Goal: Task Accomplishment & Management: Manage account settings

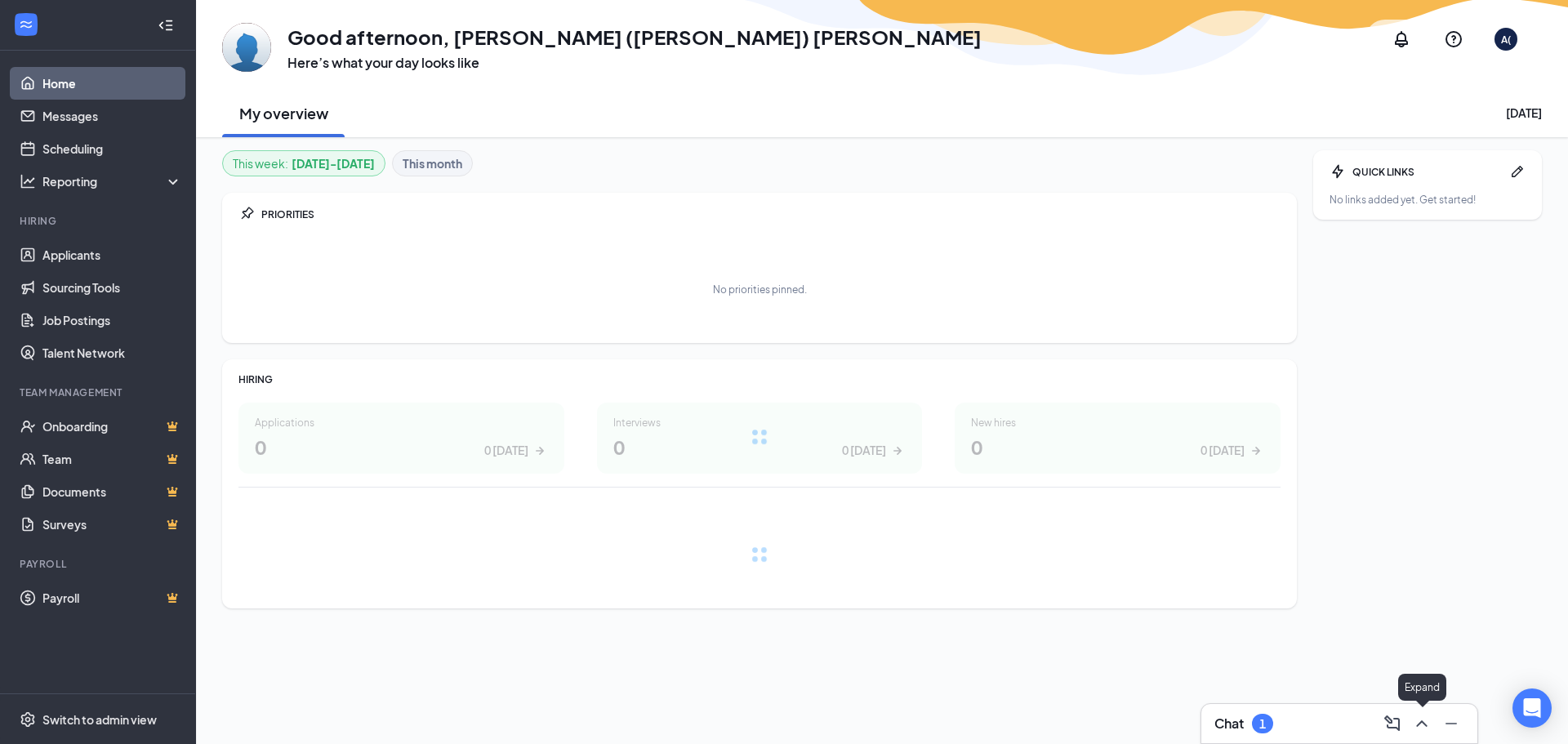
click at [1421, 719] on icon "ChevronUp" at bounding box center [1422, 723] width 20 height 20
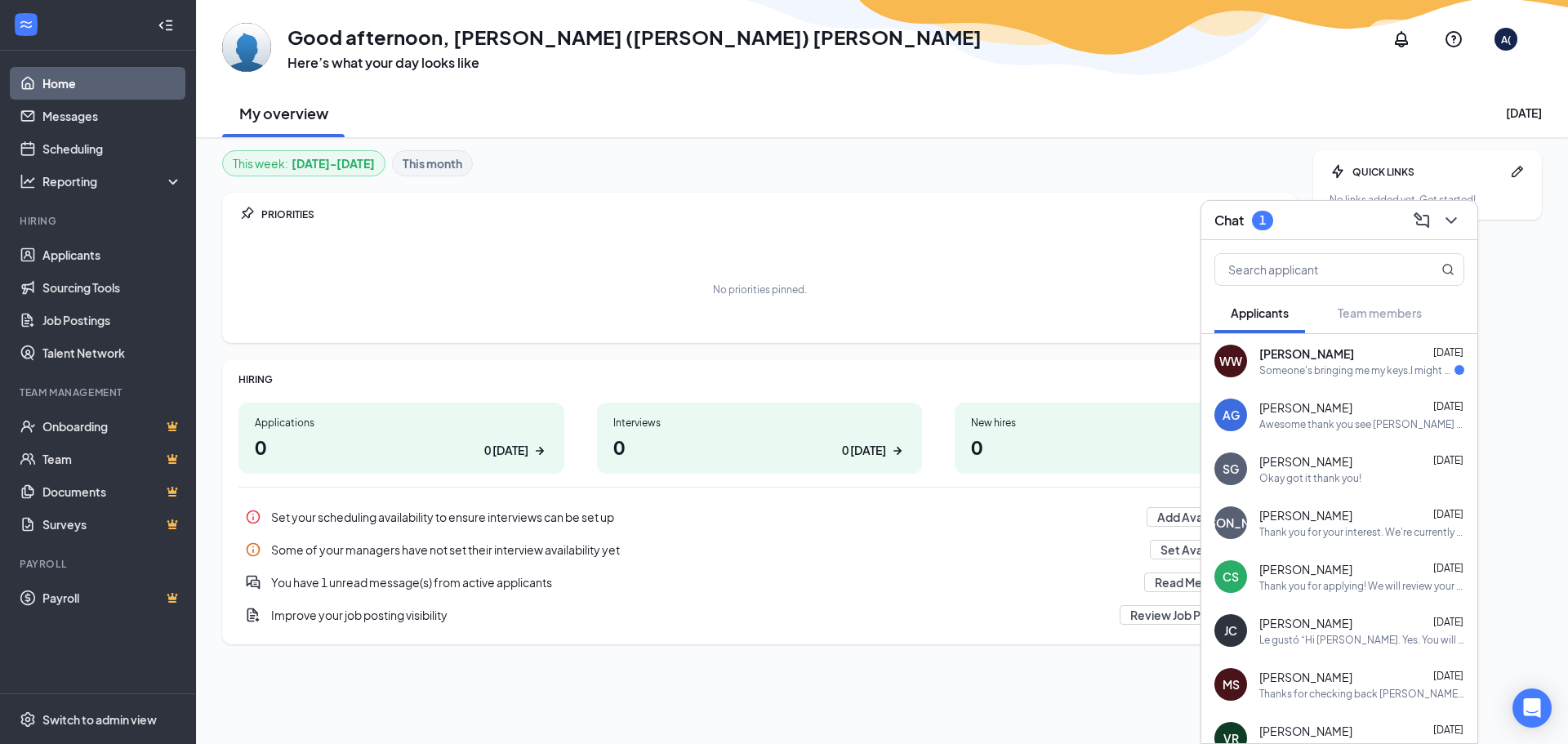
click at [1324, 356] on span "[PERSON_NAME]" at bounding box center [1307, 354] width 94 height 16
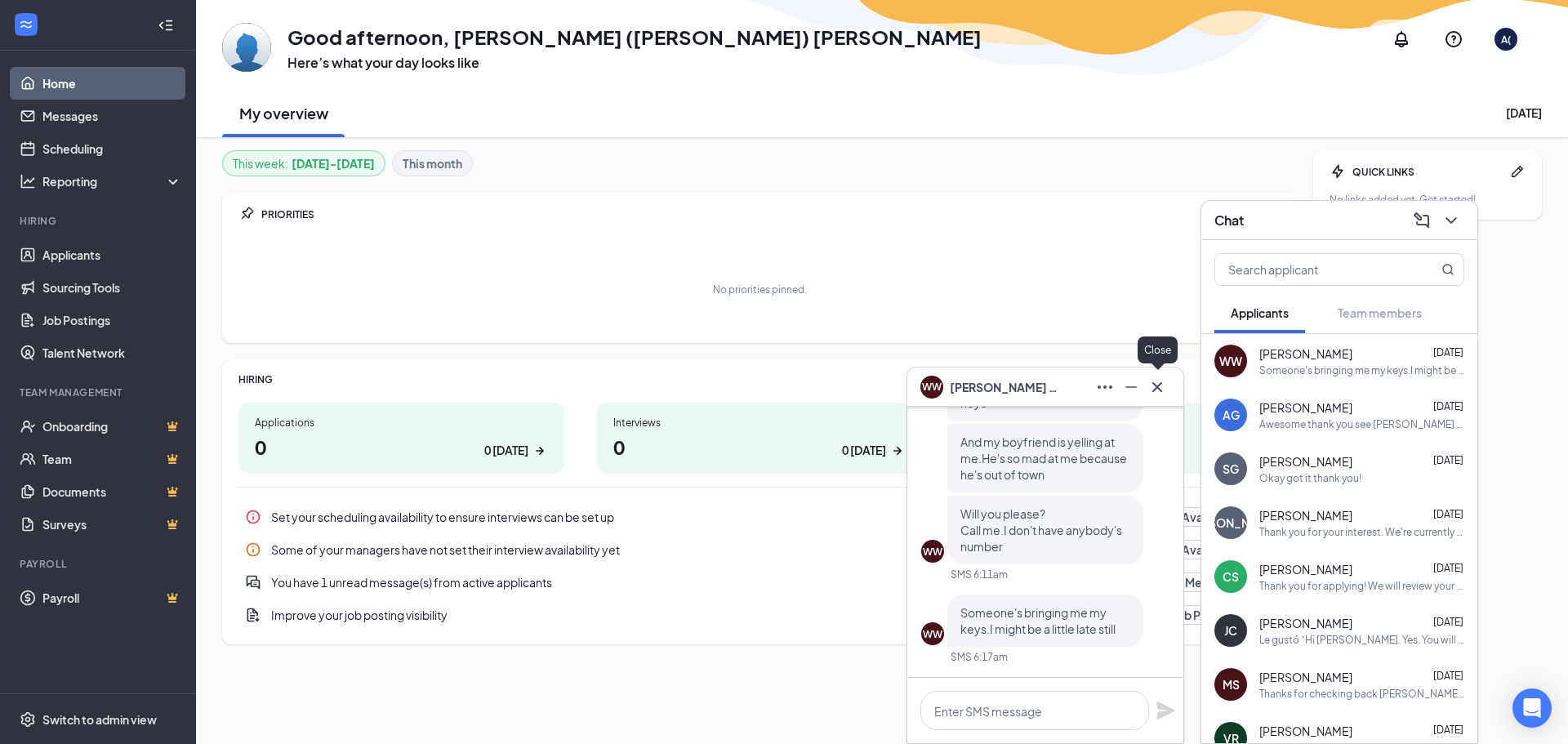
click at [1155, 383] on icon "Cross" at bounding box center [1158, 386] width 10 height 10
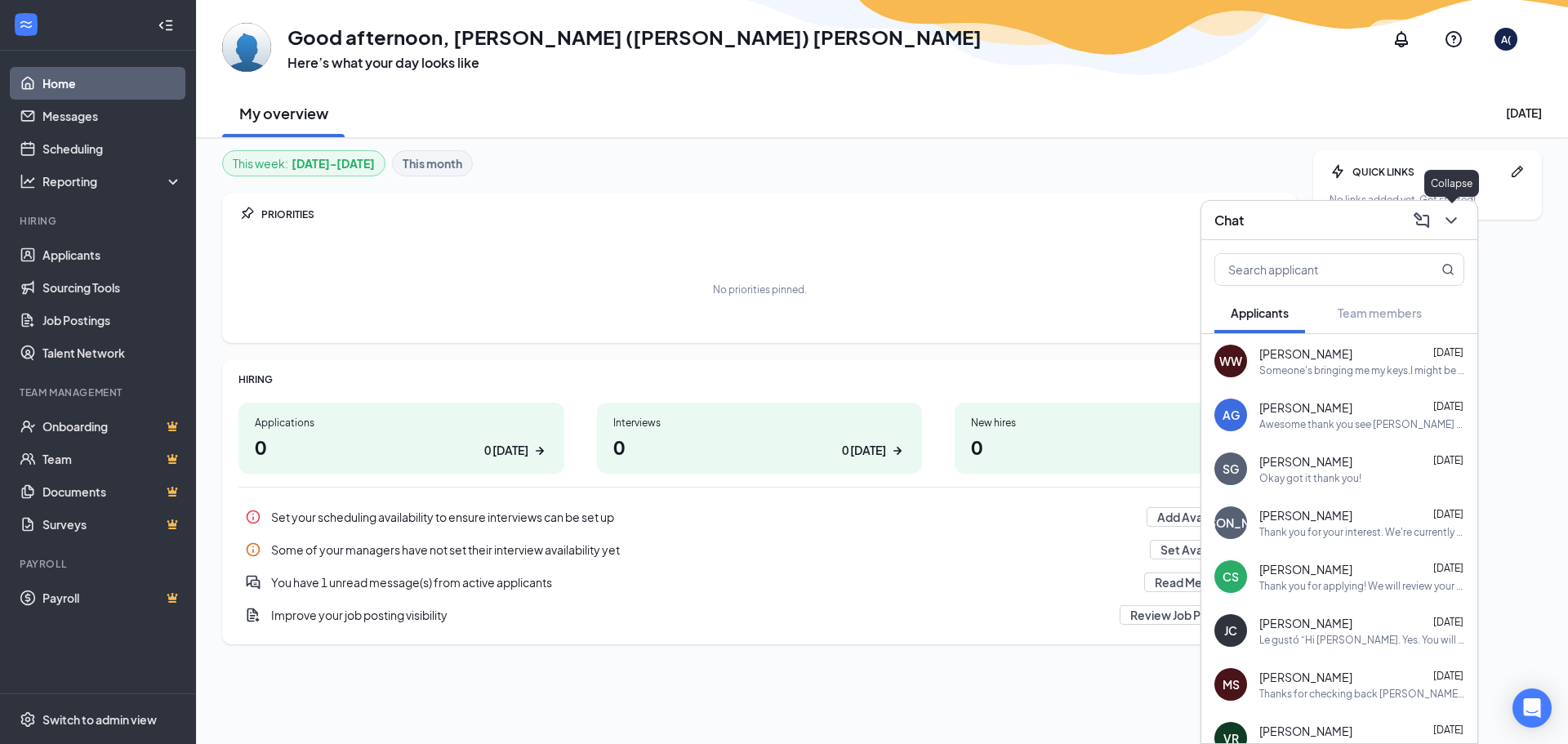
click at [1448, 223] on icon "ChevronDown" at bounding box center [1452, 221] width 20 height 20
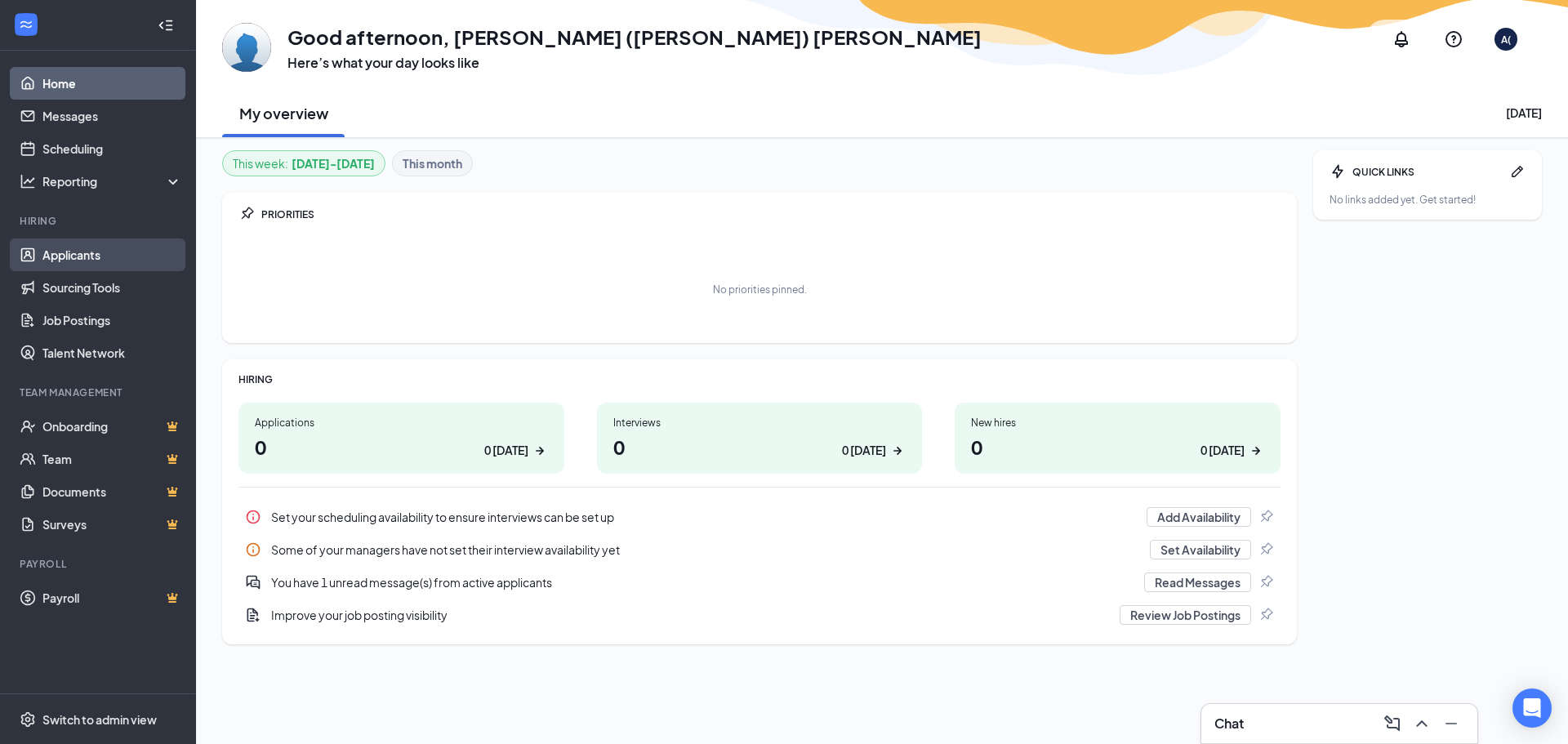
click at [57, 257] on link "Applicants" at bounding box center [112, 254] width 140 height 33
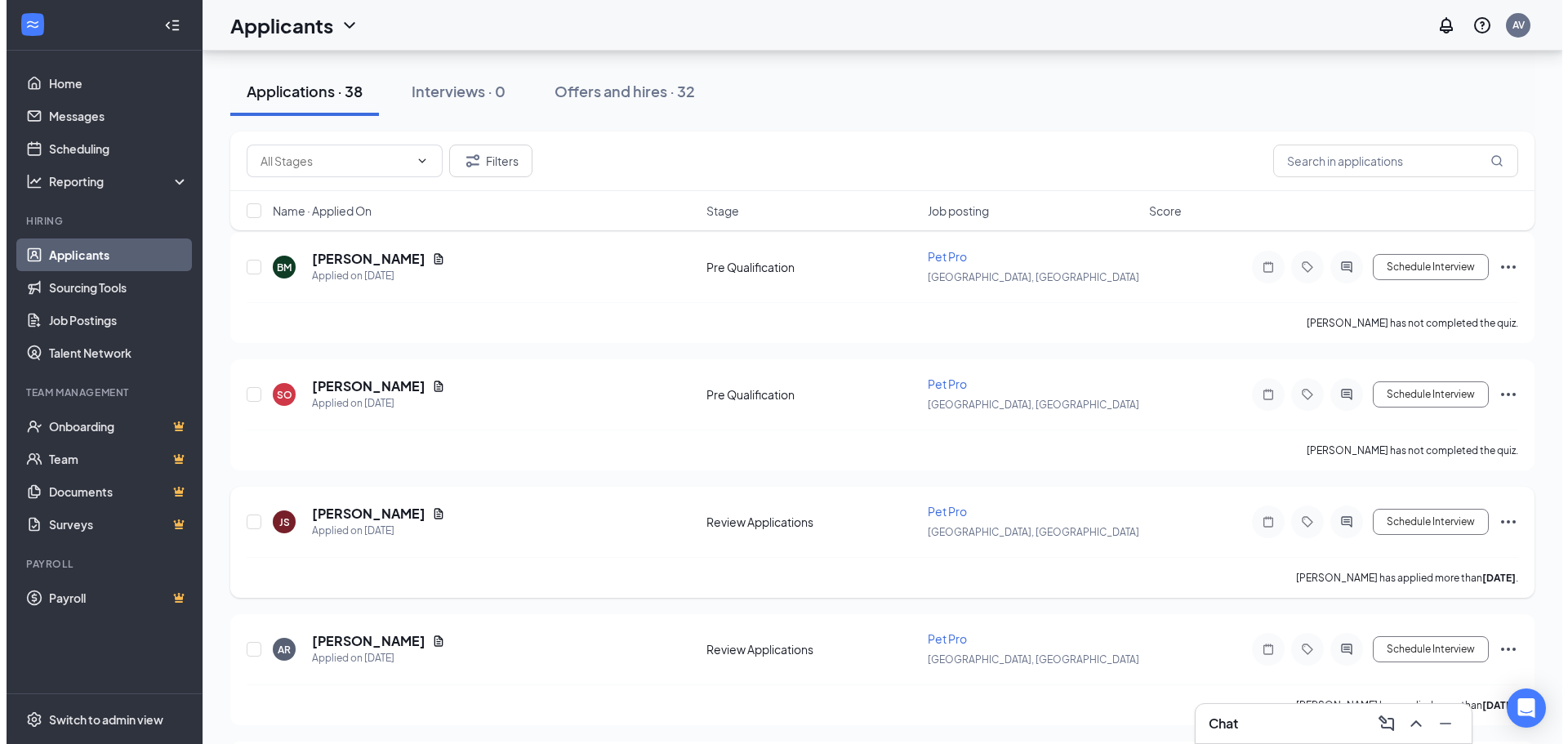
scroll to position [163, 0]
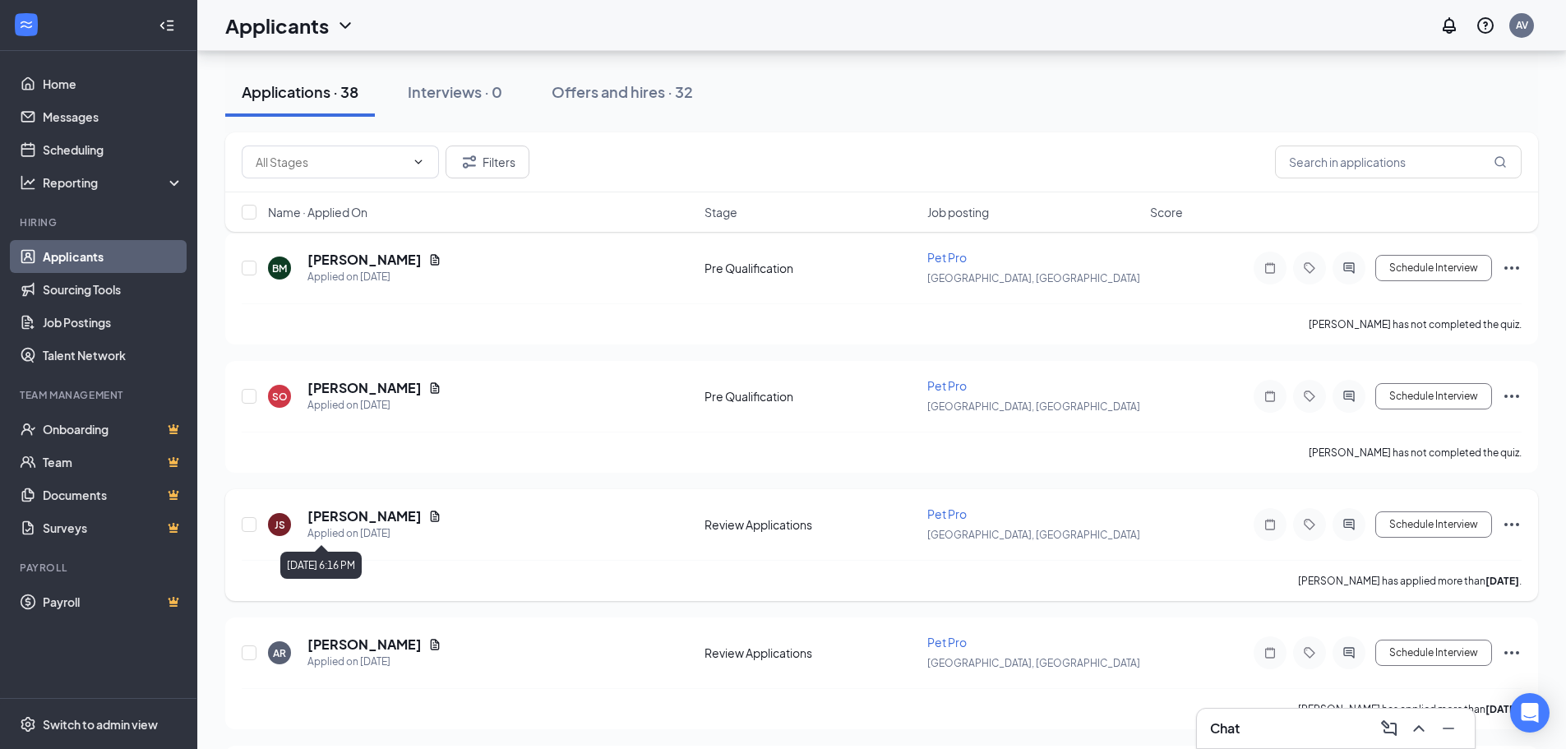
click at [324, 526] on div "Applied on [DATE]" at bounding box center [374, 533] width 134 height 16
click at [325, 520] on h5 "[PERSON_NAME]" at bounding box center [364, 516] width 114 height 18
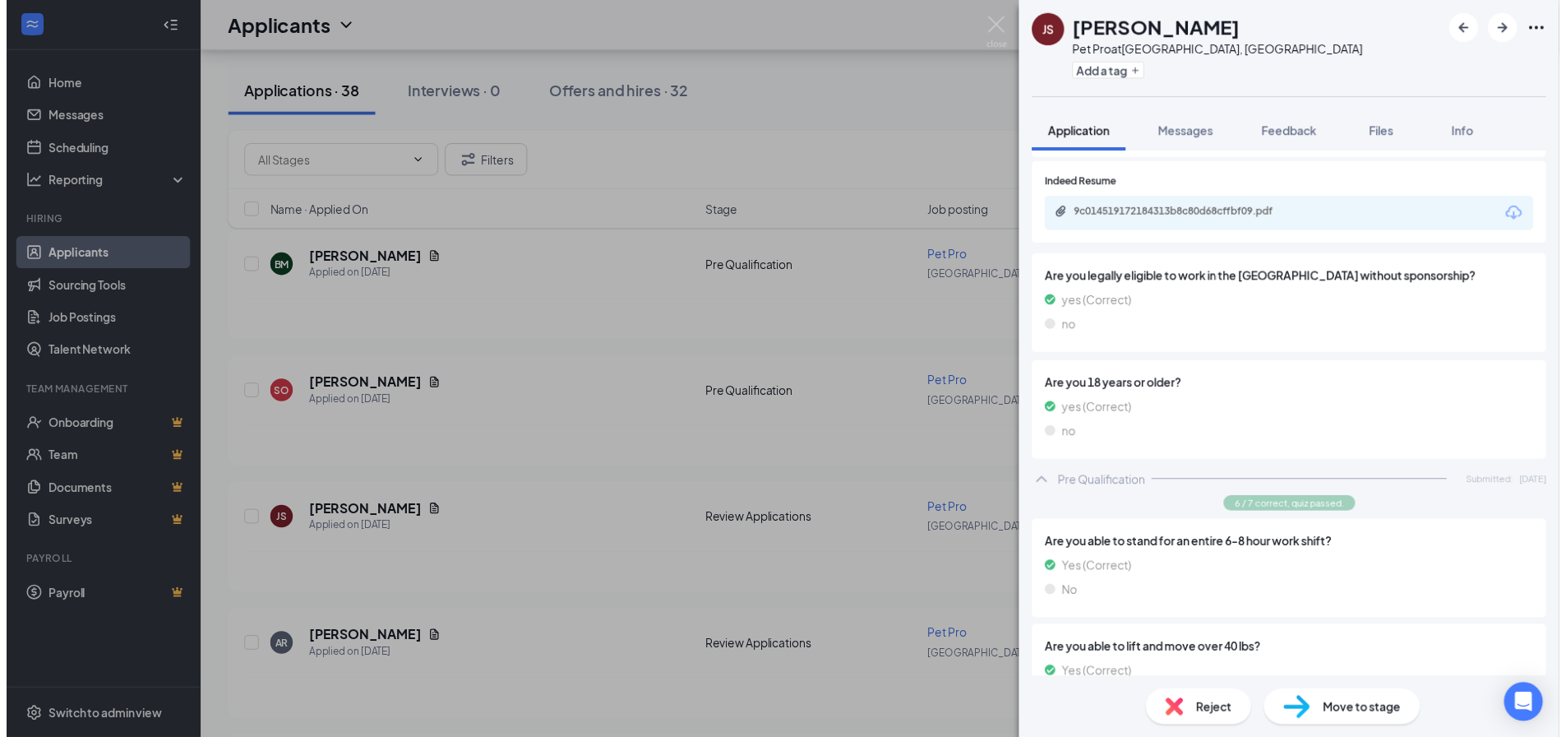
scroll to position [295, 0]
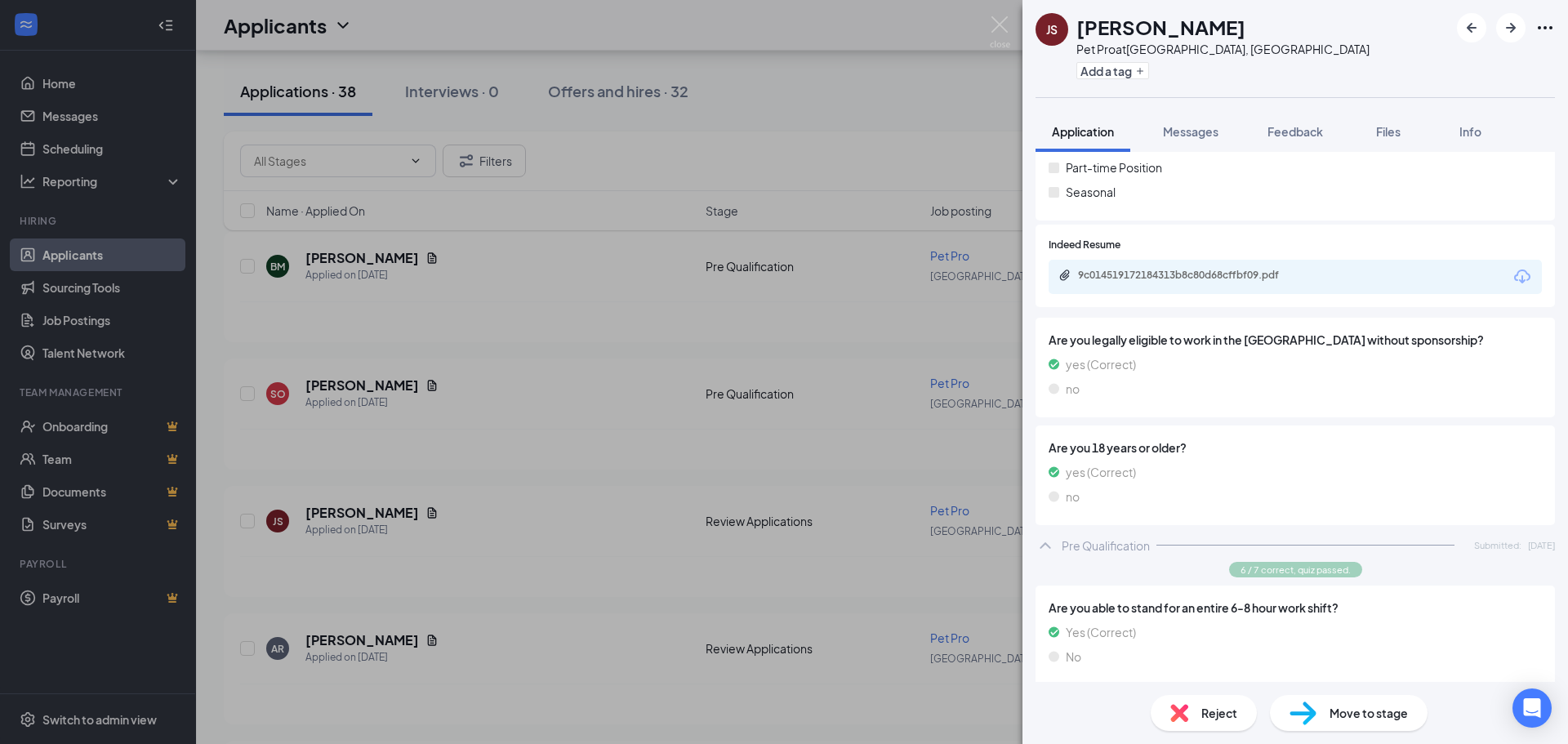
click at [1173, 278] on div "9c014519172184313b8c80d68cffbf09.pdf" at bounding box center [1192, 274] width 229 height 13
click at [999, 17] on img at bounding box center [1000, 32] width 21 height 32
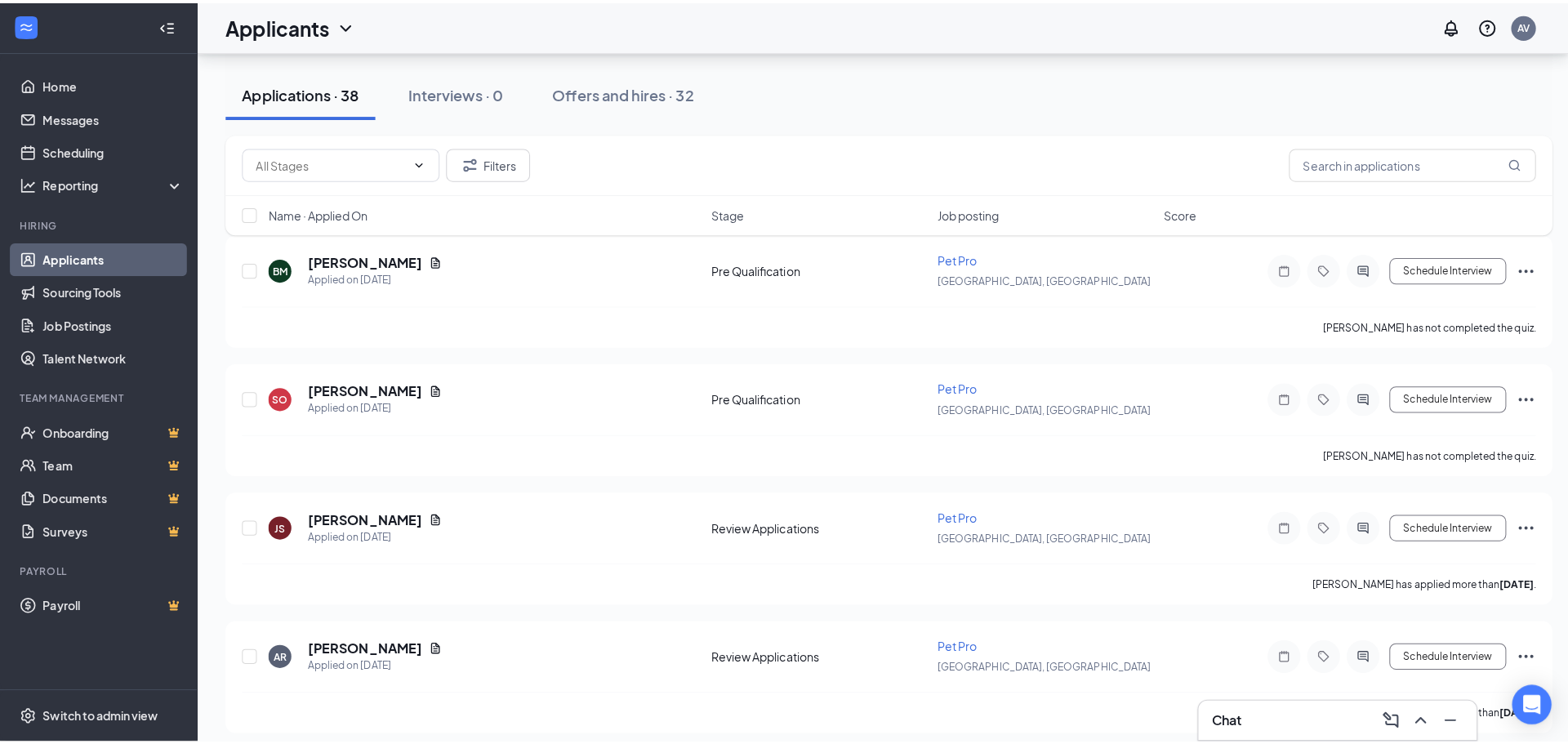
scroll to position [327, 0]
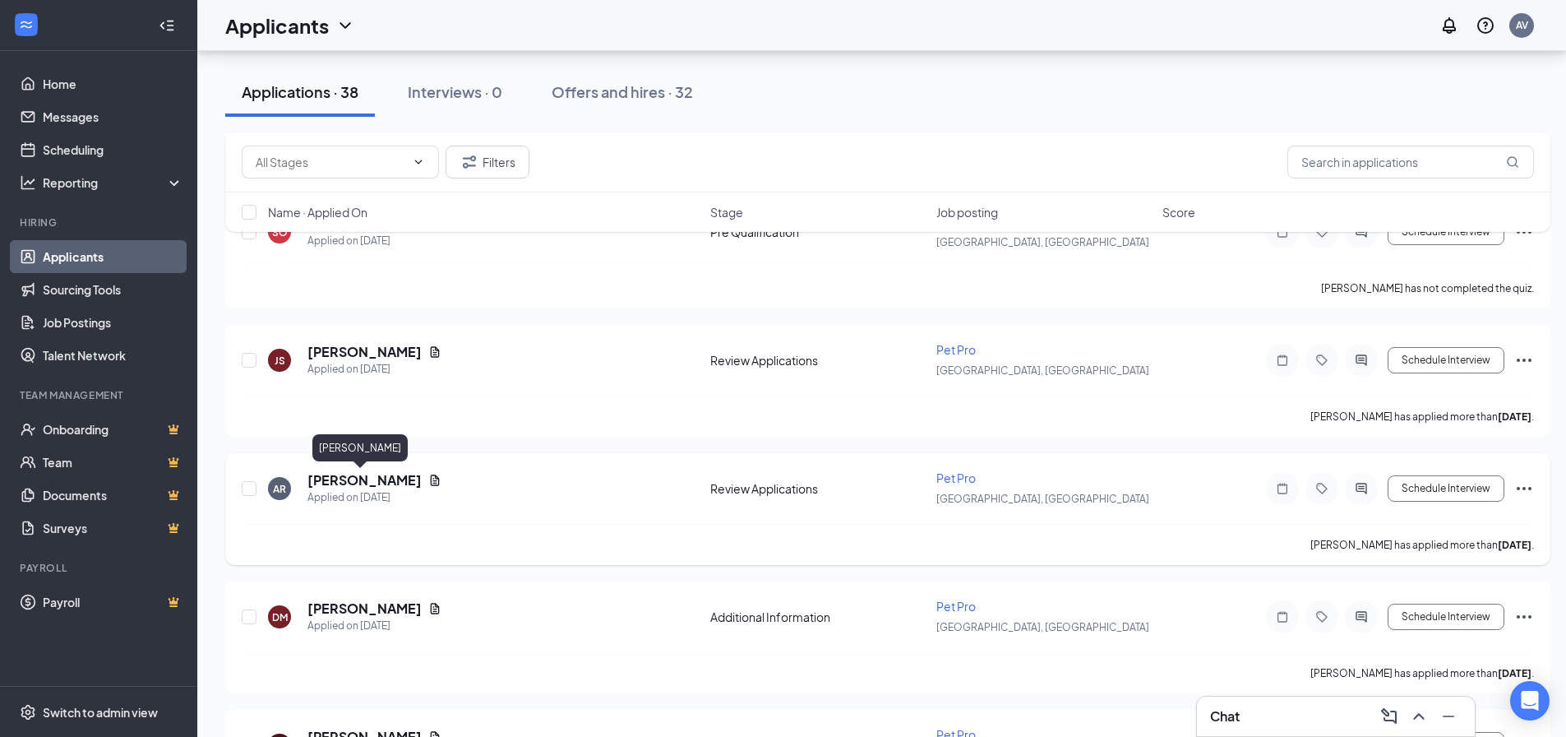
click at [356, 478] on h5 "[PERSON_NAME]" at bounding box center [364, 480] width 114 height 18
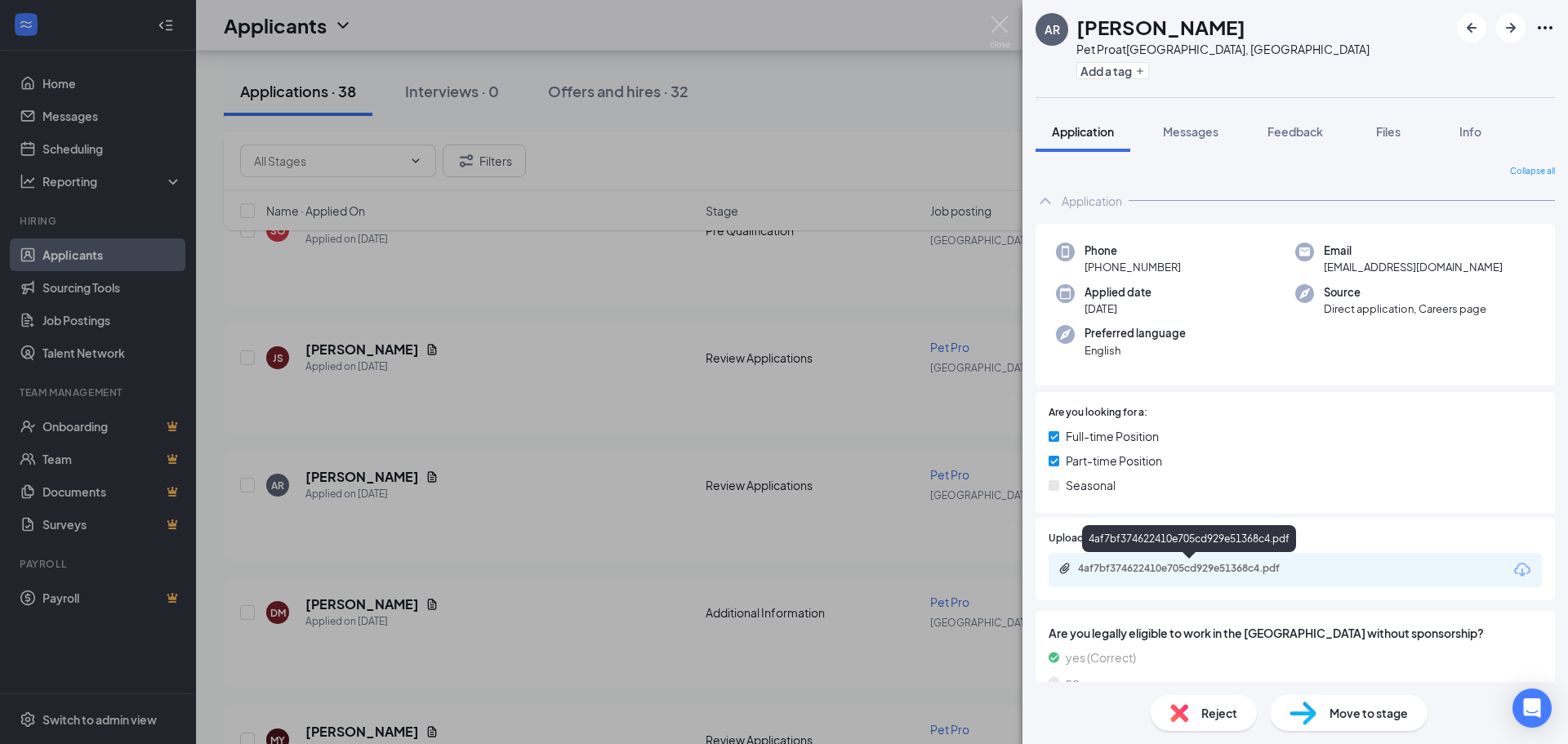
click at [1149, 568] on div "4af7bf374622410e705cd929e51368c4.pdf" at bounding box center [1192, 568] width 229 height 13
click at [997, 30] on img at bounding box center [1000, 32] width 21 height 32
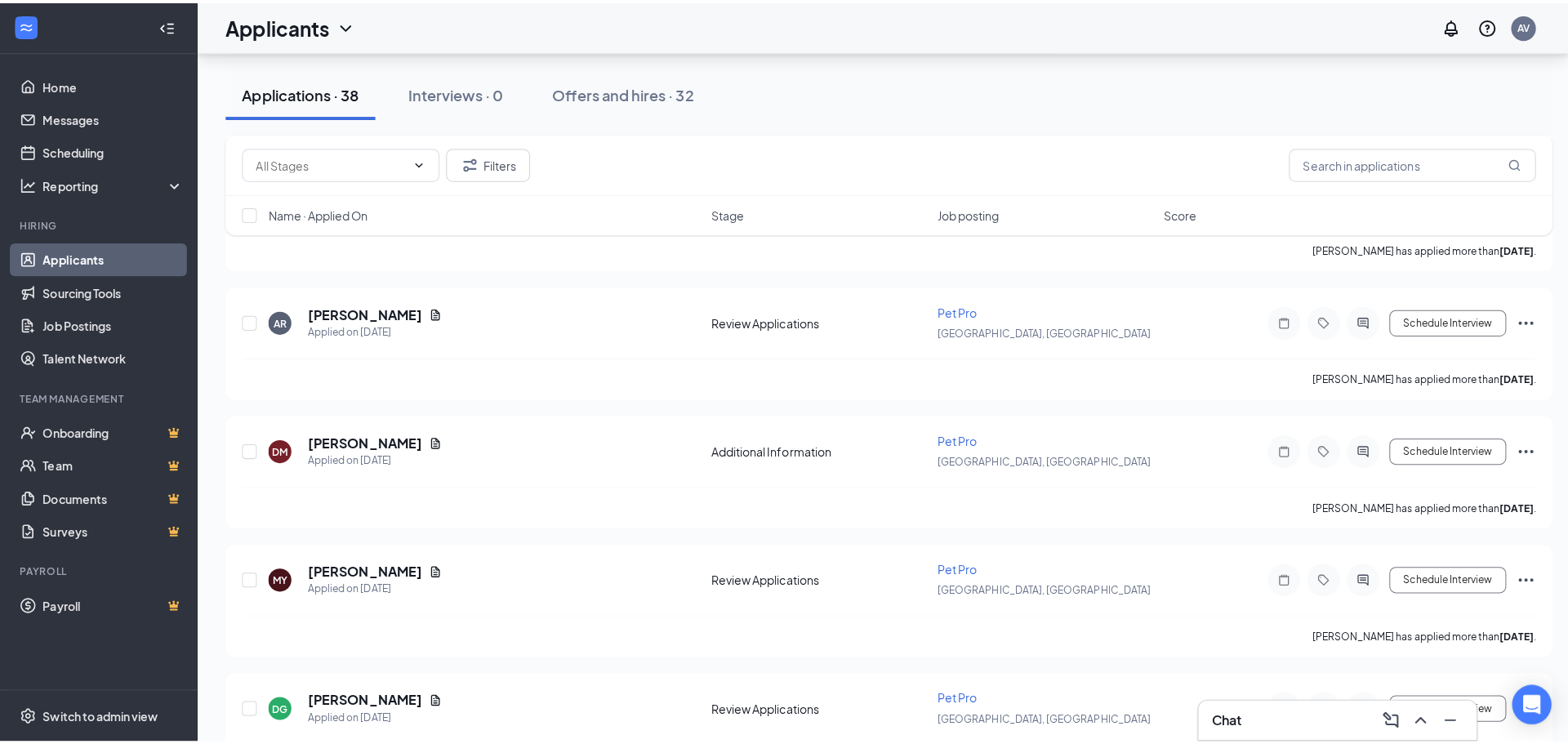
scroll to position [571, 0]
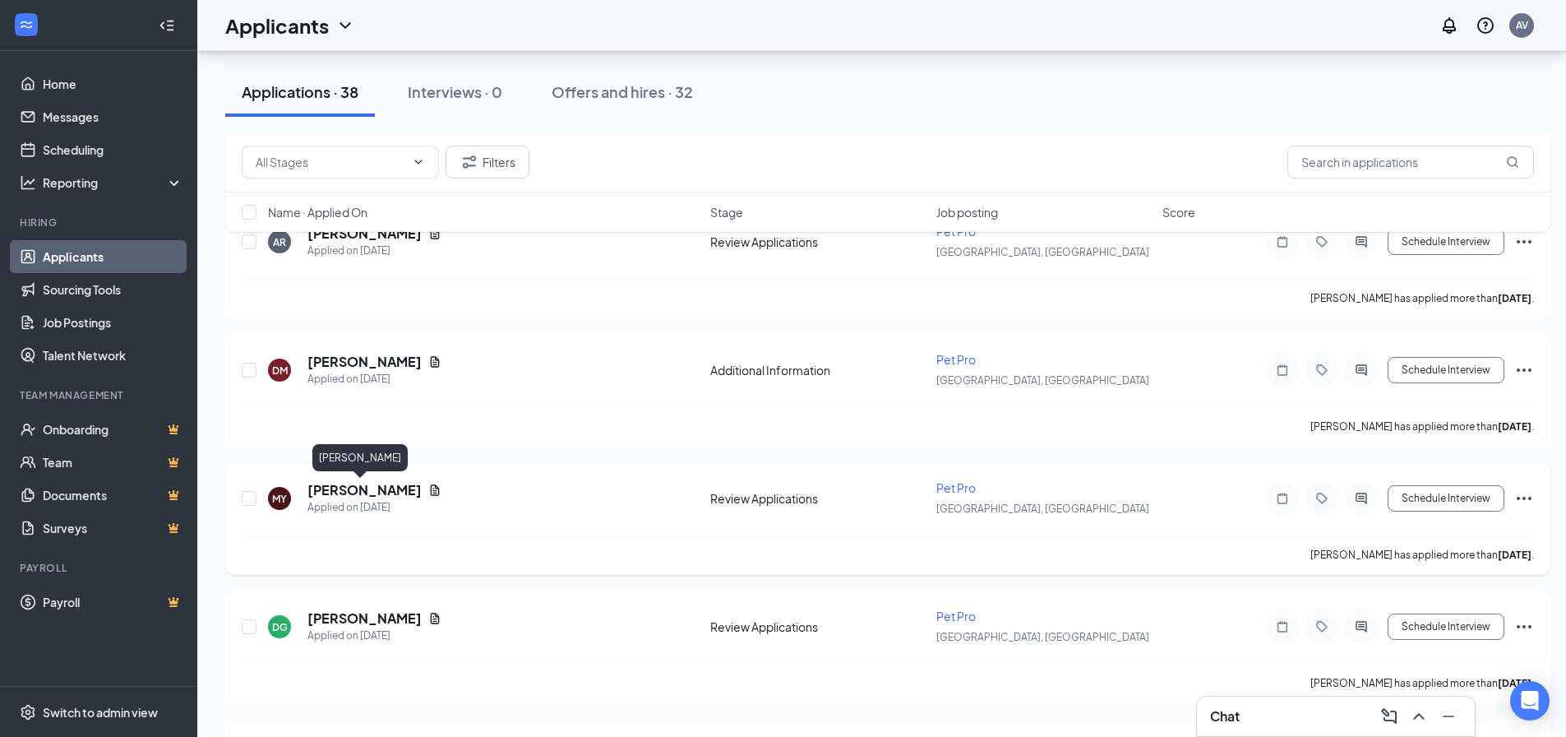
click at [361, 493] on h5 "[PERSON_NAME]" at bounding box center [364, 490] width 114 height 18
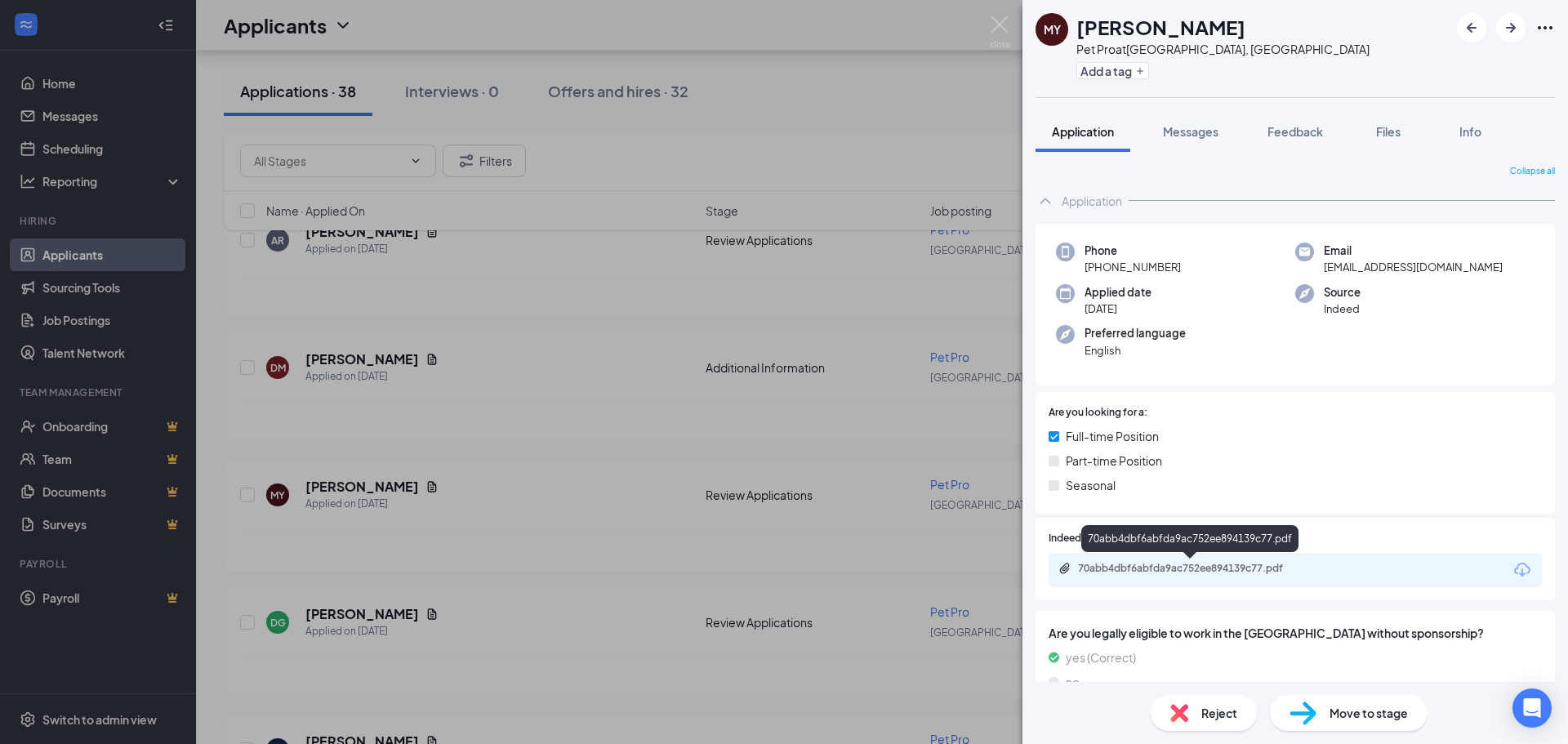
click at [1168, 570] on div "70abb4dbf6abfda9ac752ee894139c77.pdf" at bounding box center [1192, 568] width 229 height 13
click at [991, 16] on img at bounding box center [1000, 32] width 21 height 32
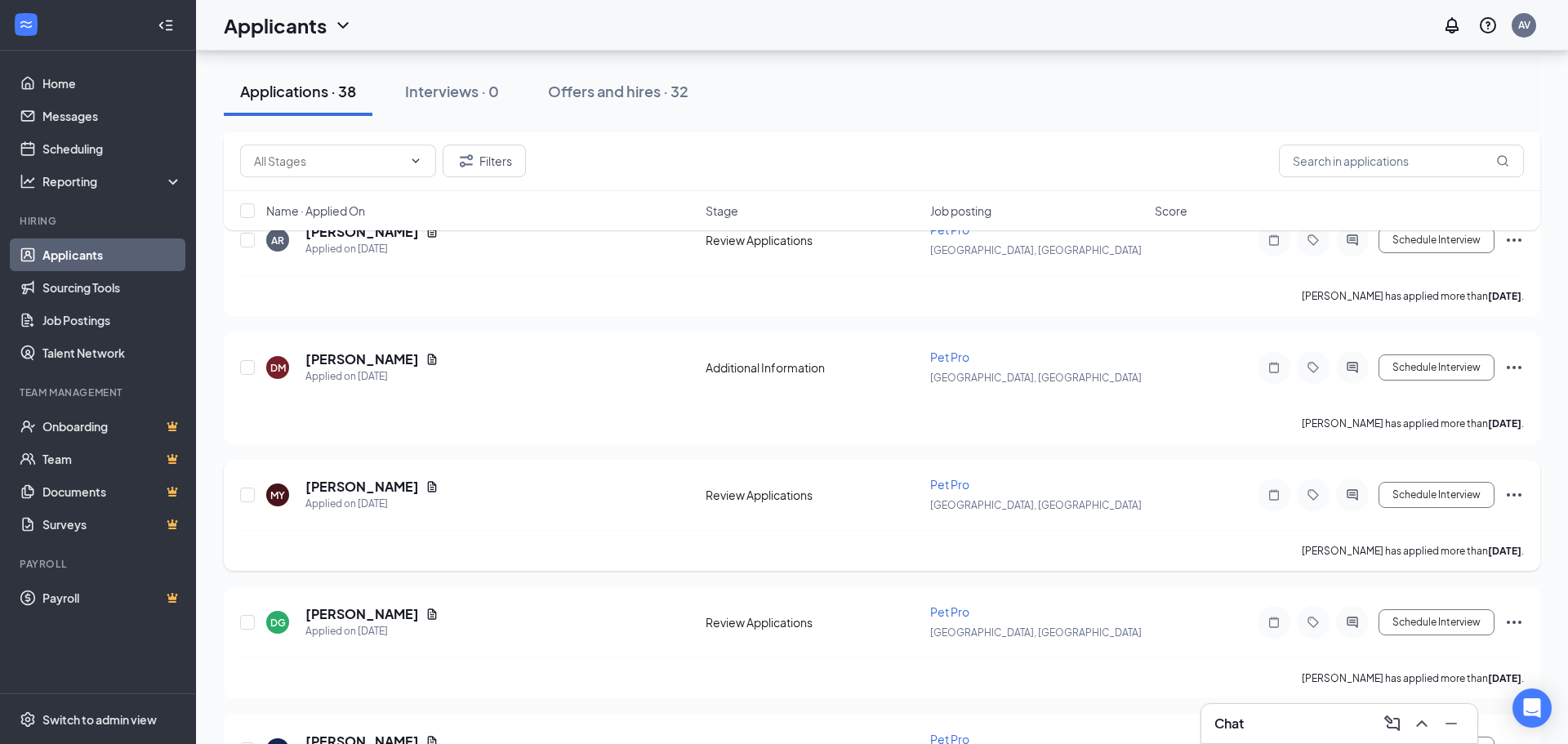
click at [597, 569] on div "[PERSON_NAME] has applied more than [DATE] ." at bounding box center [882, 550] width 1284 height 41
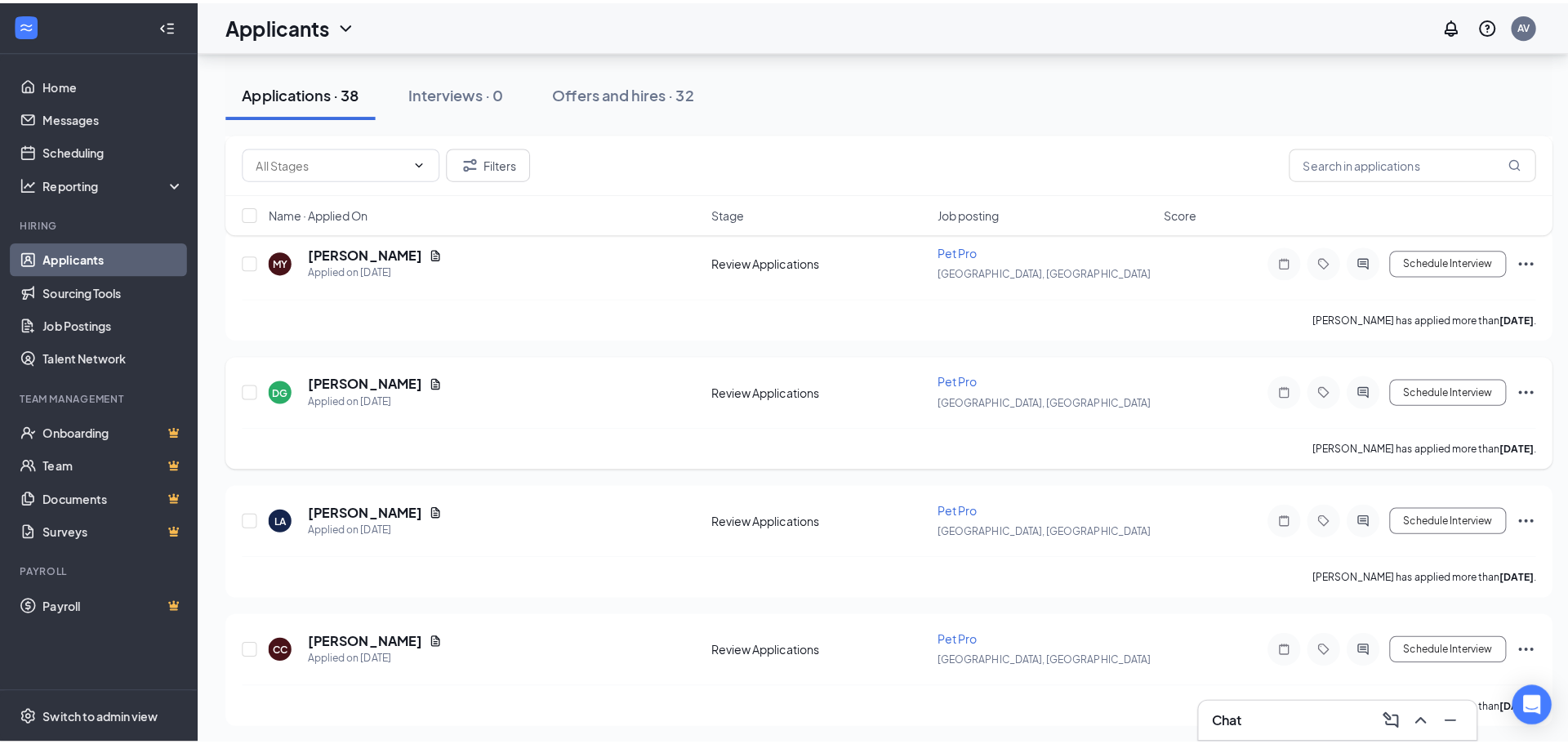
scroll to position [817, 0]
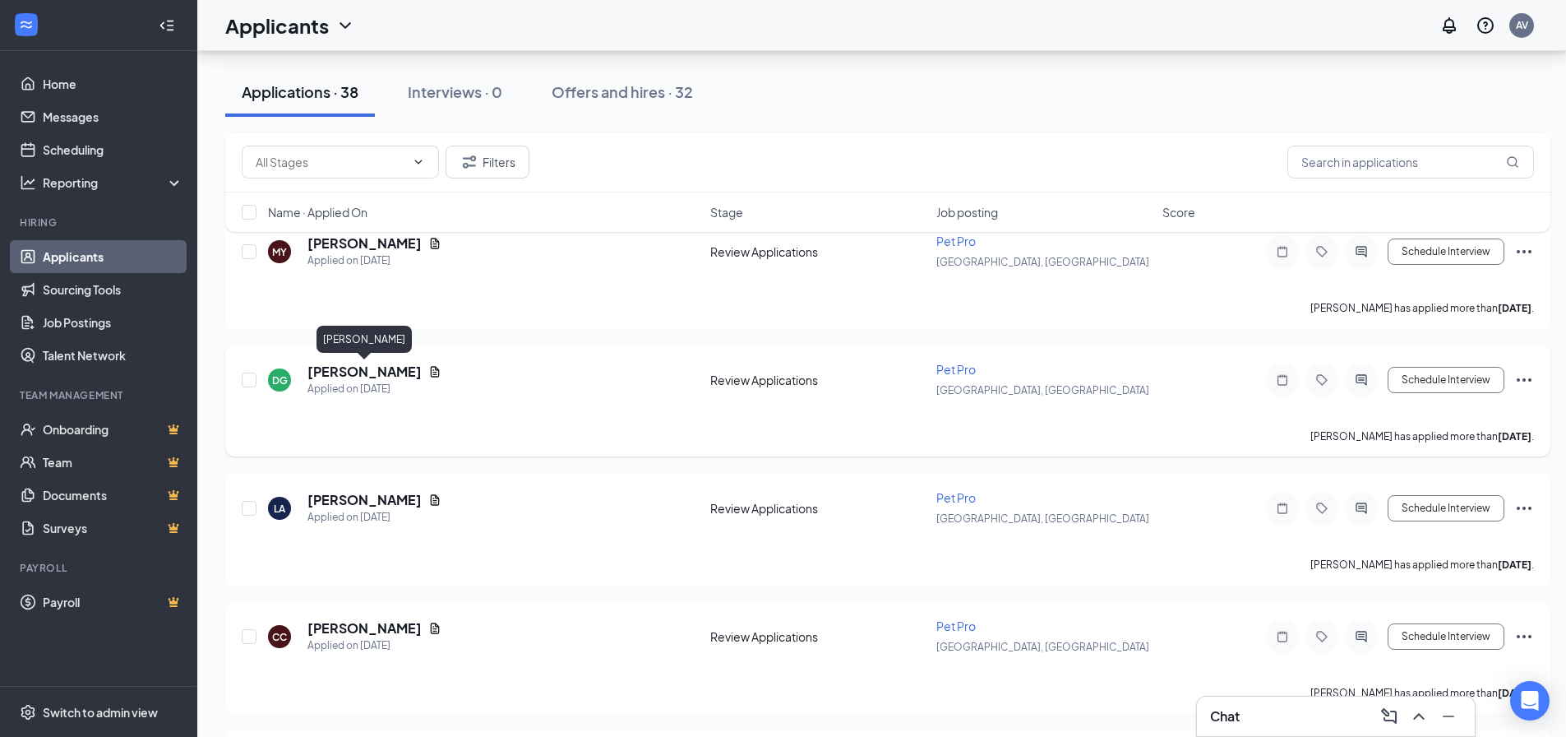
click at [413, 372] on h5 "[PERSON_NAME]" at bounding box center [364, 372] width 114 height 18
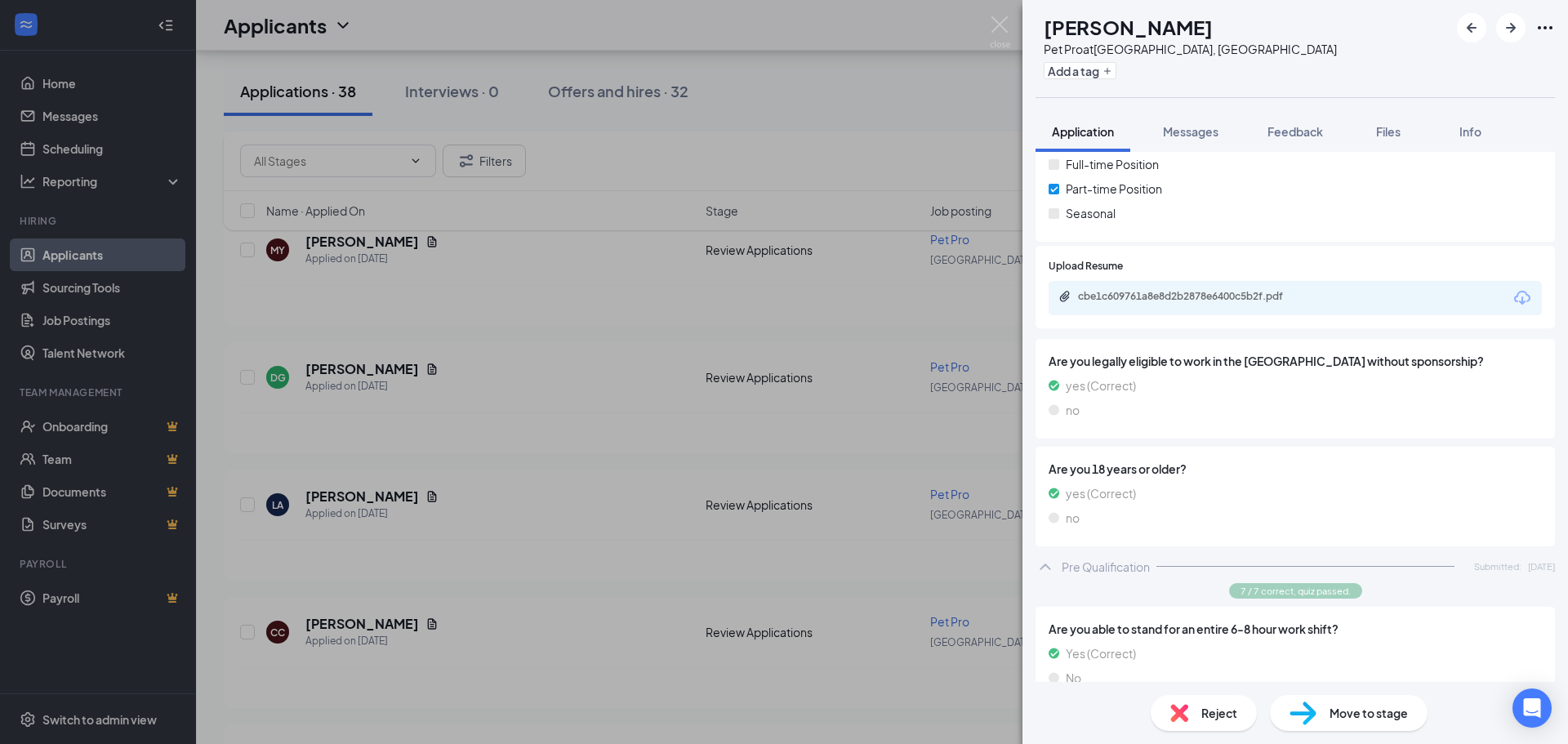
scroll to position [194, 0]
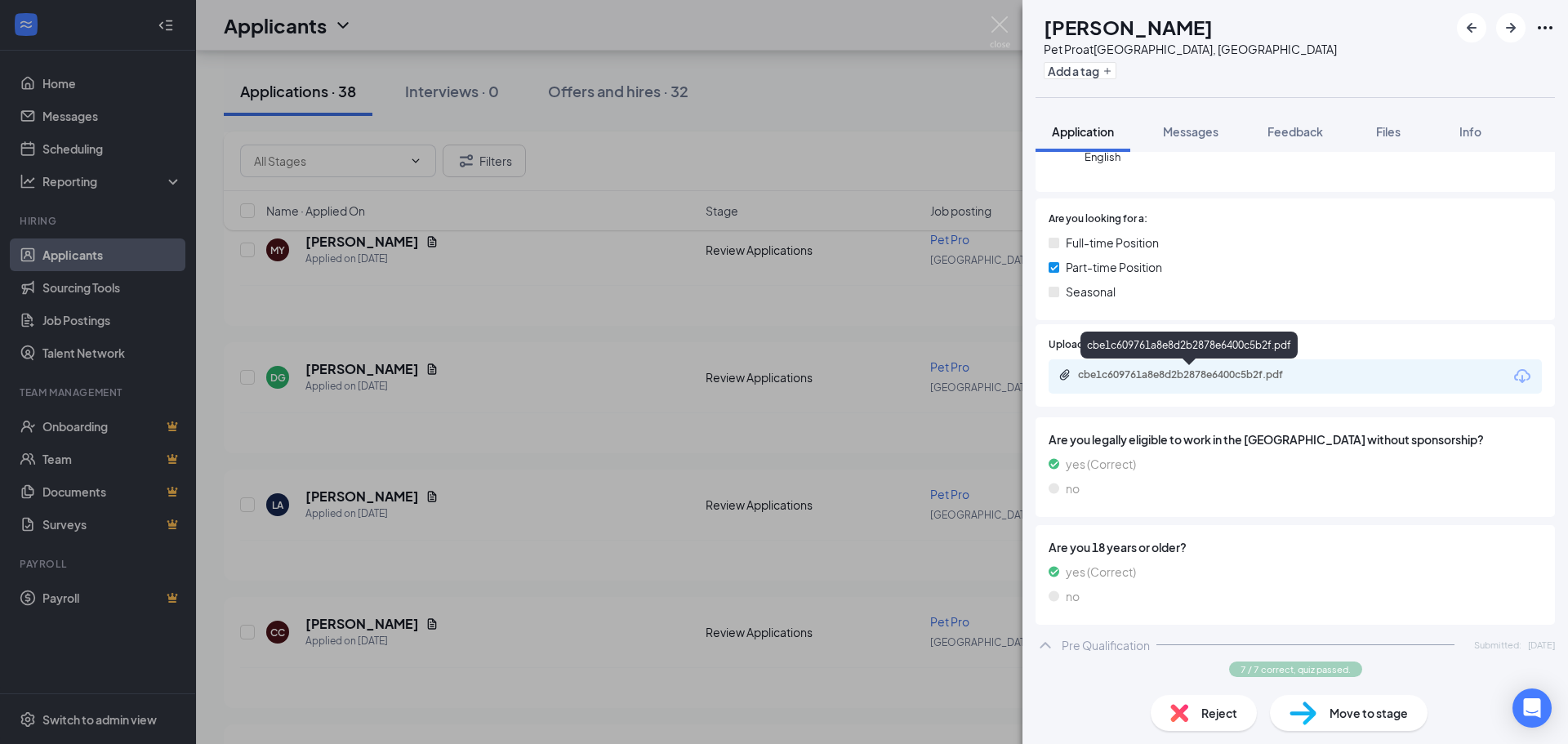
click at [1237, 361] on div "cbe1c609761a8e8d2b2878e6400c5b2f.pdf" at bounding box center [1189, 349] width 218 height 34
click at [1230, 377] on div "cbe1c609761a8e8d2b2878e6400c5b2f.pdf" at bounding box center [1192, 374] width 229 height 13
click at [998, 24] on img at bounding box center [1000, 32] width 21 height 32
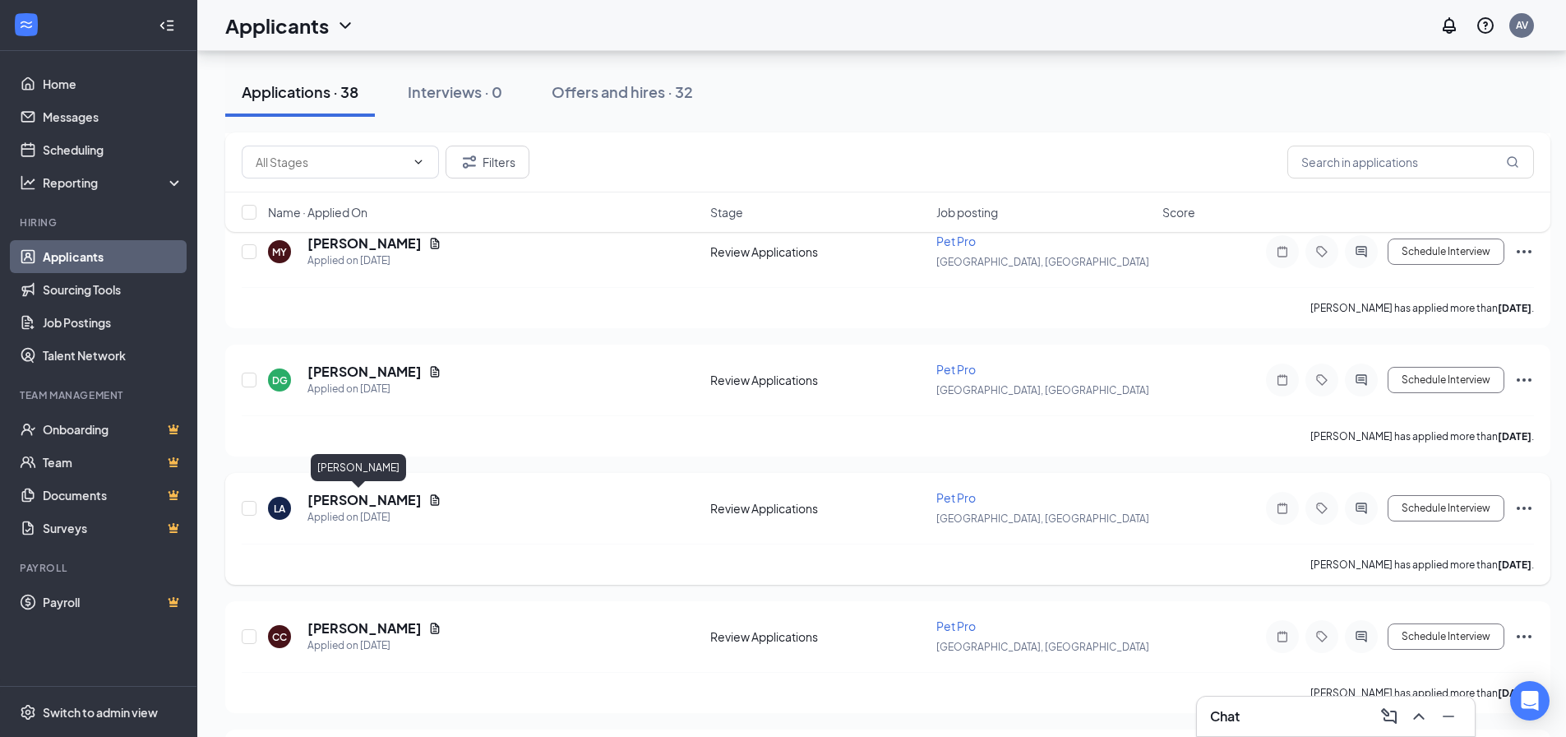
click at [332, 506] on h5 "[PERSON_NAME]" at bounding box center [364, 500] width 114 height 18
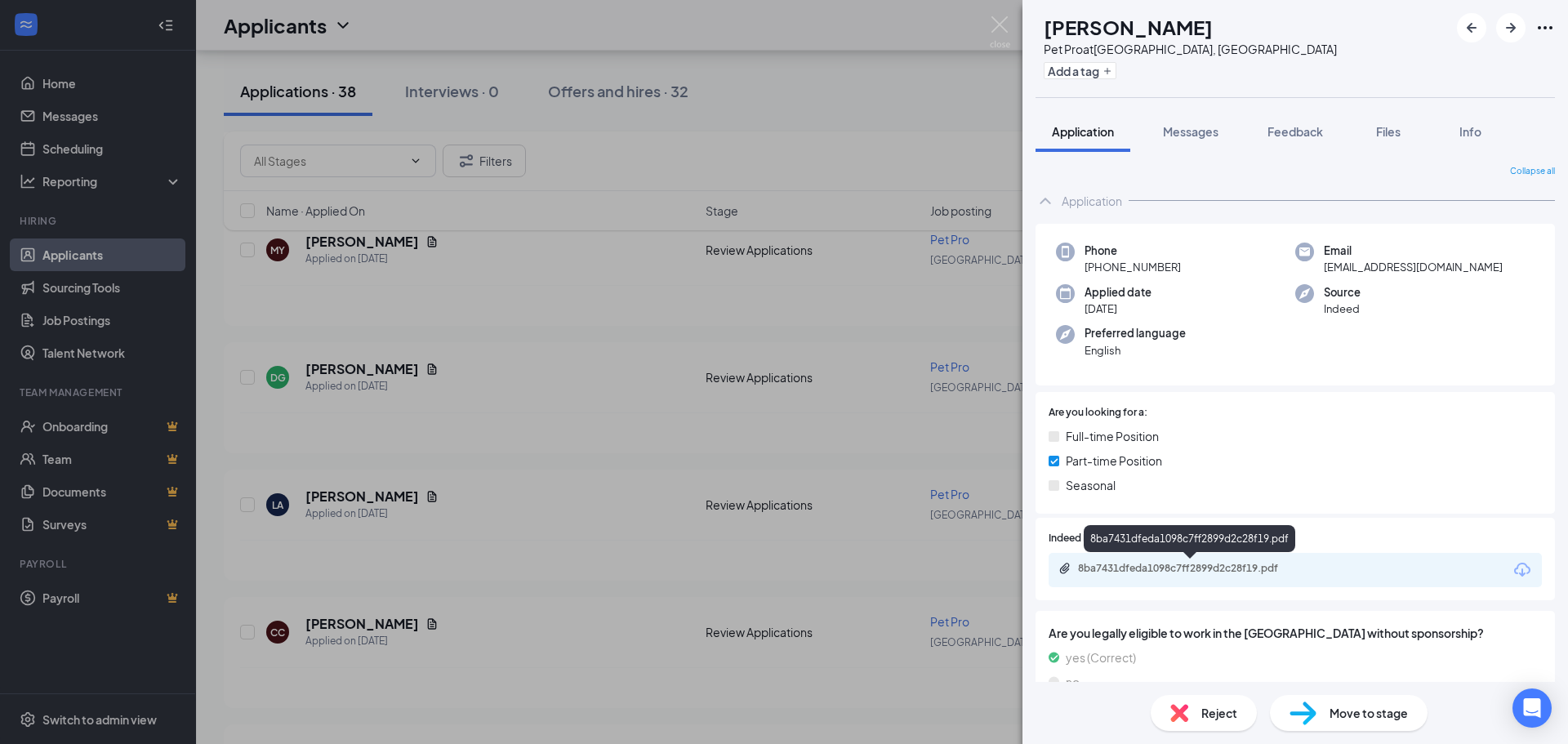
click at [1189, 571] on div "8ba7431dfeda1098c7ff2899d2c28f19.pdf" at bounding box center [1192, 568] width 229 height 13
click at [990, 4] on div "LA [PERSON_NAME] Pet Pro at [GEOGRAPHIC_DATA], [GEOGRAPHIC_DATA] Add a tag Appl…" at bounding box center [784, 372] width 1568 height 744
click at [996, 24] on div "Applicants AV" at bounding box center [881, 25] width 1372 height 51
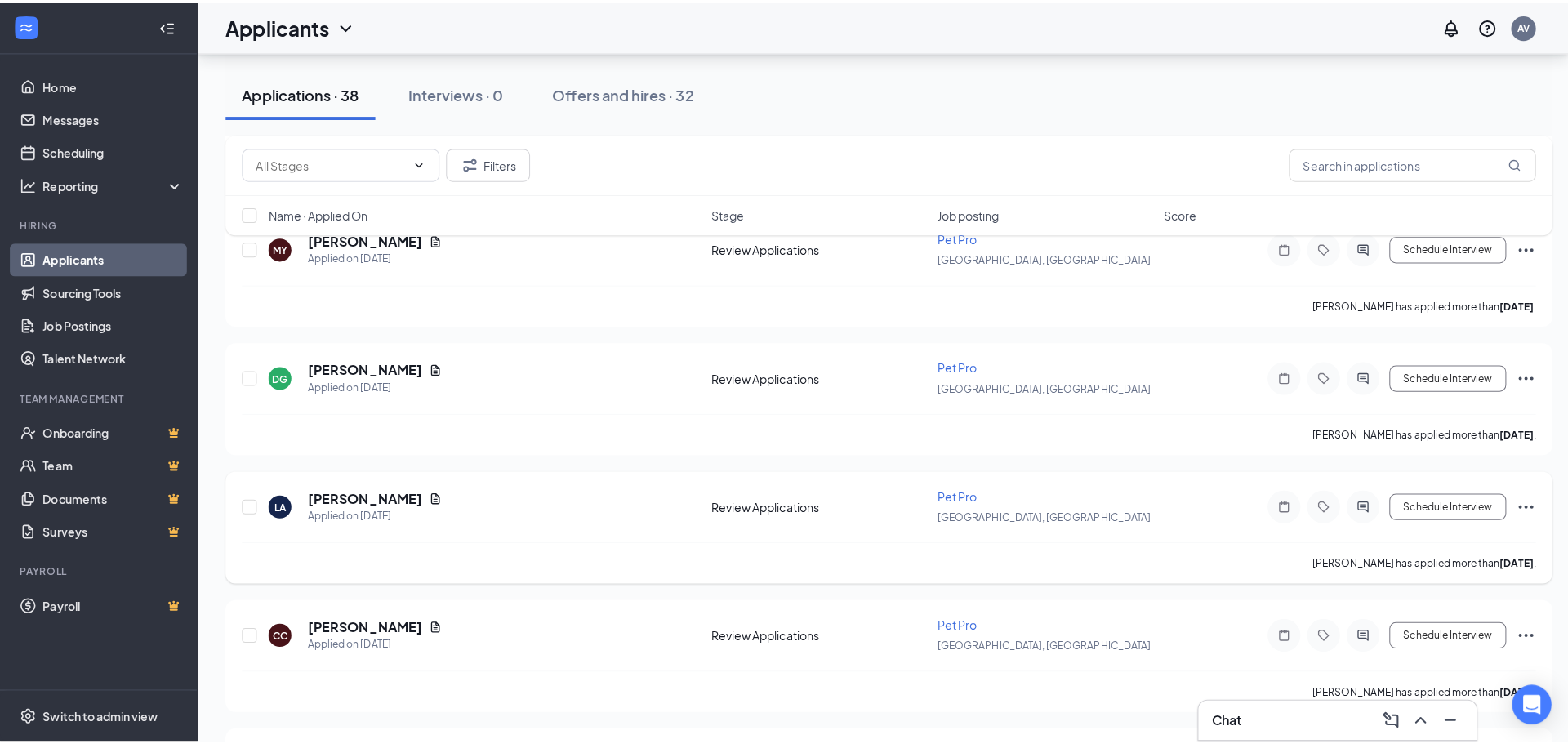
scroll to position [979, 0]
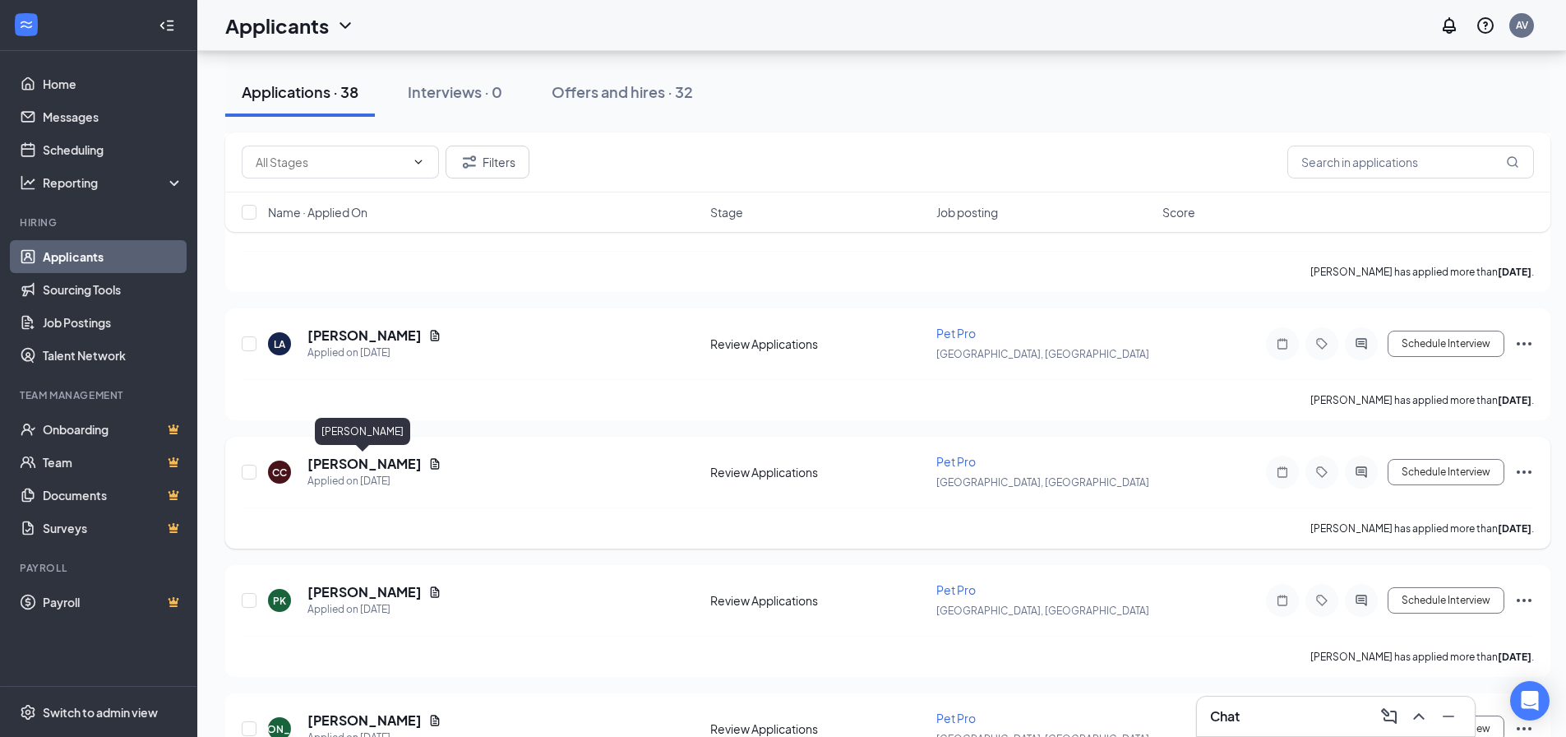
click at [326, 463] on h5 "[PERSON_NAME]" at bounding box center [364, 464] width 114 height 18
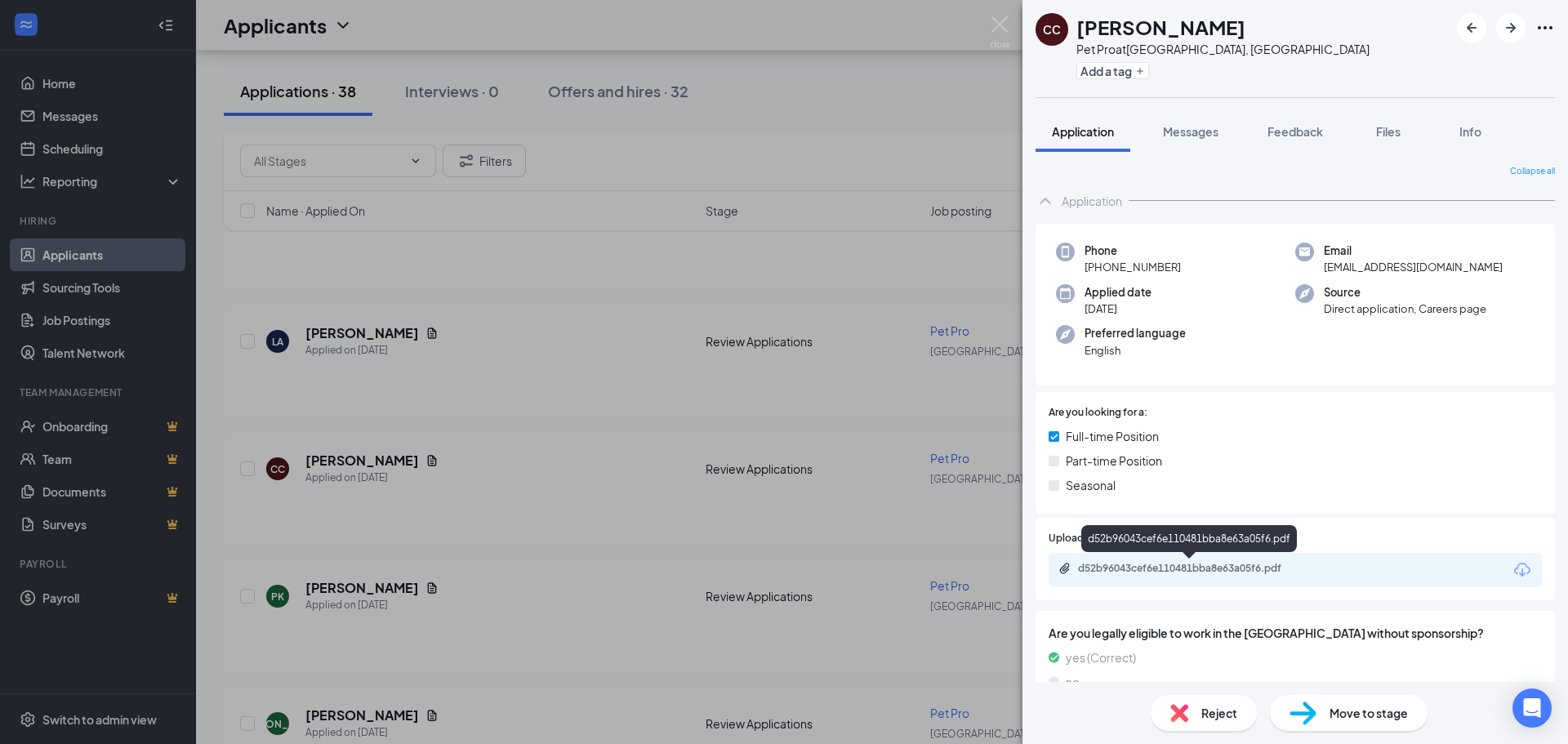
click at [1255, 568] on div "d52b96043cef6e110481bba8e63a05f6.pdf" at bounding box center [1192, 568] width 229 height 13
click at [999, 23] on img at bounding box center [1000, 32] width 21 height 32
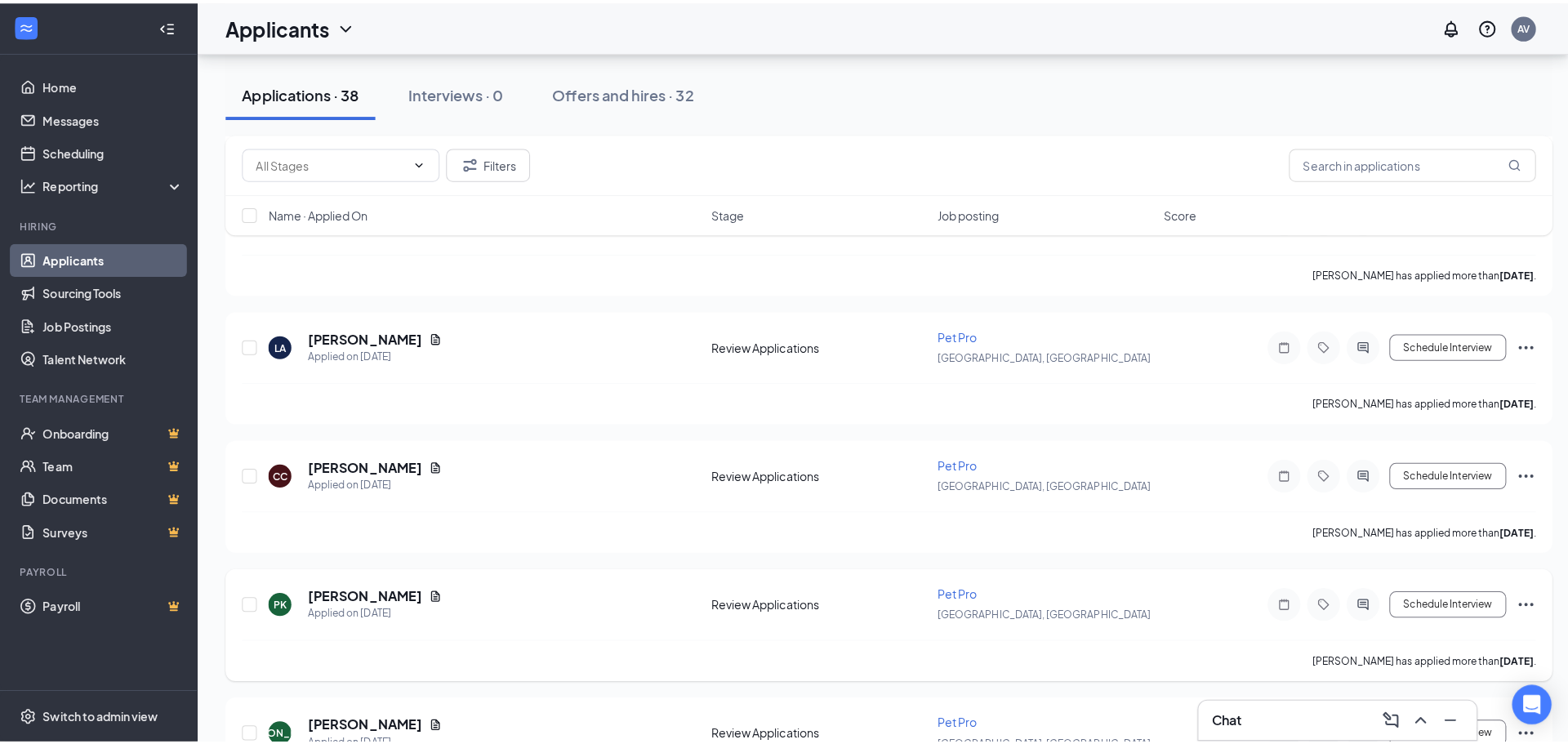
scroll to position [1062, 0]
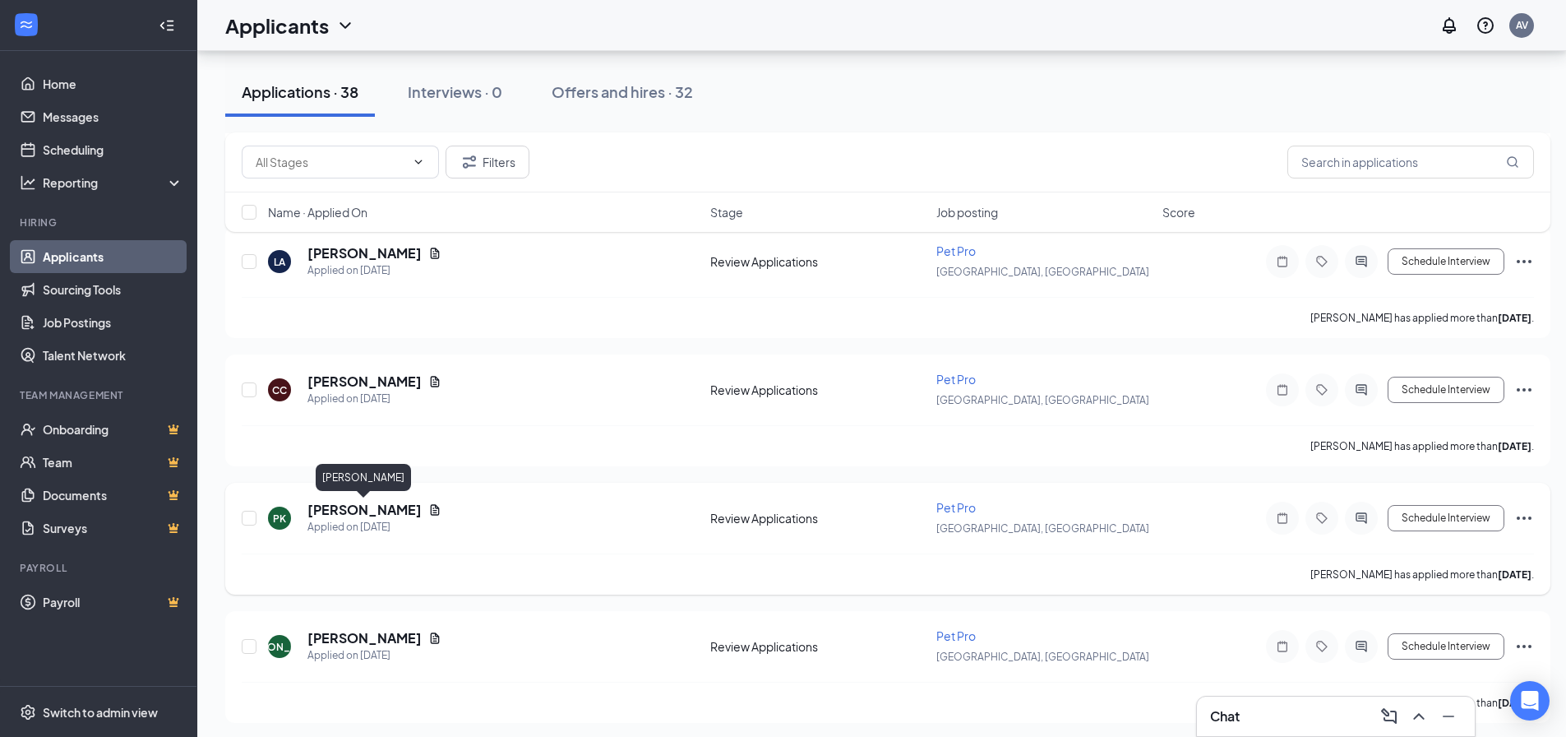
click at [363, 510] on h5 "[PERSON_NAME]" at bounding box center [364, 510] width 114 height 18
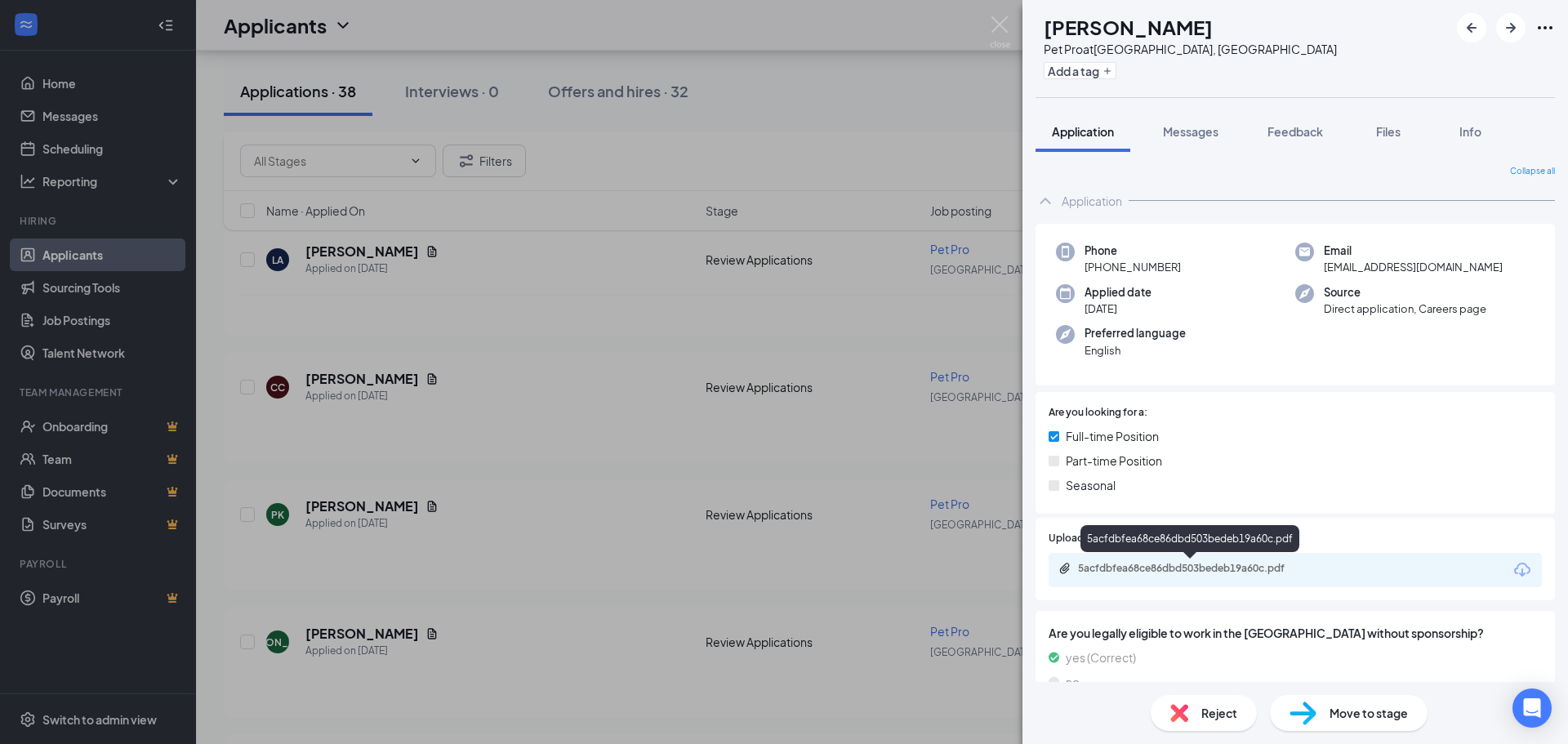
click at [1204, 566] on div "5acfdbfea68ce86dbd503bedeb19a60c.pdf" at bounding box center [1192, 568] width 229 height 13
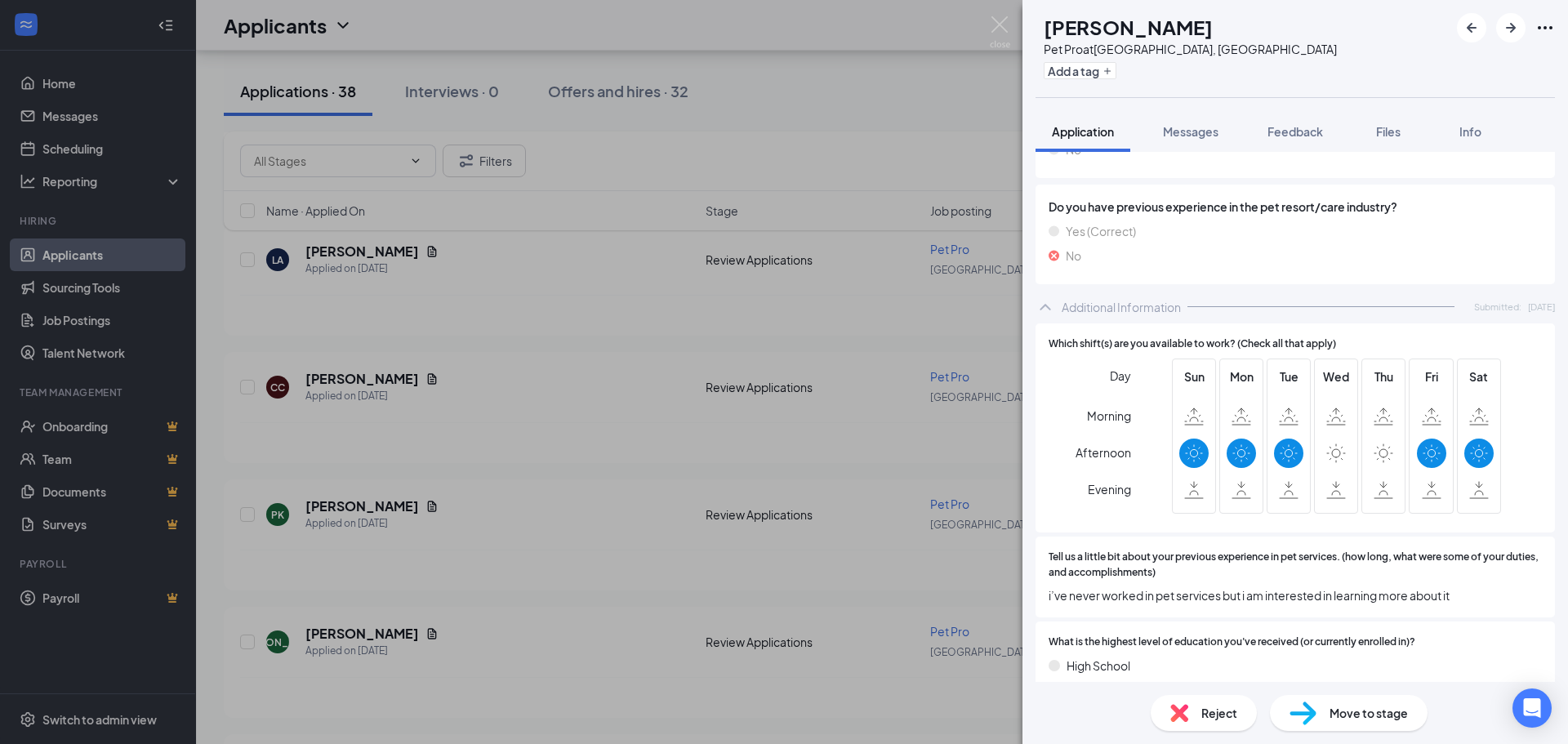
scroll to position [1714, 0]
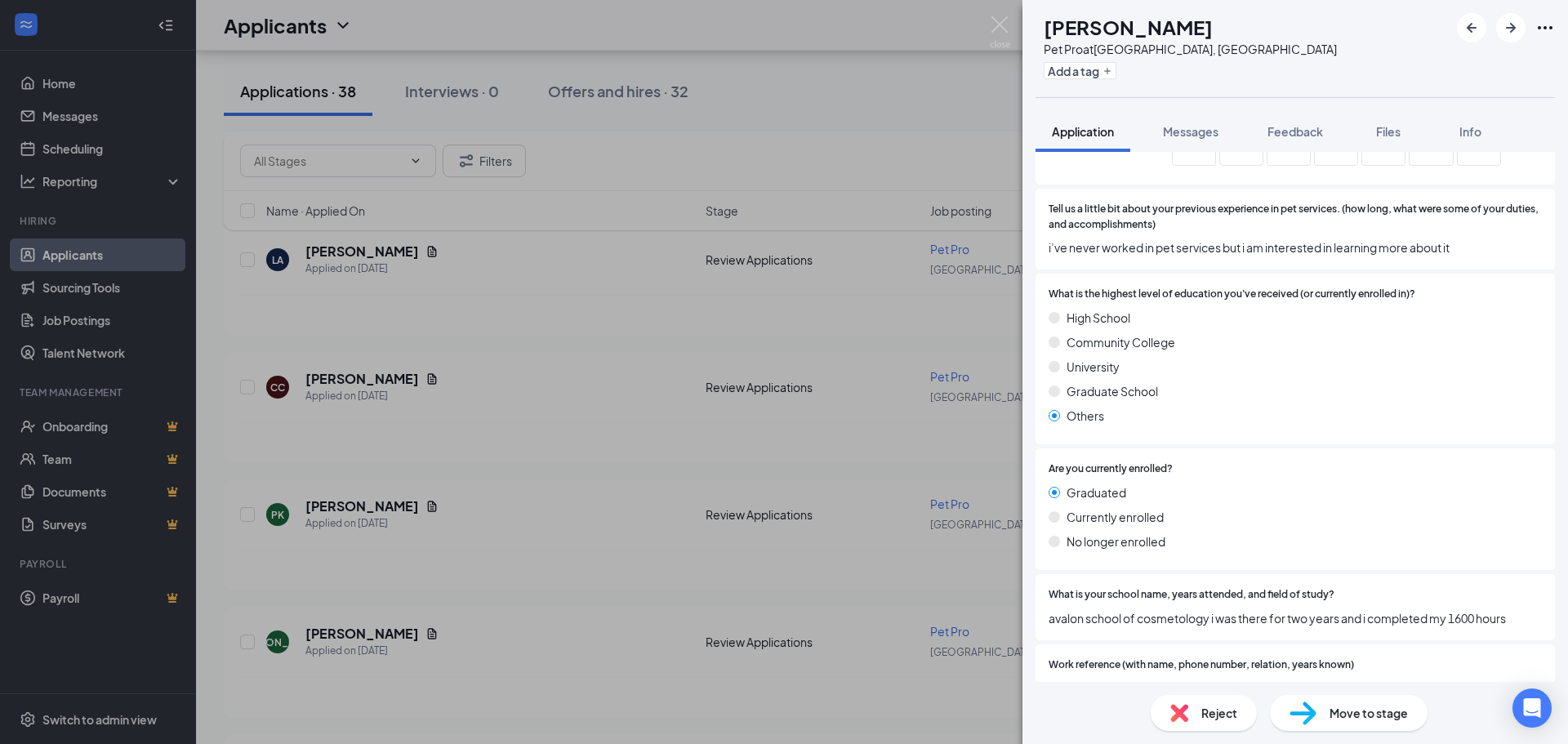
click at [1218, 714] on span "Reject" at bounding box center [1219, 713] width 36 height 18
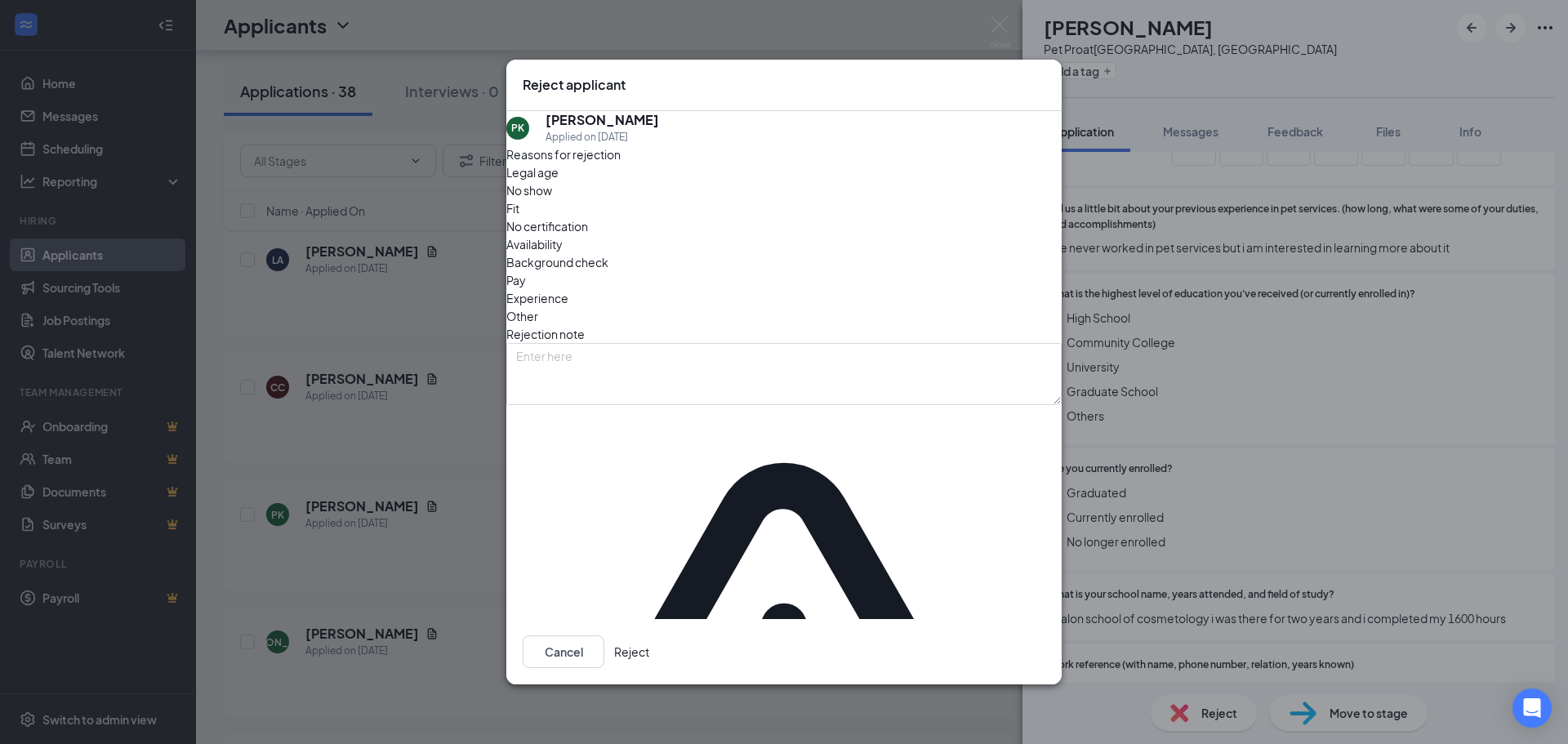
click at [562, 253] on span "Availability" at bounding box center [535, 244] width 57 height 18
click at [650, 636] on button "Reject" at bounding box center [631, 652] width 35 height 33
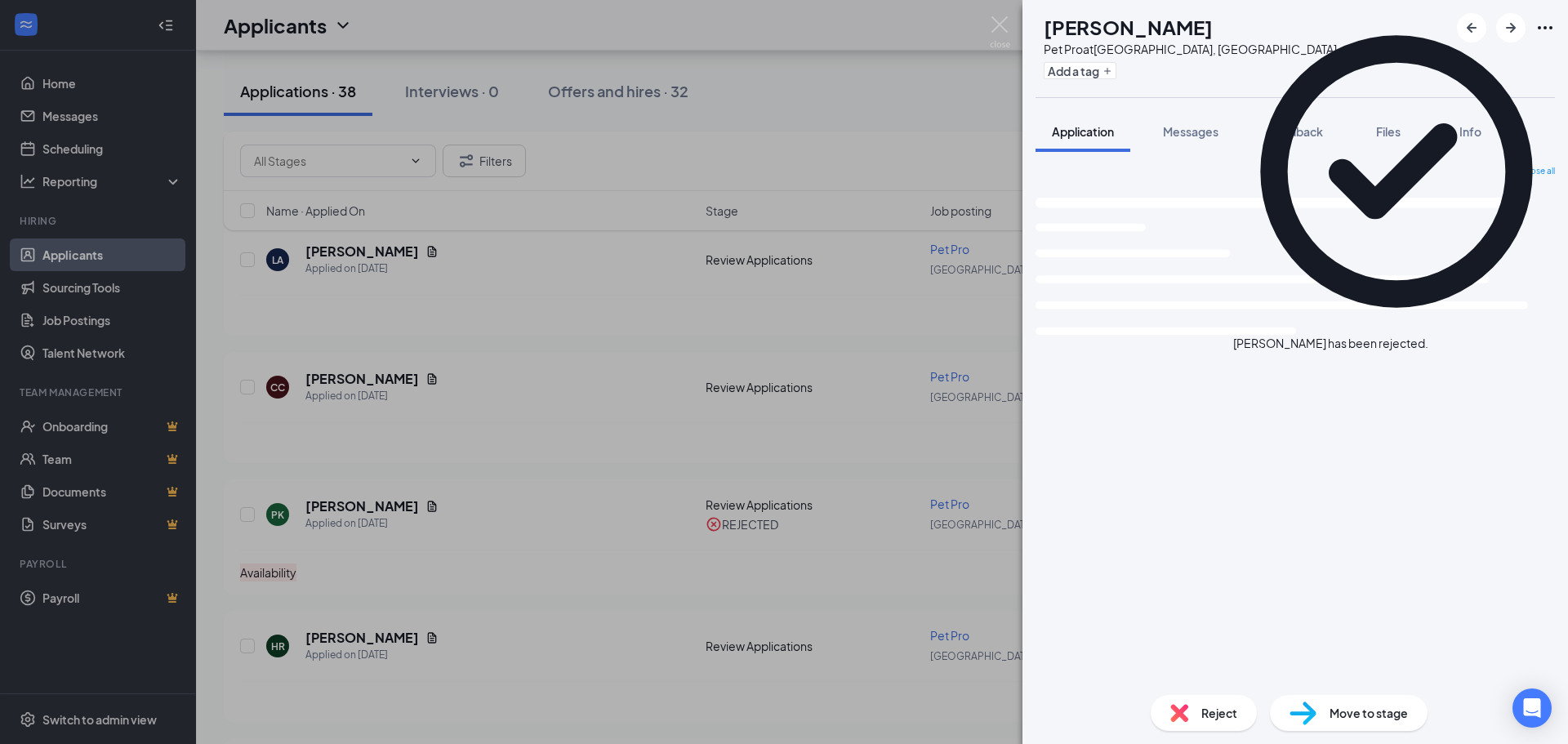
click at [1429, 335] on icon "Cross" at bounding box center [1429, 335] width 0 height 0
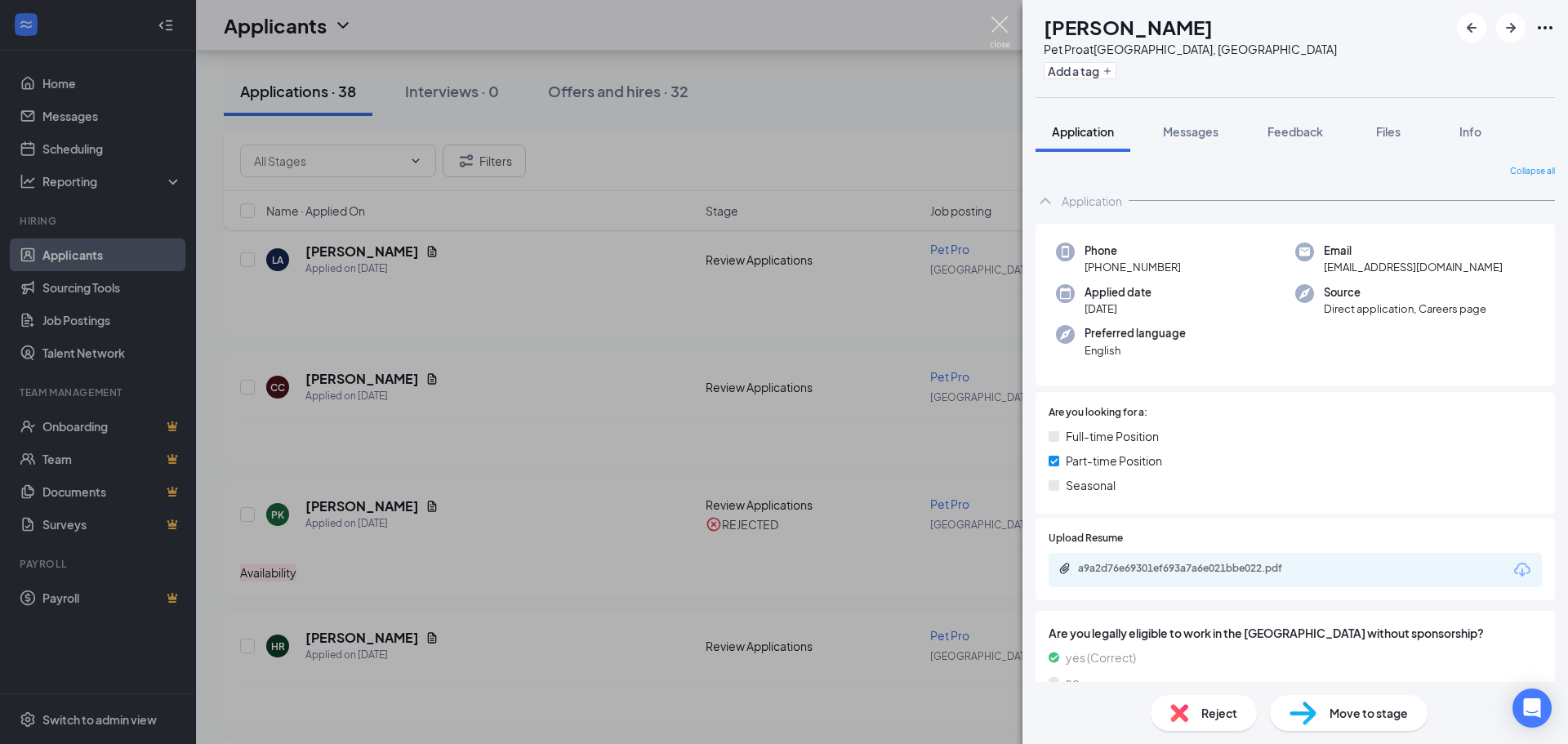
click at [999, 21] on img at bounding box center [1000, 32] width 21 height 32
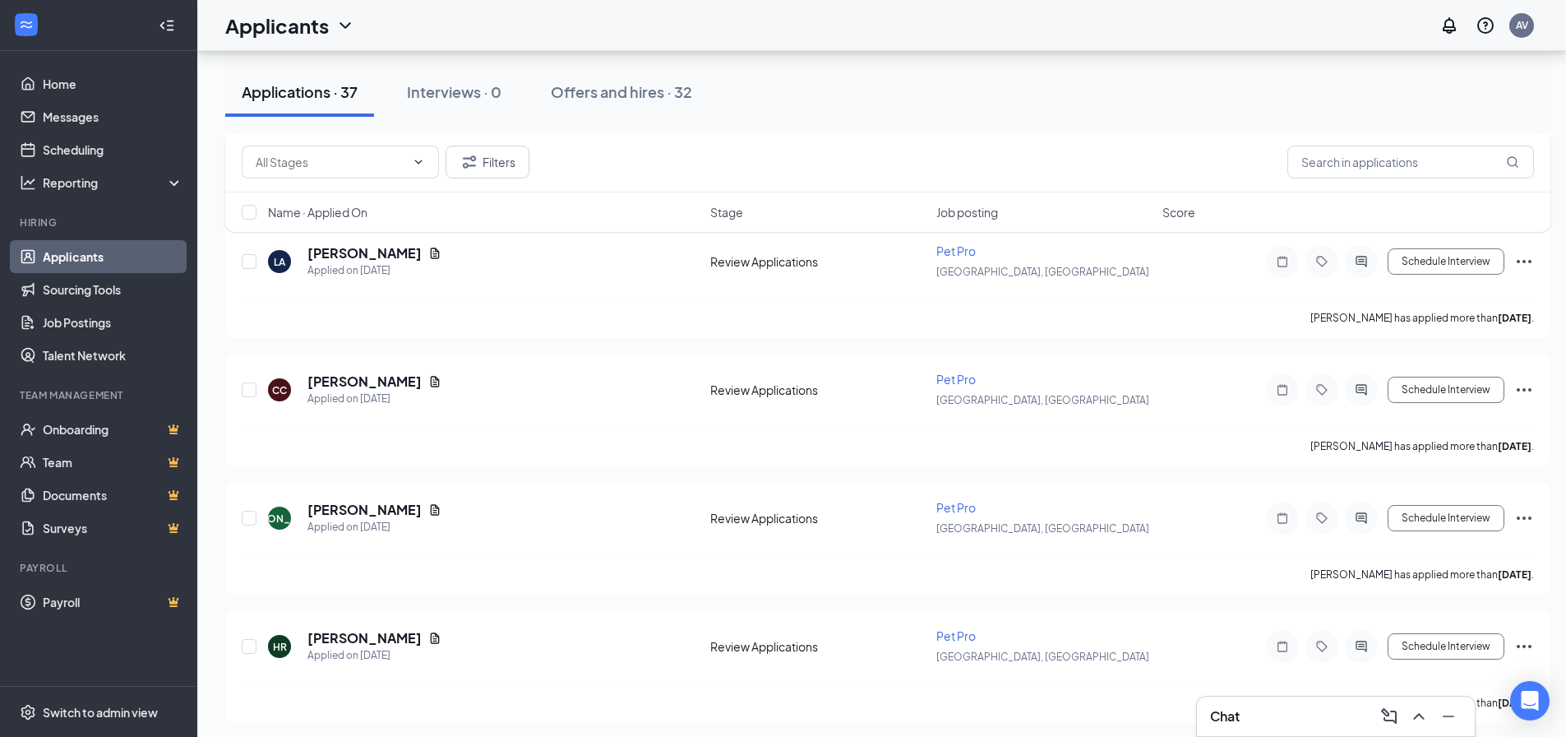
click at [1504, 121] on div "Applications · 37 Interviews · 0 Offers and hires · 32" at bounding box center [887, 92] width 1325 height 82
click at [418, 515] on h5 "[PERSON_NAME]" at bounding box center [364, 510] width 114 height 18
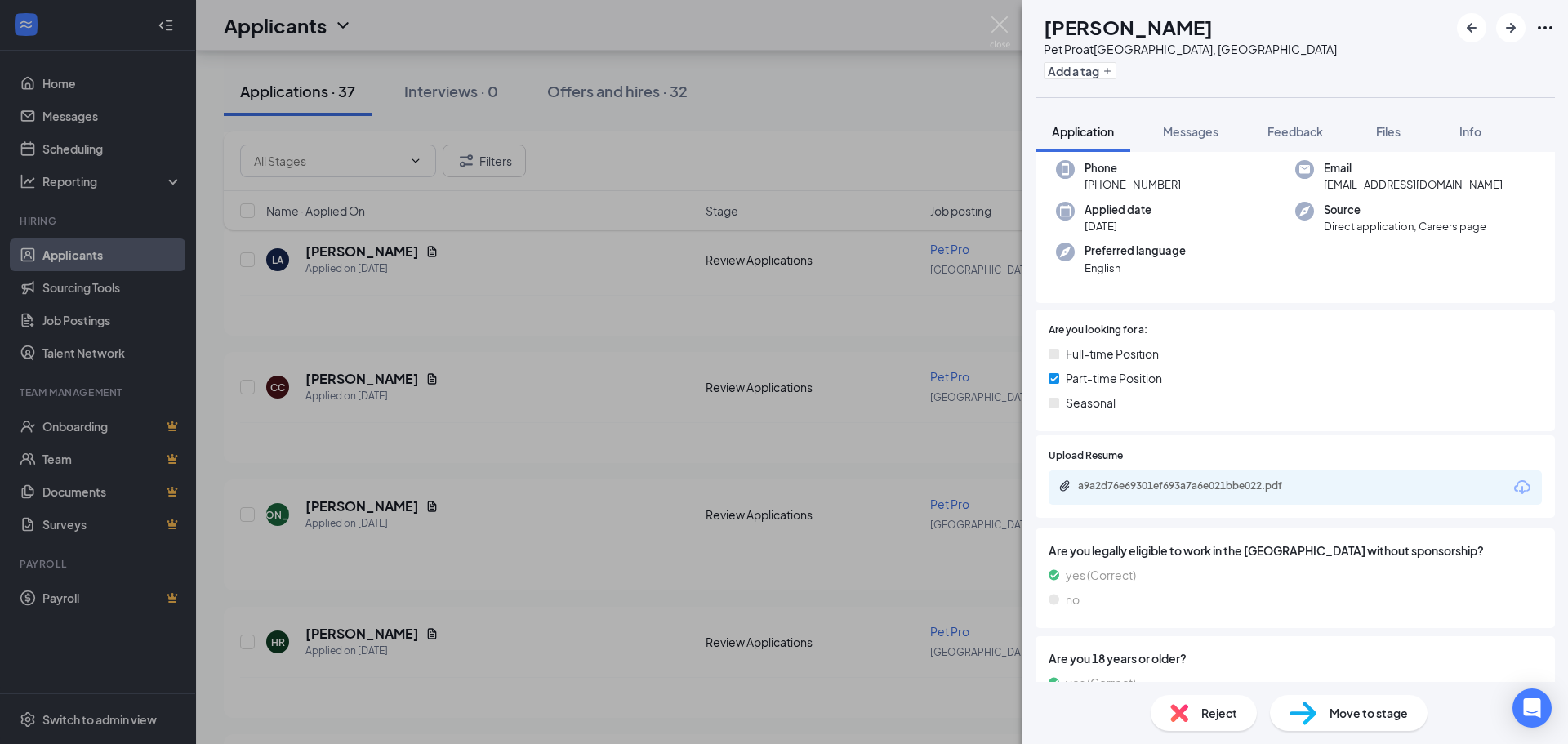
scroll to position [49, 0]
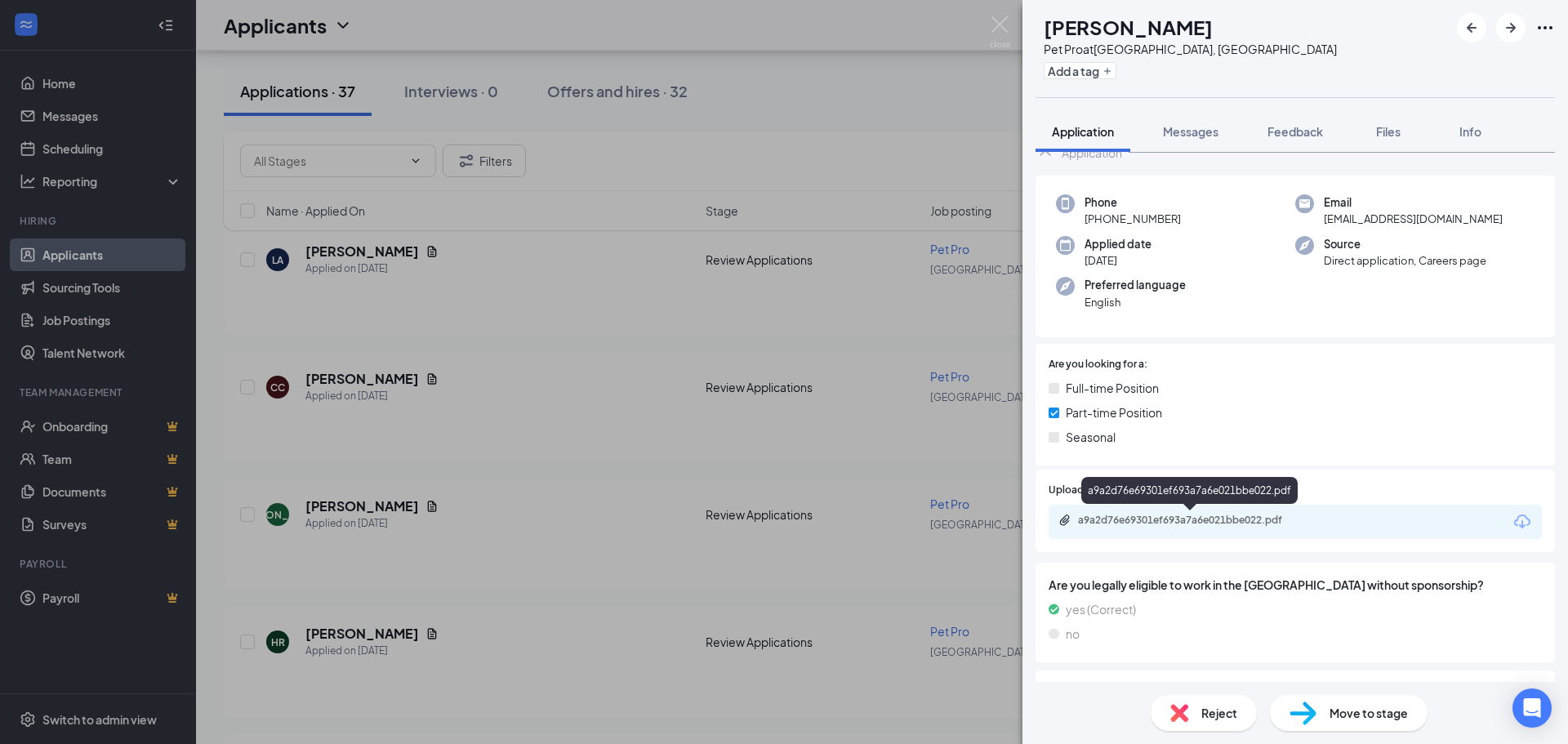
click at [1193, 522] on div "a9a2d76e69301ef693a7a6e021bbe022.pdf" at bounding box center [1192, 520] width 229 height 13
click at [1195, 723] on div "Reject" at bounding box center [1203, 713] width 106 height 36
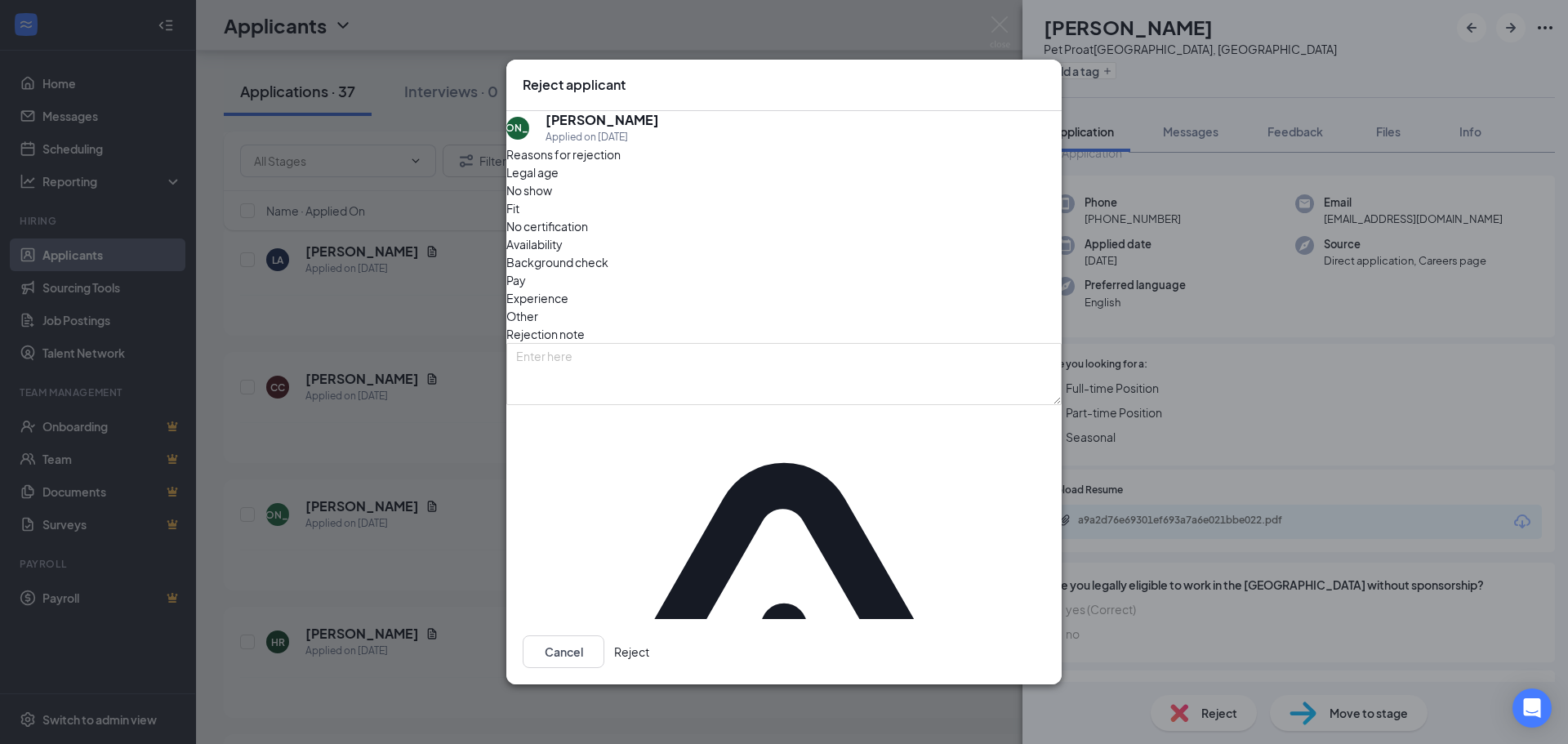
drag, startPoint x: 1006, startPoint y: 604, endPoint x: 948, endPoint y: 237, distance: 371.6
click at [971, 236] on div "Reject applicant [PERSON_NAME] [PERSON_NAME] Applied on [DATE] Reasons for reje…" at bounding box center [784, 372] width 555 height 625
drag, startPoint x: 897, startPoint y: 243, endPoint x: 885, endPoint y: 275, distance: 34.2
click at [887, 269] on div "Reasons for rejection Legal age No show Fit No certification Availability Backg…" at bounding box center [784, 599] width 555 height 908
click at [562, 253] on span "Availability" at bounding box center [535, 244] width 57 height 18
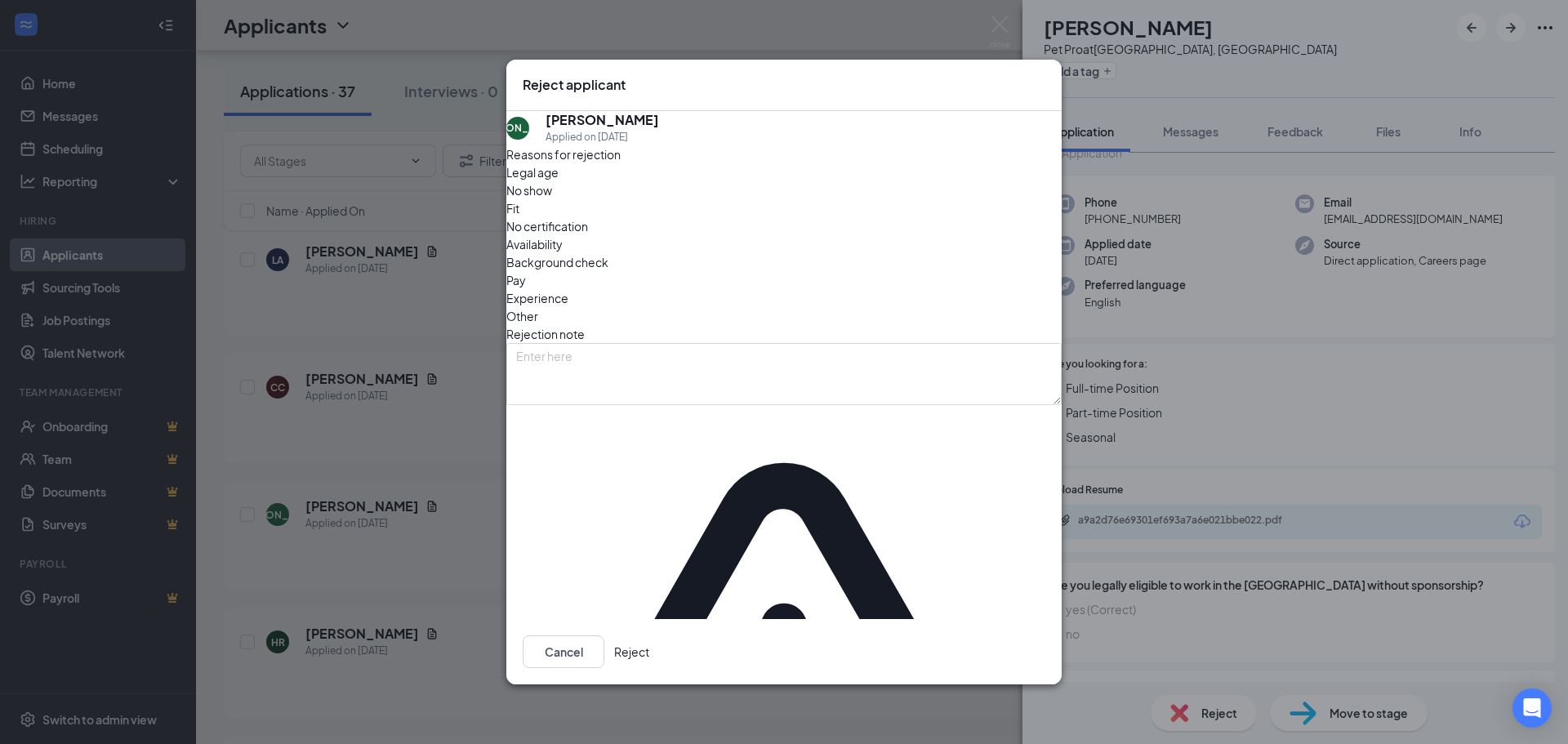
click at [1002, 619] on div "Cancel Reject" at bounding box center [784, 652] width 555 height 66
click at [650, 636] on button "Reject" at bounding box center [631, 652] width 35 height 33
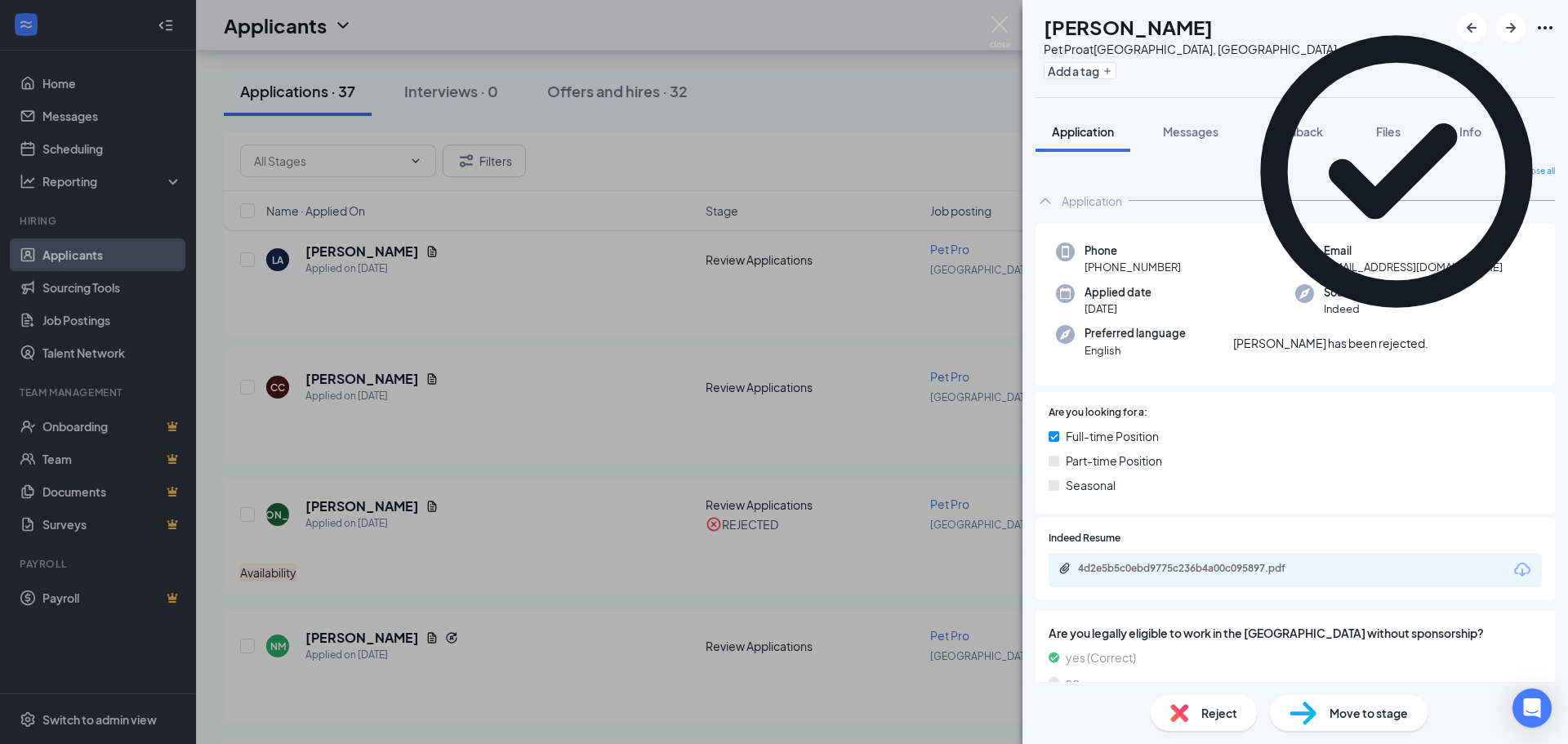
click at [1429, 335] on icon "Cross" at bounding box center [1429, 335] width 0 height 0
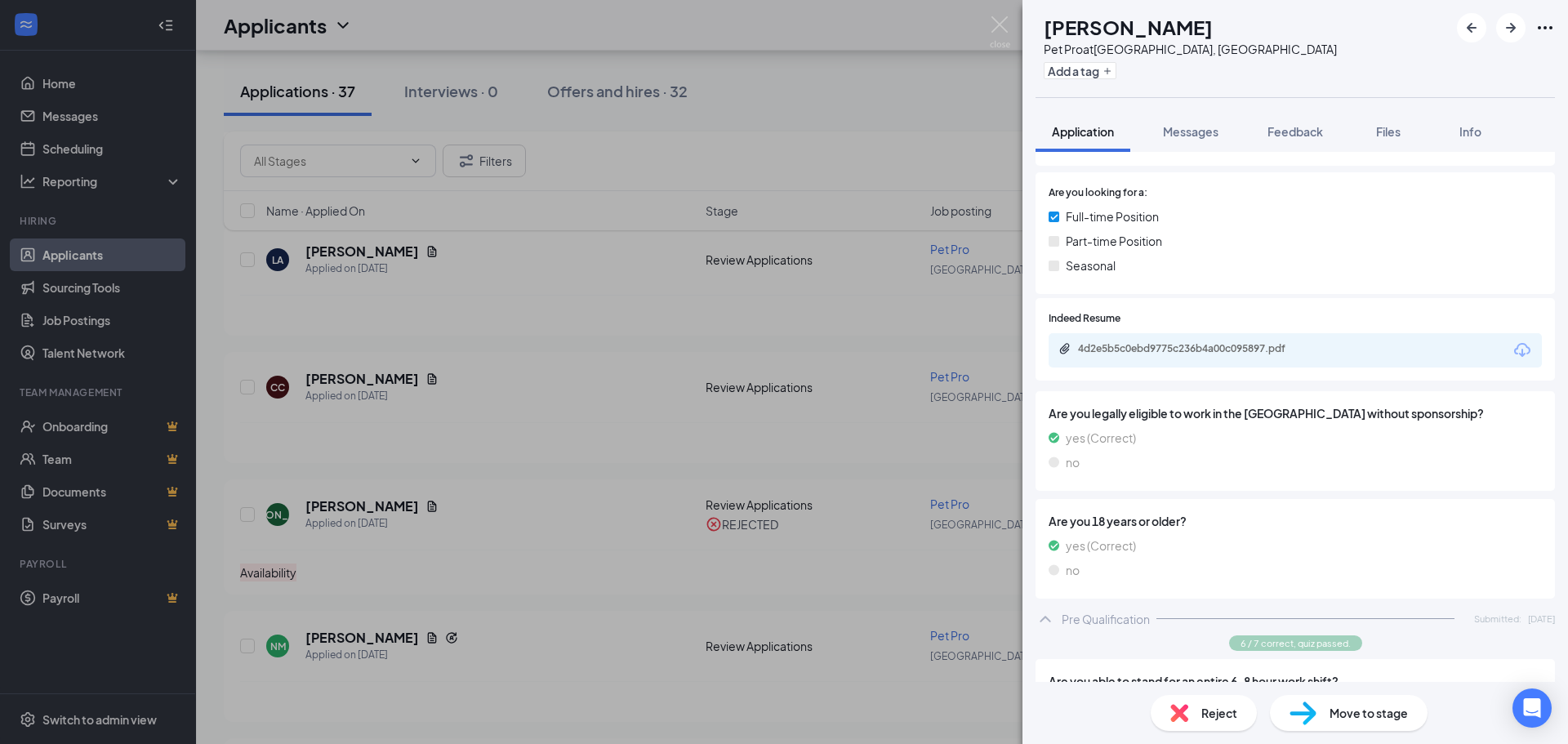
scroll to position [12, 0]
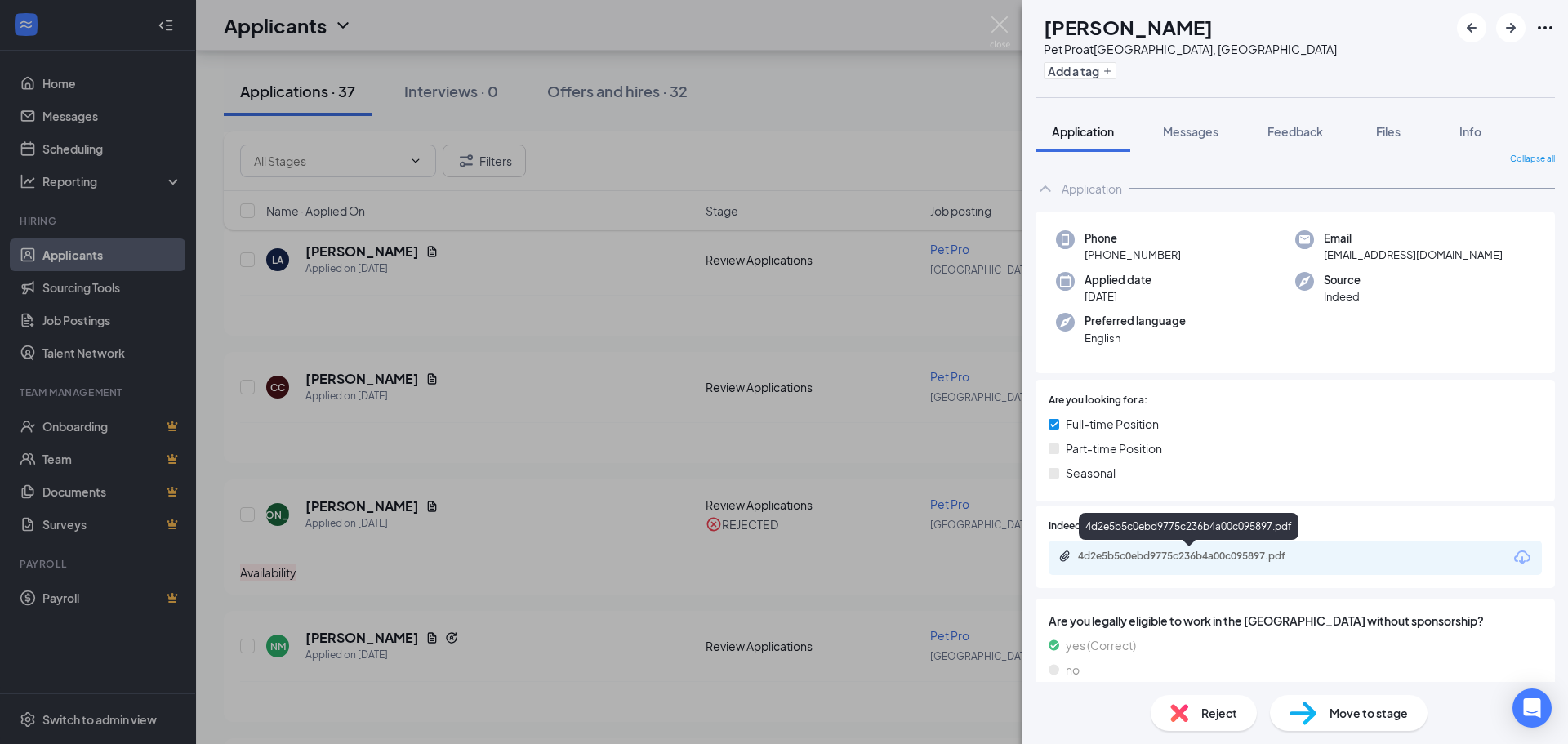
click at [1187, 561] on div "4d2e5b5c0ebd9775c236b4a00c095897.pdf" at bounding box center [1192, 555] width 229 height 13
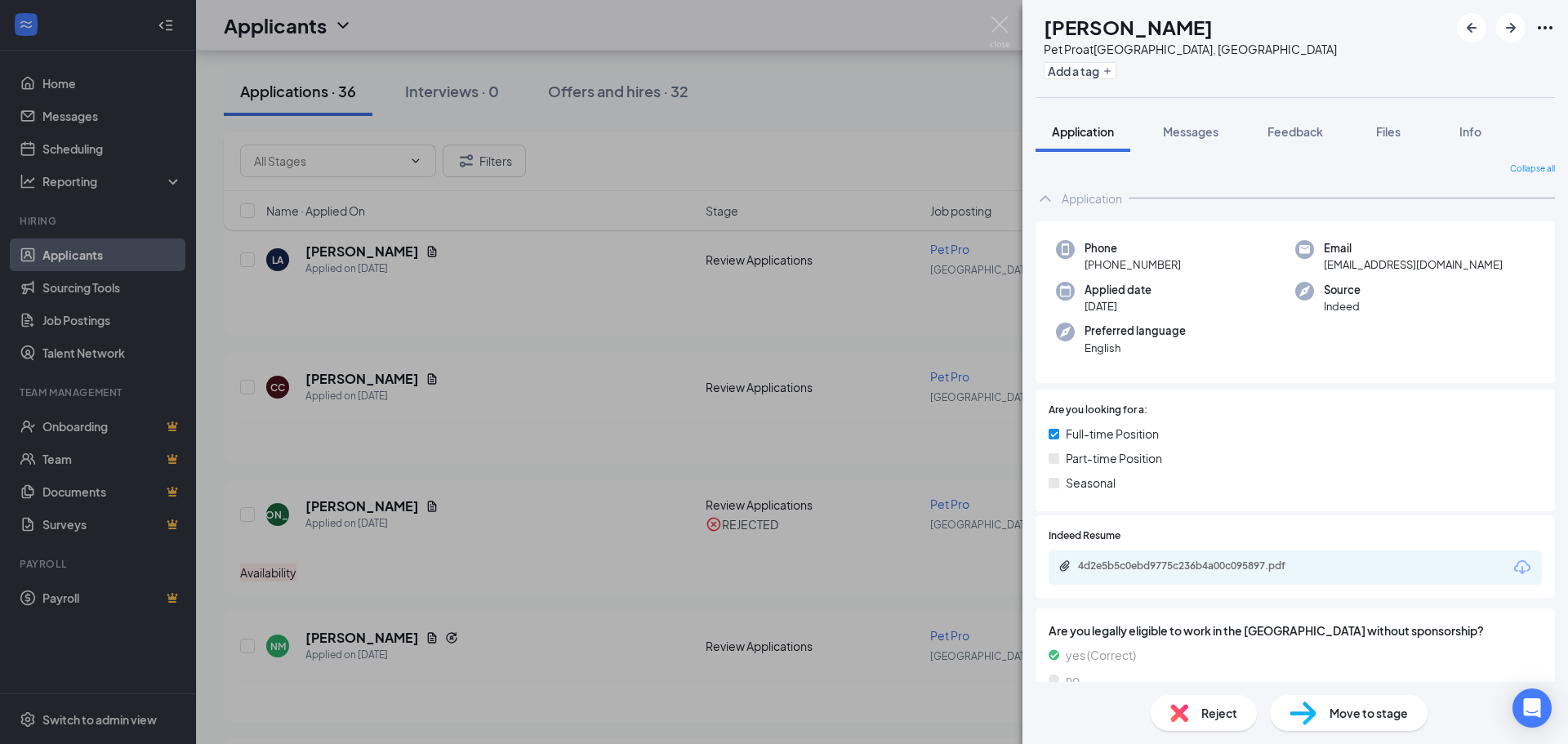
scroll to position [0, 0]
click at [1216, 133] on span "Messages" at bounding box center [1191, 131] width 56 height 15
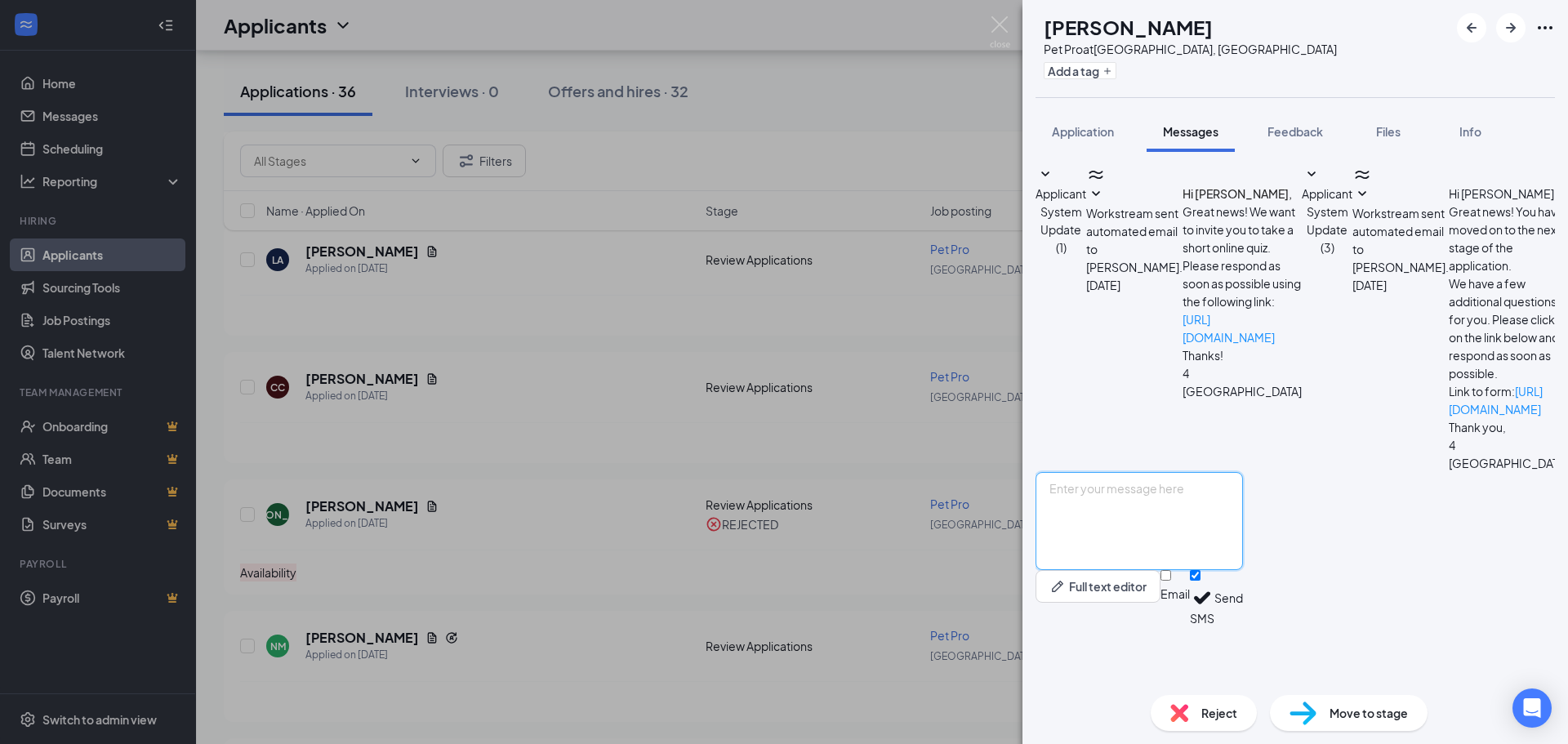
click at [1226, 570] on textarea at bounding box center [1139, 521] width 208 height 98
click at [1243, 539] on textarea "Hi [PERSON_NAME] this is 4 Paws Pet Resort, are you still interested in the Pet…" at bounding box center [1139, 521] width 208 height 98
click at [1243, 542] on textarea "Hi [PERSON_NAME] this is 4 Paws Pet Resort, are you still interested in the Pet…" at bounding box center [1139, 521] width 208 height 98
click at [1243, 545] on textarea "Hi [PERSON_NAME] this is 4 Paws Pet Resort, are you still interested in the Pet…" at bounding box center [1139, 521] width 208 height 98
type textarea "Hi [PERSON_NAME] this is 4 Paws Pet Resort, are you still interested in the Pet…"
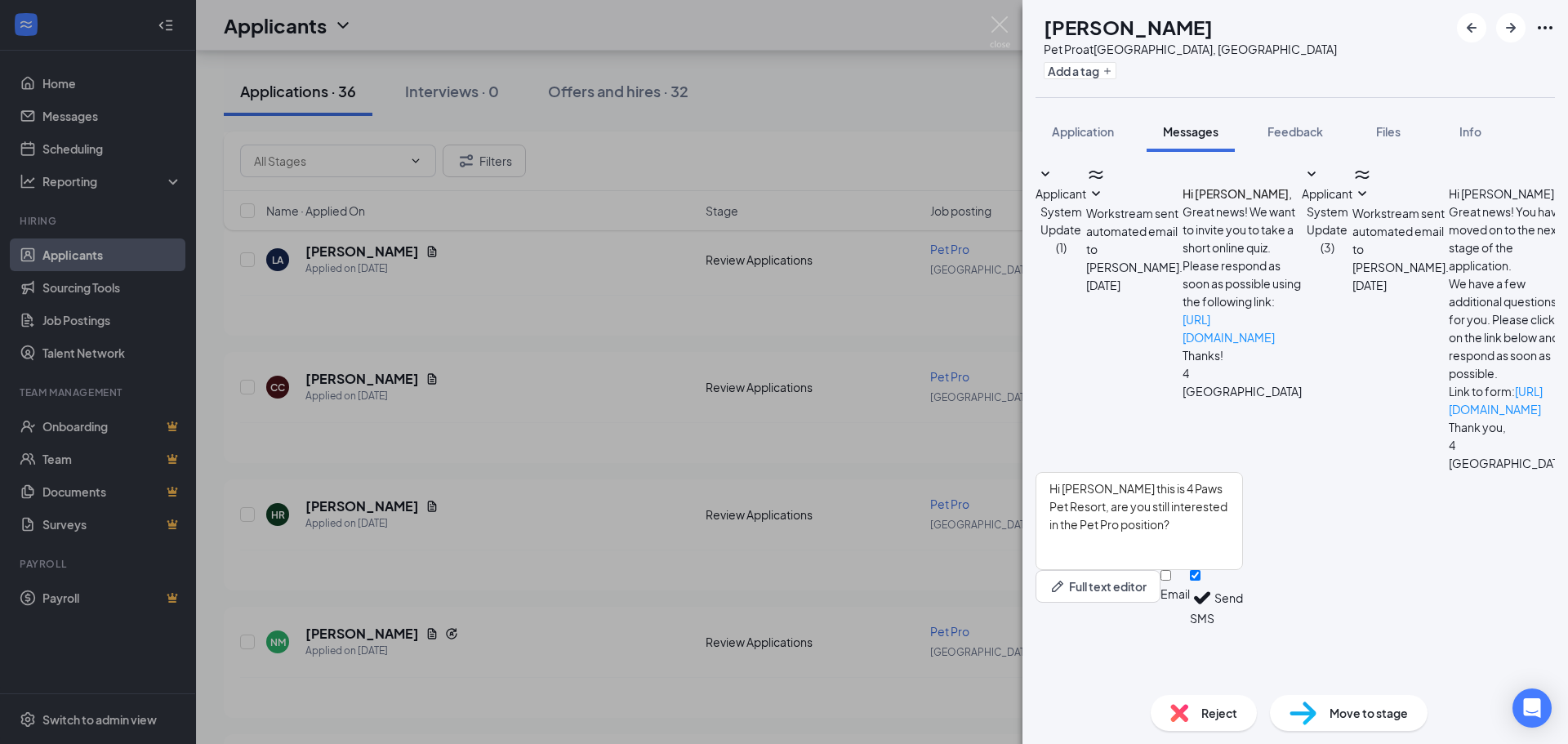
click at [1243, 627] on button "Send" at bounding box center [1228, 598] width 29 height 57
click at [1113, 75] on icon "Plus" at bounding box center [1108, 72] width 10 height 10
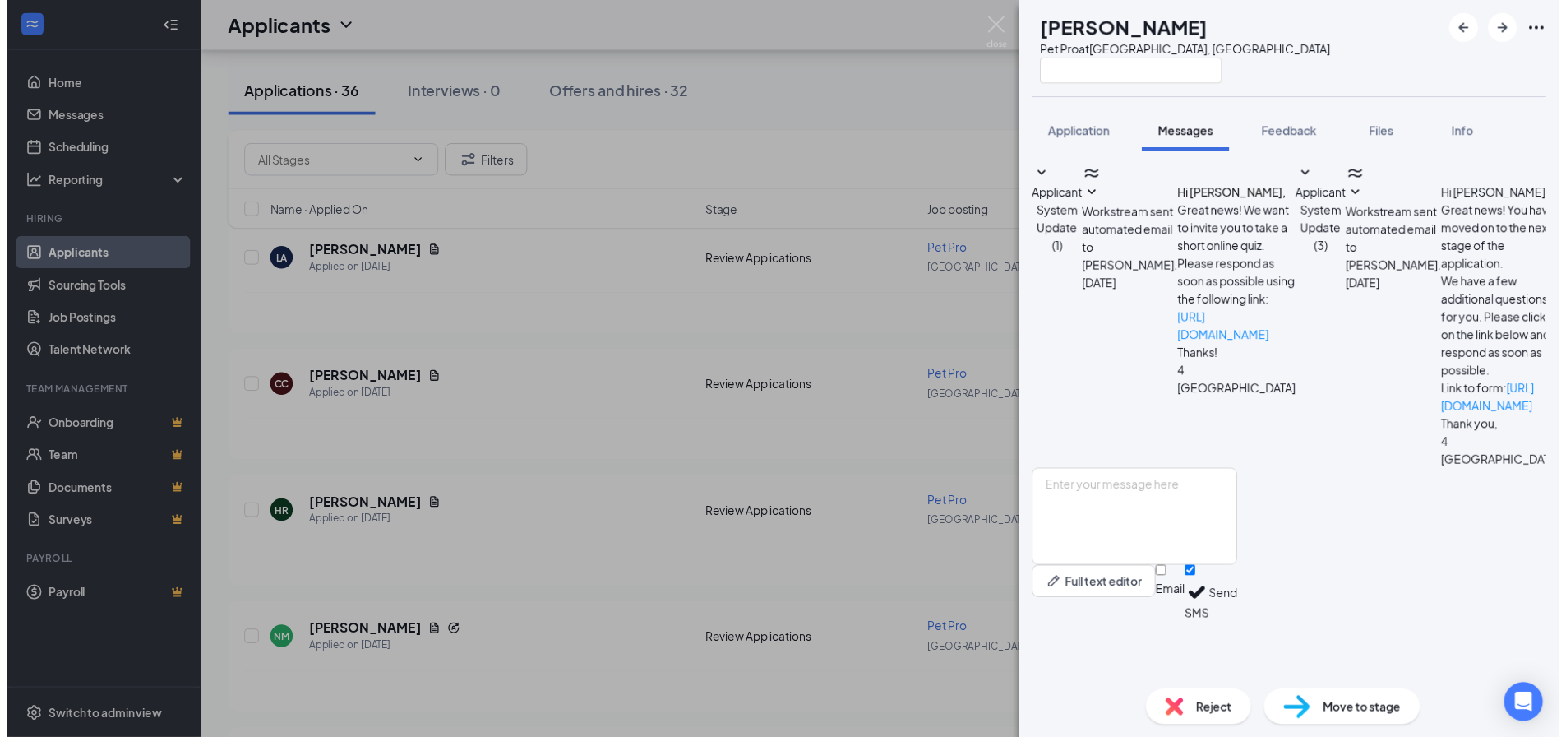
scroll to position [224, 0]
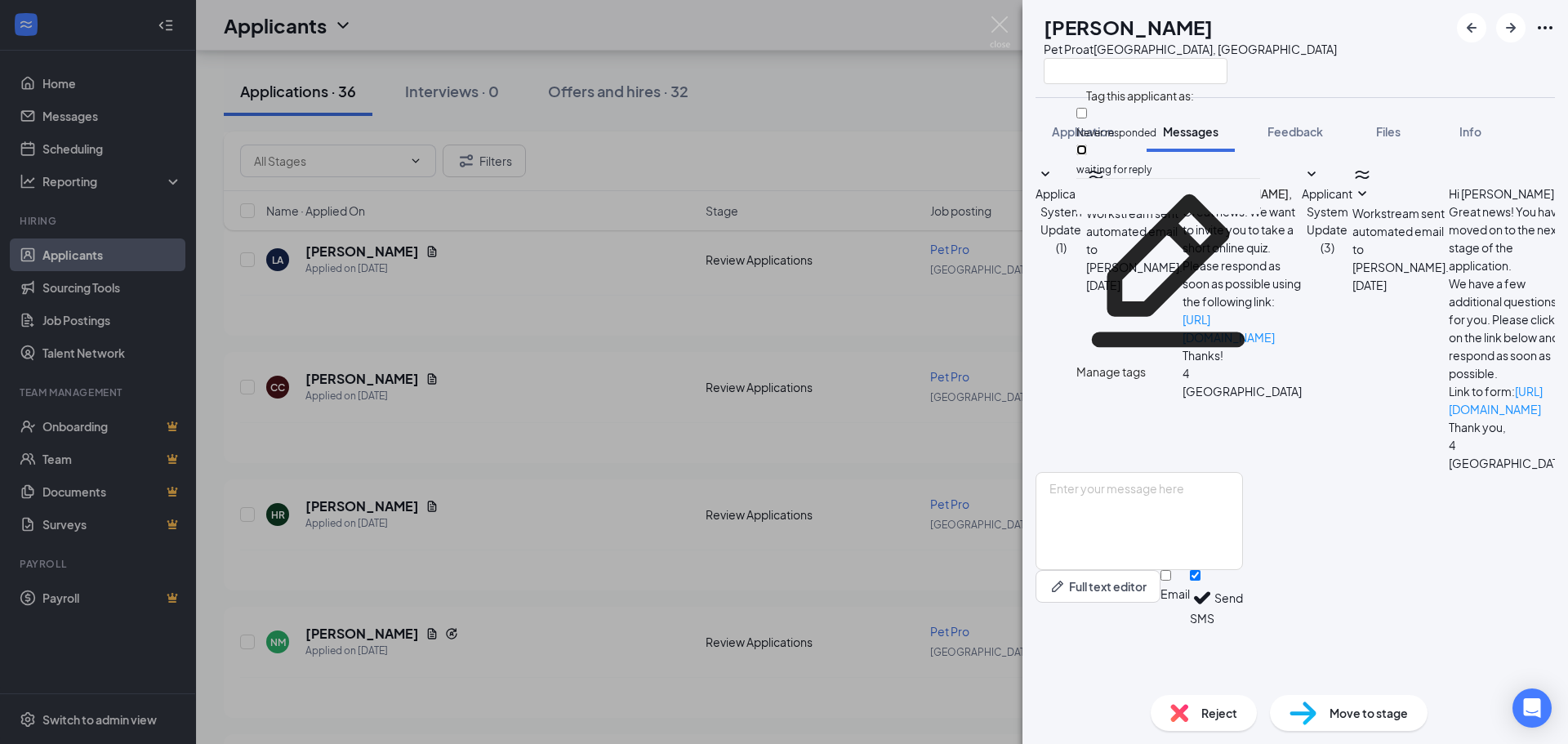
click at [1087, 147] on input "waiting for reply" at bounding box center [1081, 150] width 11 height 11
checkbox input "true"
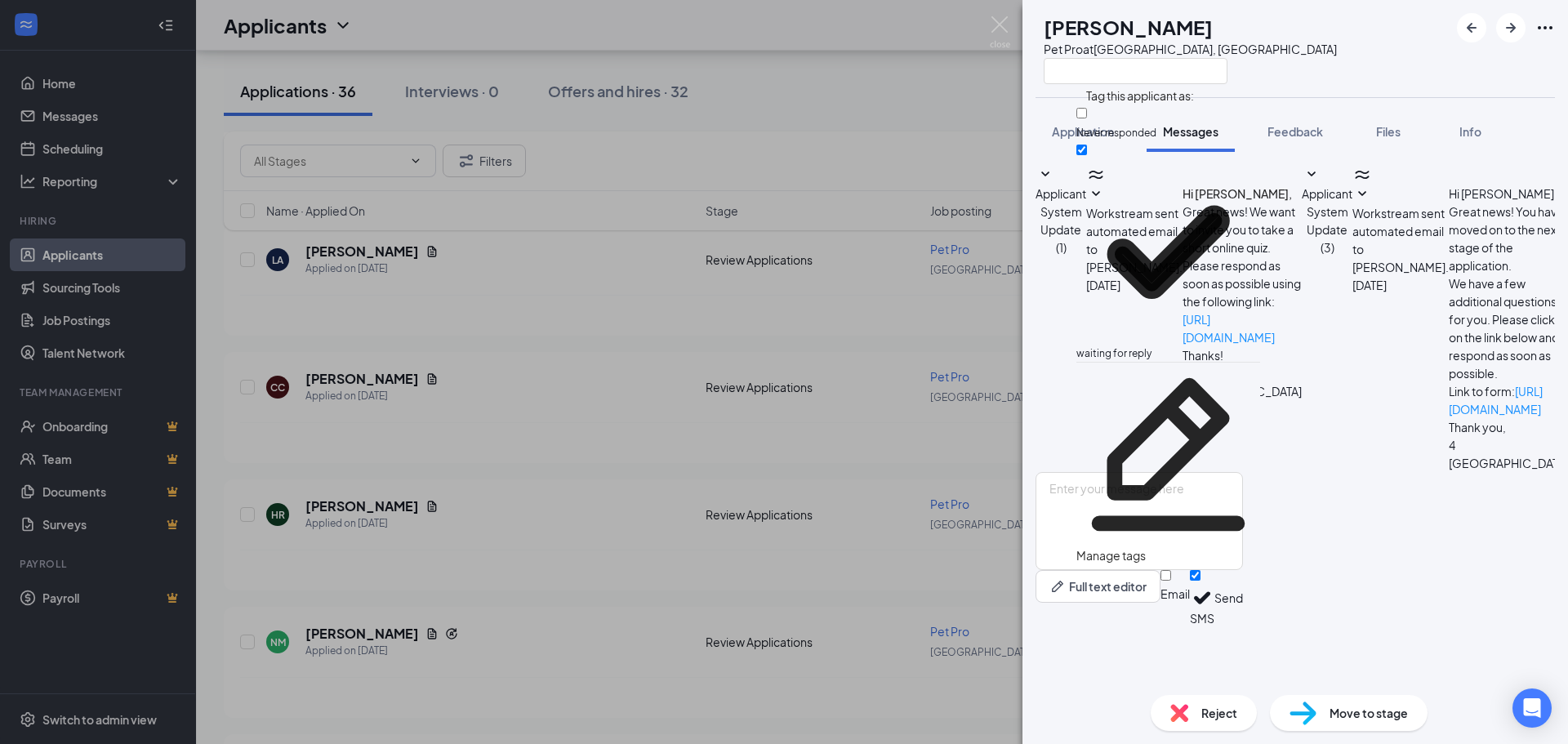
click at [1351, 44] on div "HR [PERSON_NAME] Pet Pro at [GEOGRAPHIC_DATA], [GEOGRAPHIC_DATA]" at bounding box center [1295, 49] width 546 height 97
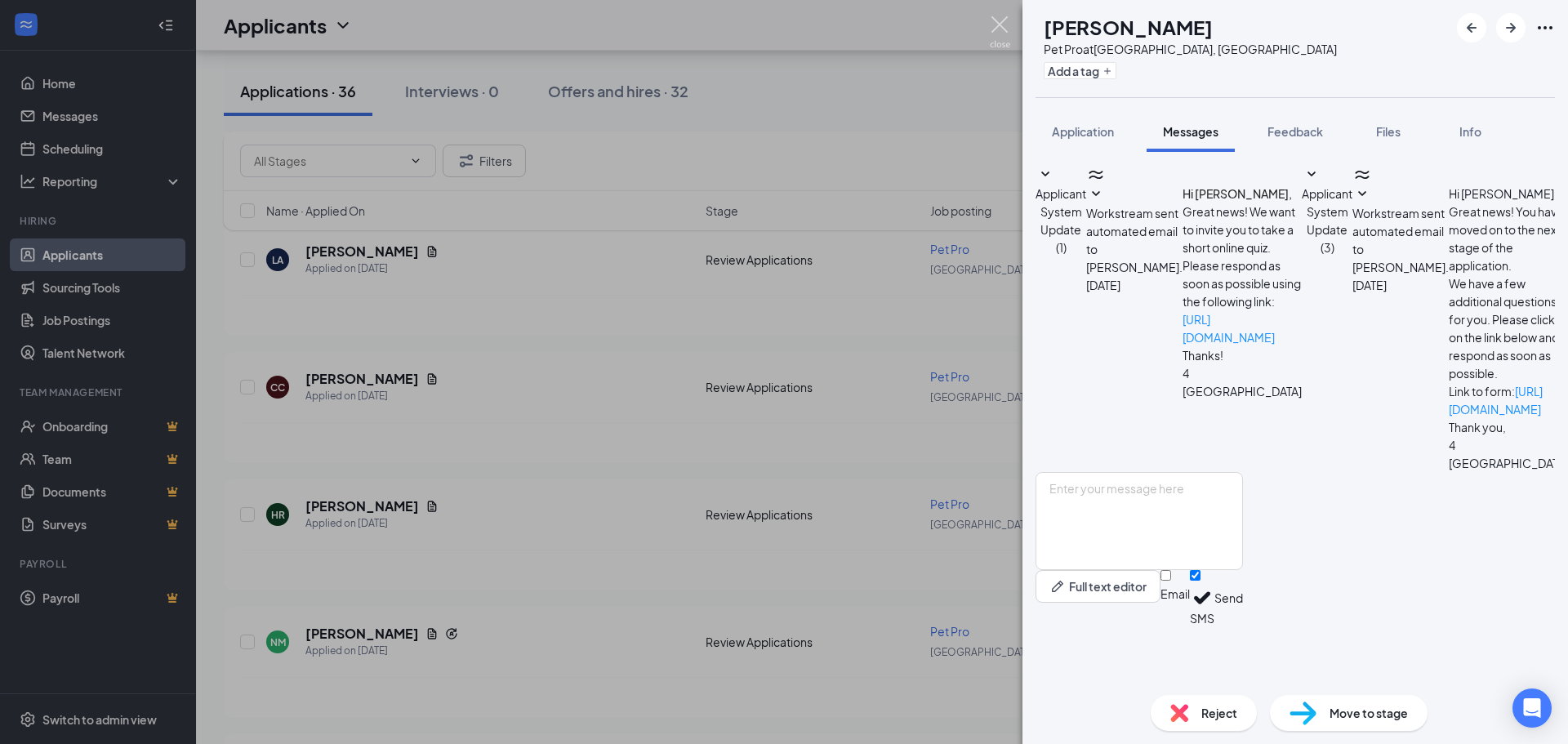
click at [1007, 26] on img at bounding box center [1000, 32] width 21 height 32
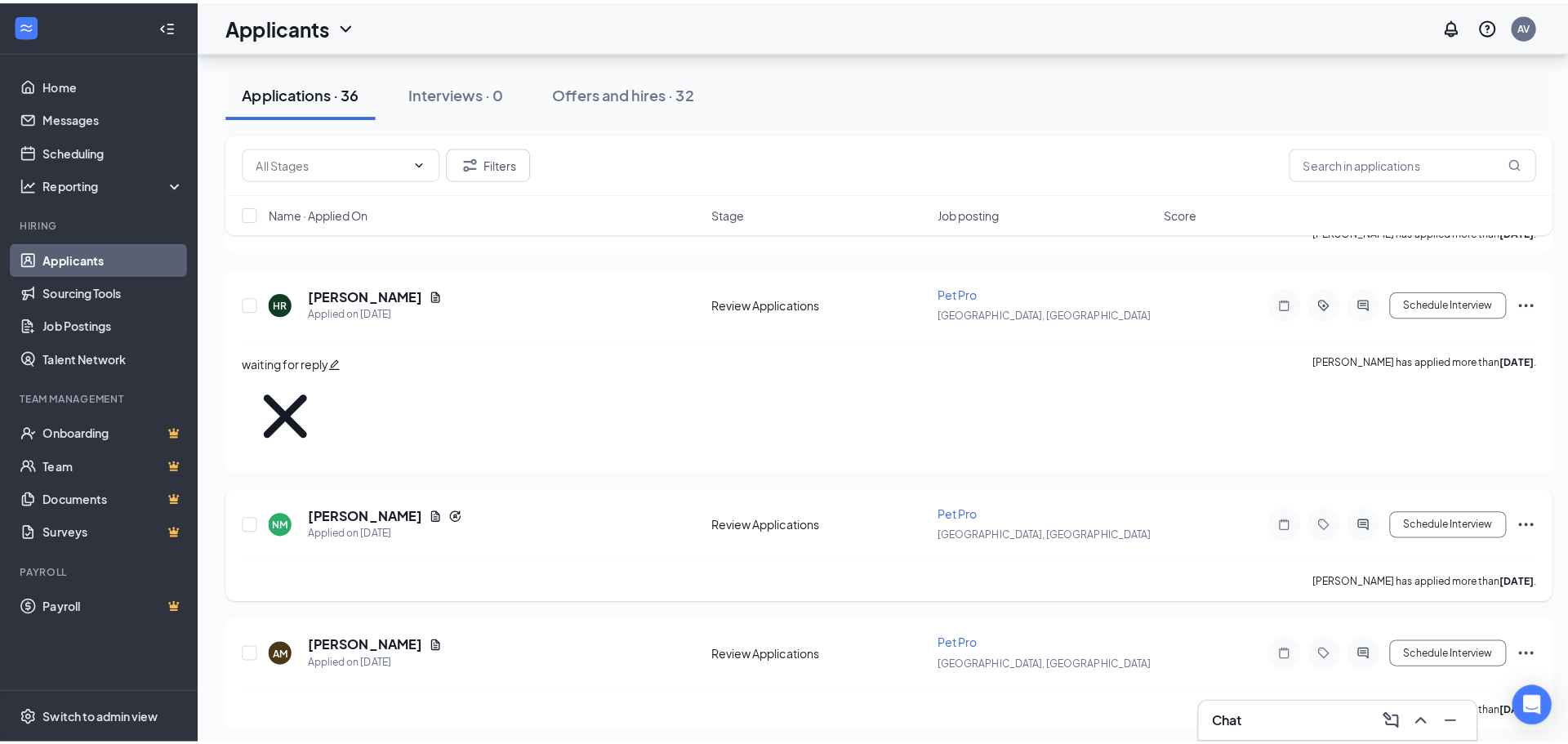
scroll to position [1306, 0]
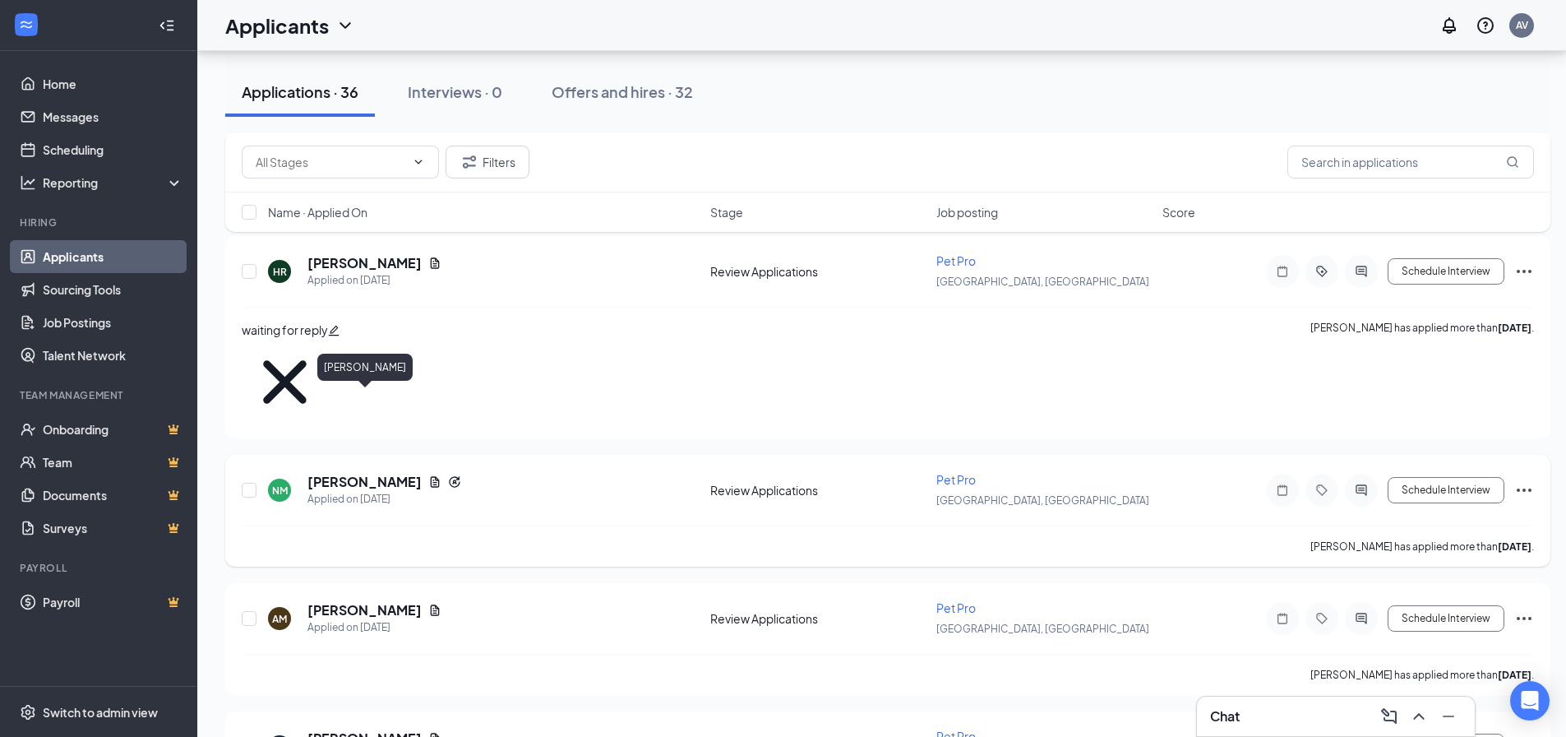
click at [401, 473] on h5 "[PERSON_NAME]" at bounding box center [364, 482] width 114 height 18
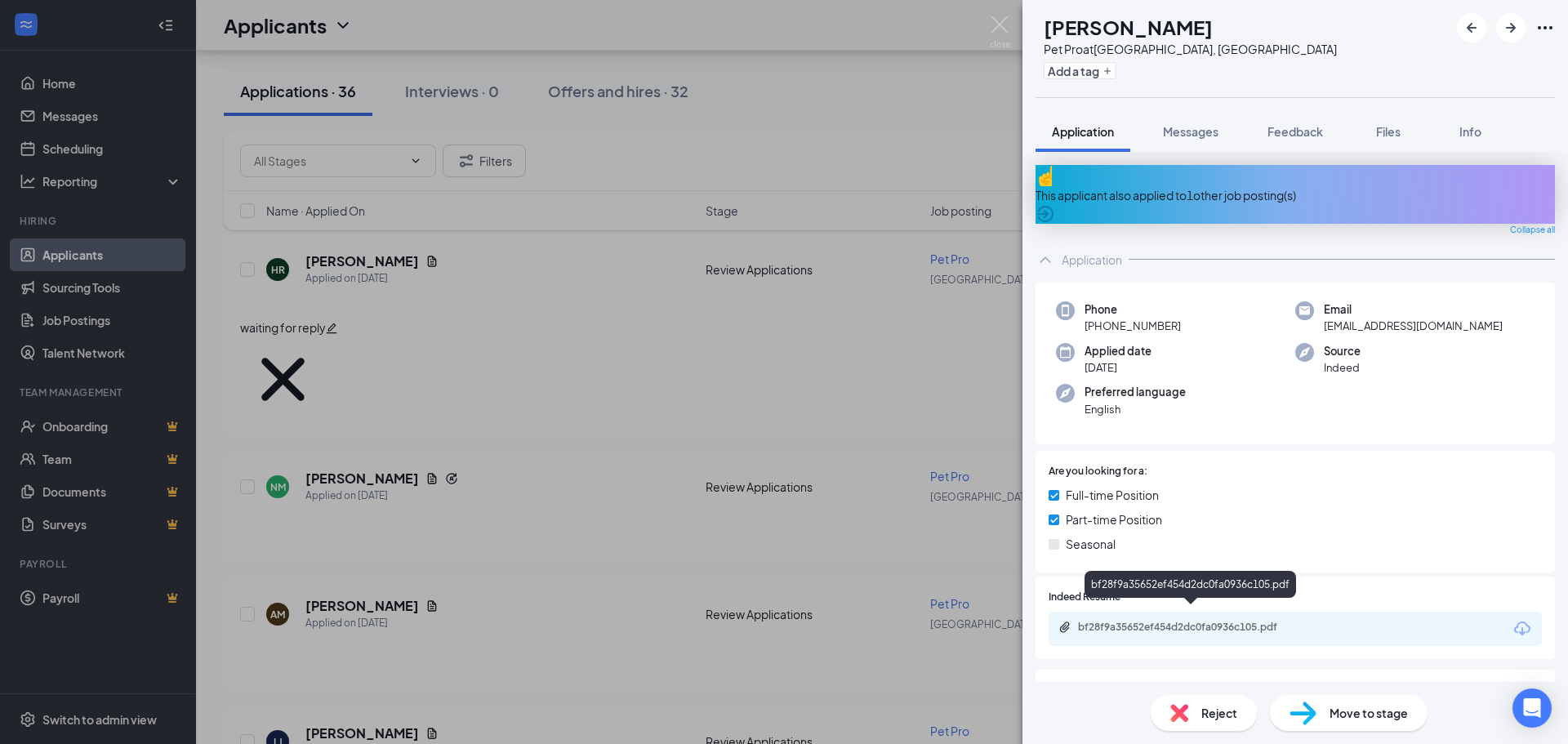
click at [1217, 621] on div "bf28f9a35652ef454d2dc0fa0936c105.pdf" at bounding box center [1192, 627] width 229 height 13
click at [1214, 712] on span "Reject" at bounding box center [1219, 713] width 36 height 18
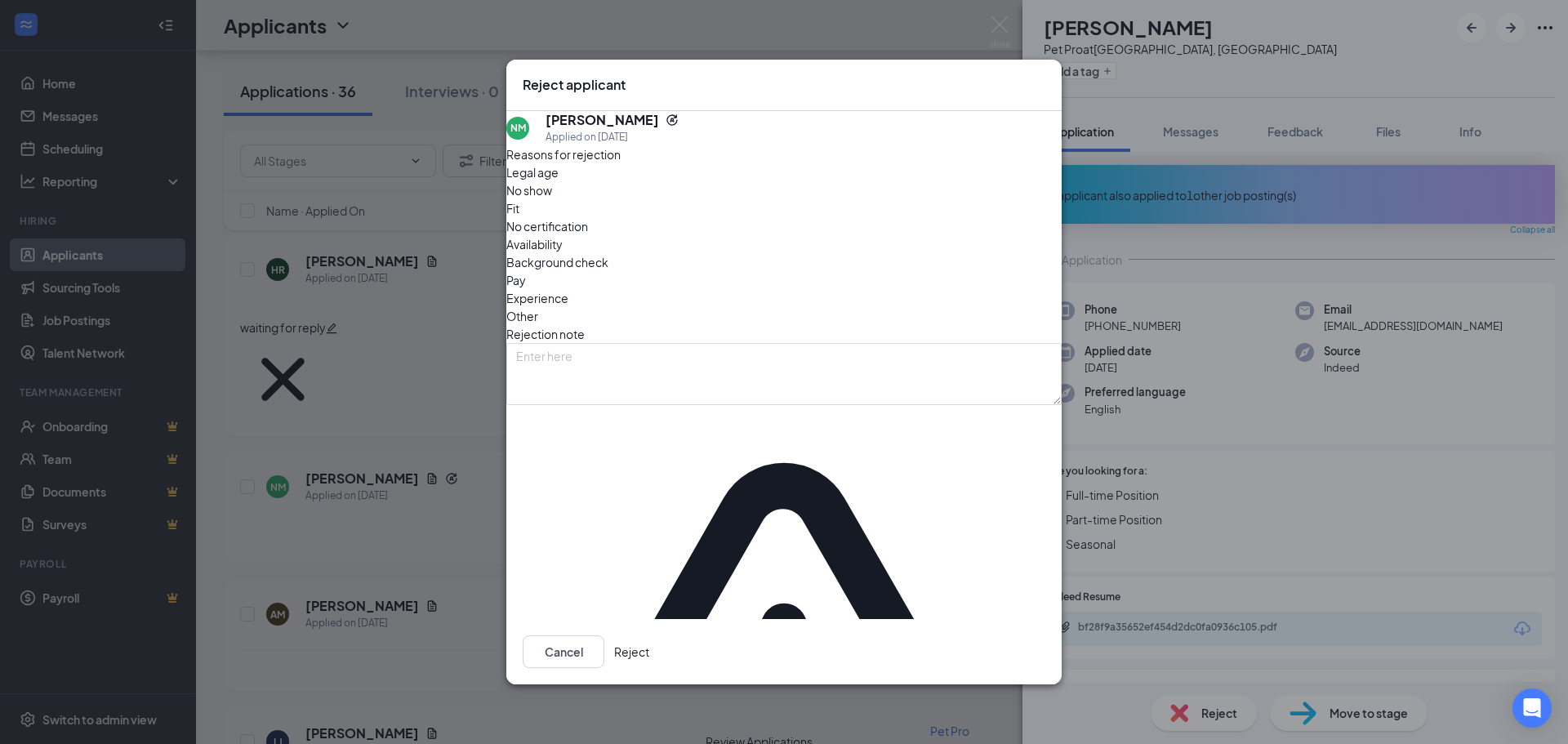
click at [650, 636] on button "Reject" at bounding box center [631, 652] width 35 height 33
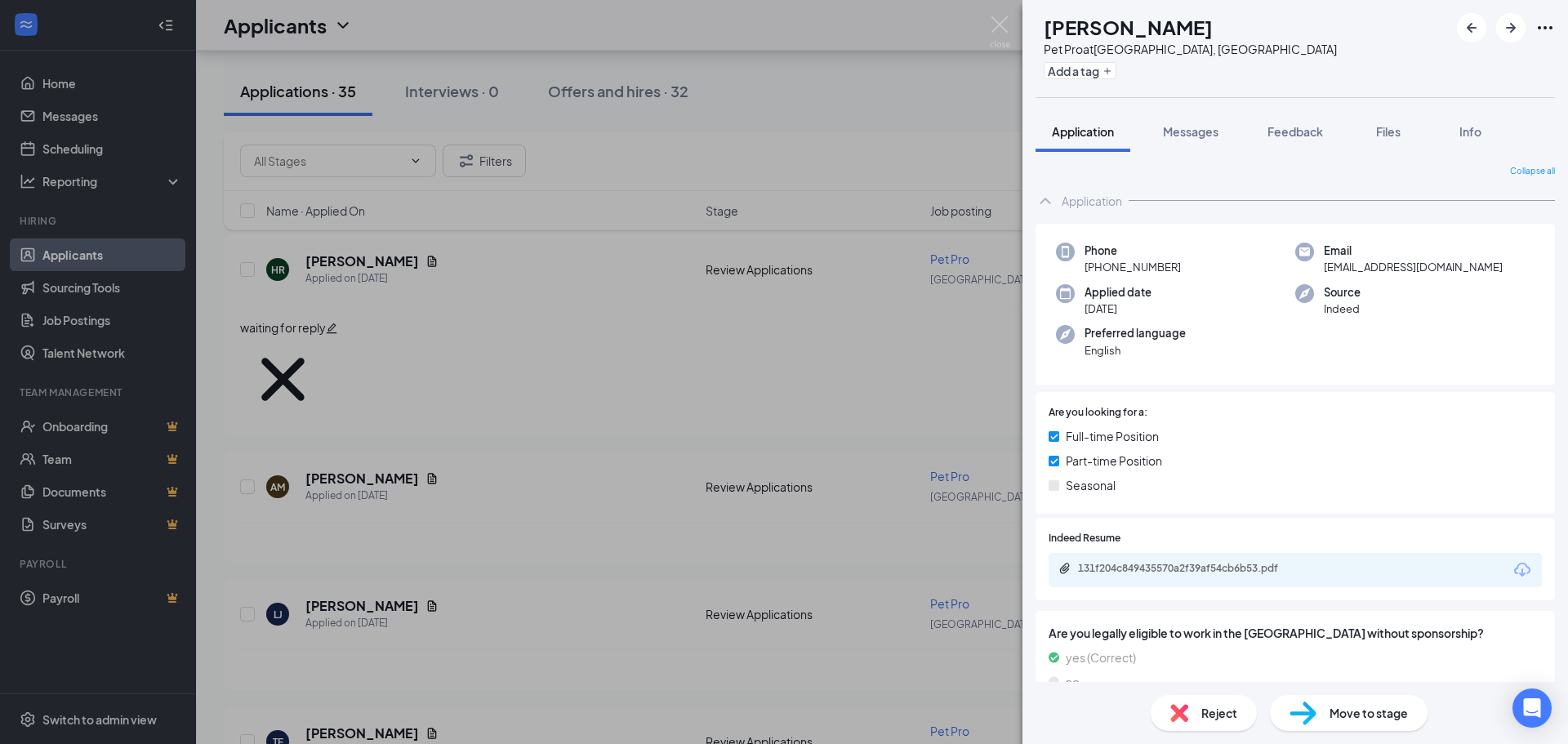
click at [1251, 560] on div "131f204c849435570a2f39af54cb6b53.pdf" at bounding box center [1295, 570] width 494 height 35
click at [1251, 566] on div "131f204c849435570a2f39af54cb6b53.pdf" at bounding box center [1192, 568] width 229 height 13
click at [995, 21] on img at bounding box center [1000, 32] width 21 height 32
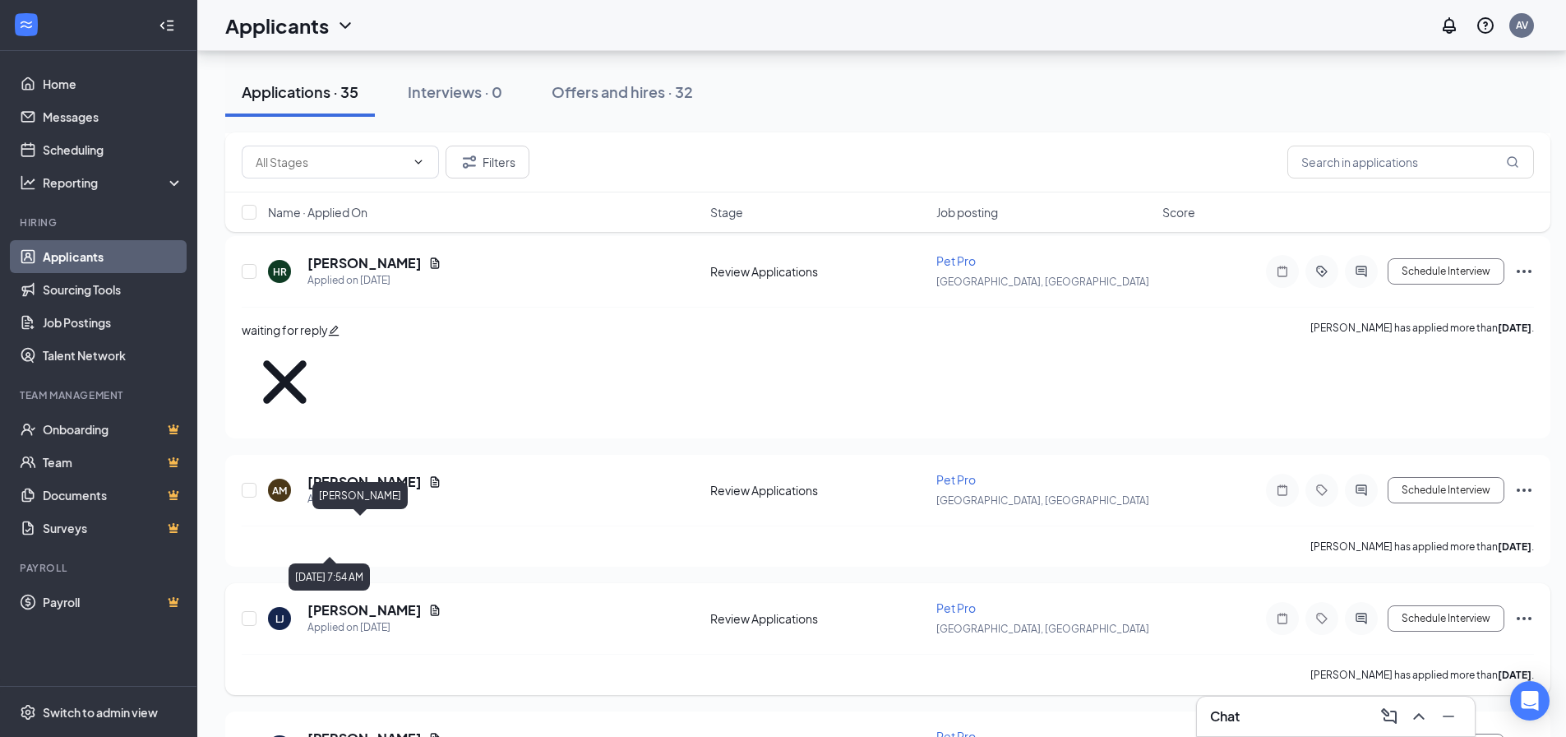
click at [360, 601] on h5 "[PERSON_NAME]" at bounding box center [364, 610] width 114 height 18
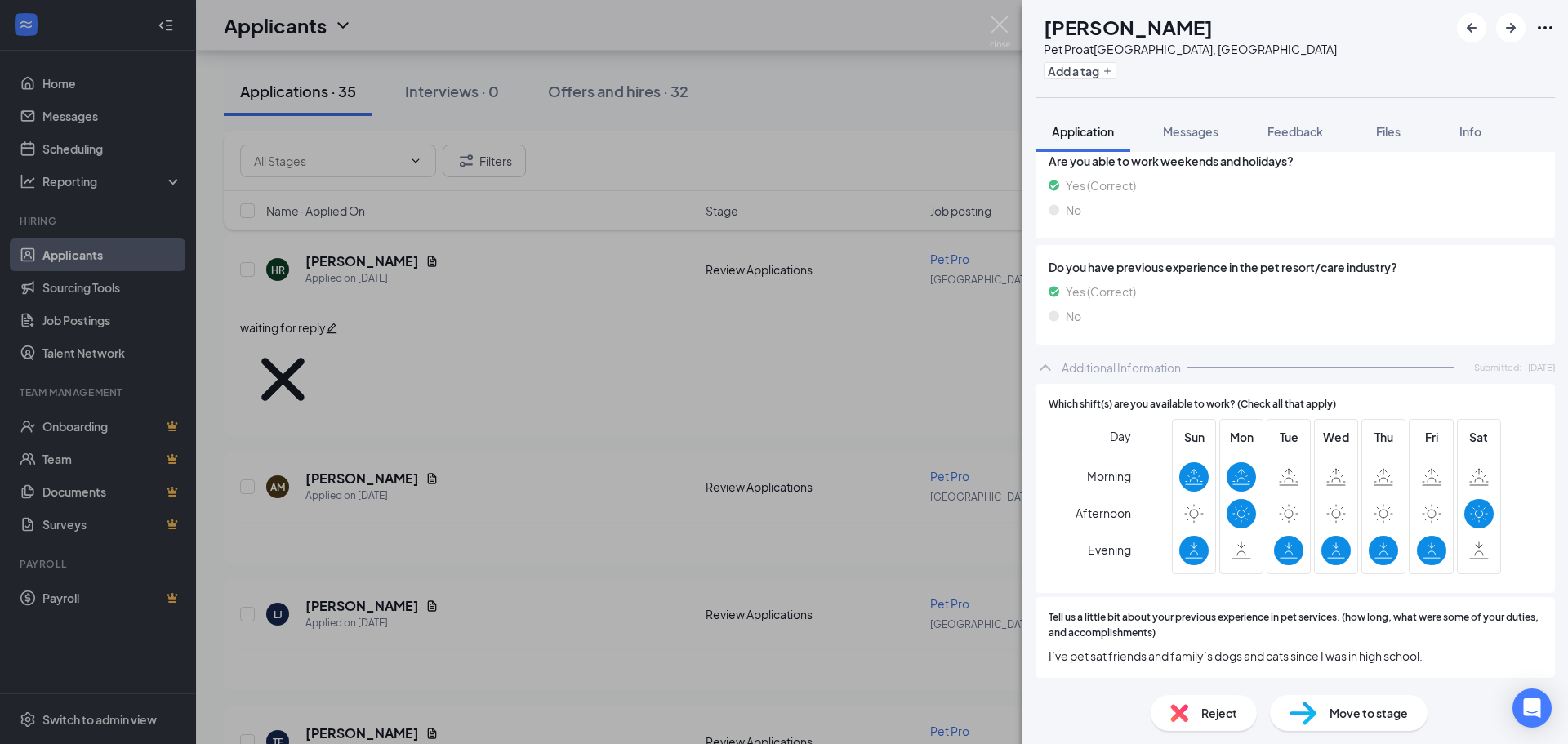
scroll to position [1388, 0]
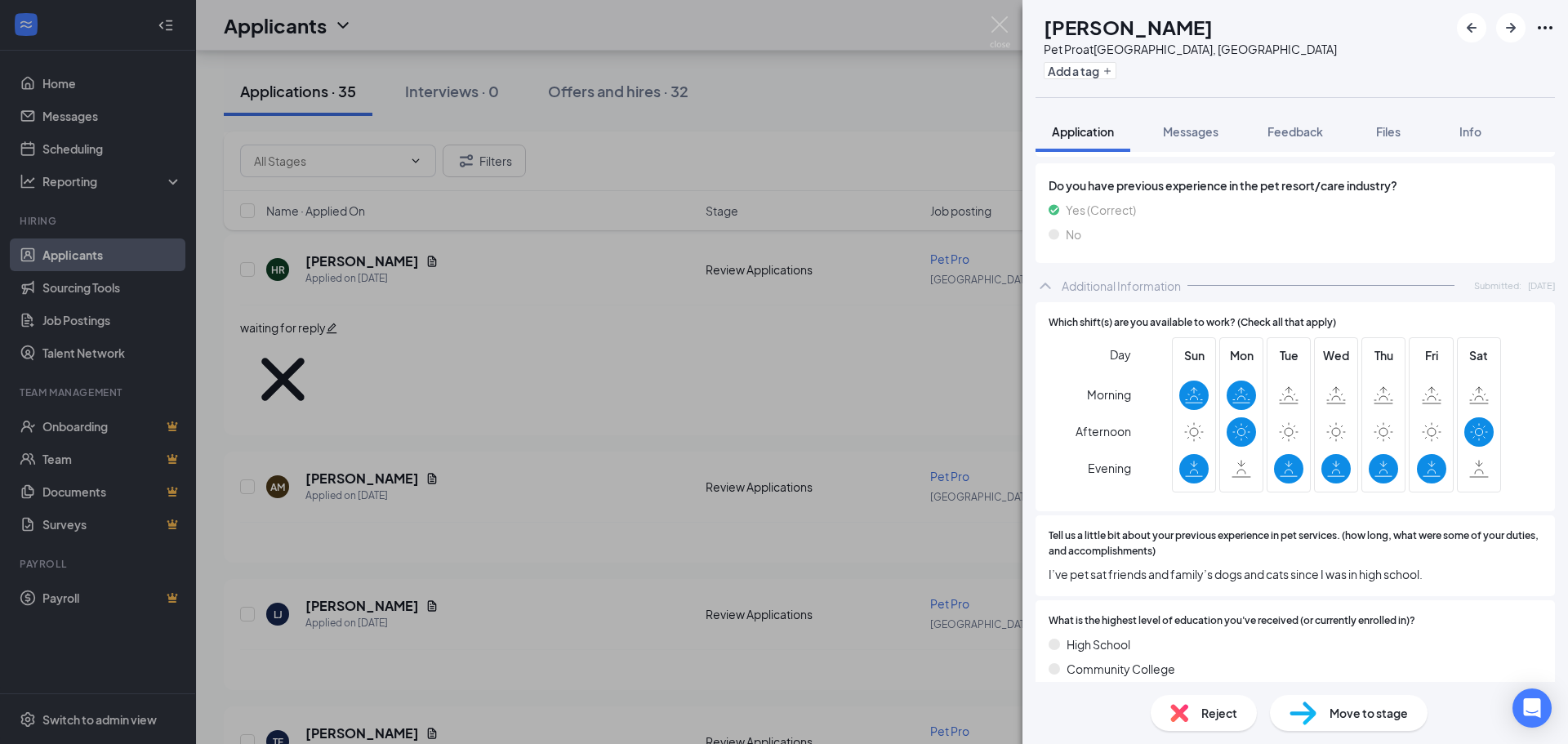
click at [1209, 704] on span "Reject" at bounding box center [1219, 713] width 36 height 18
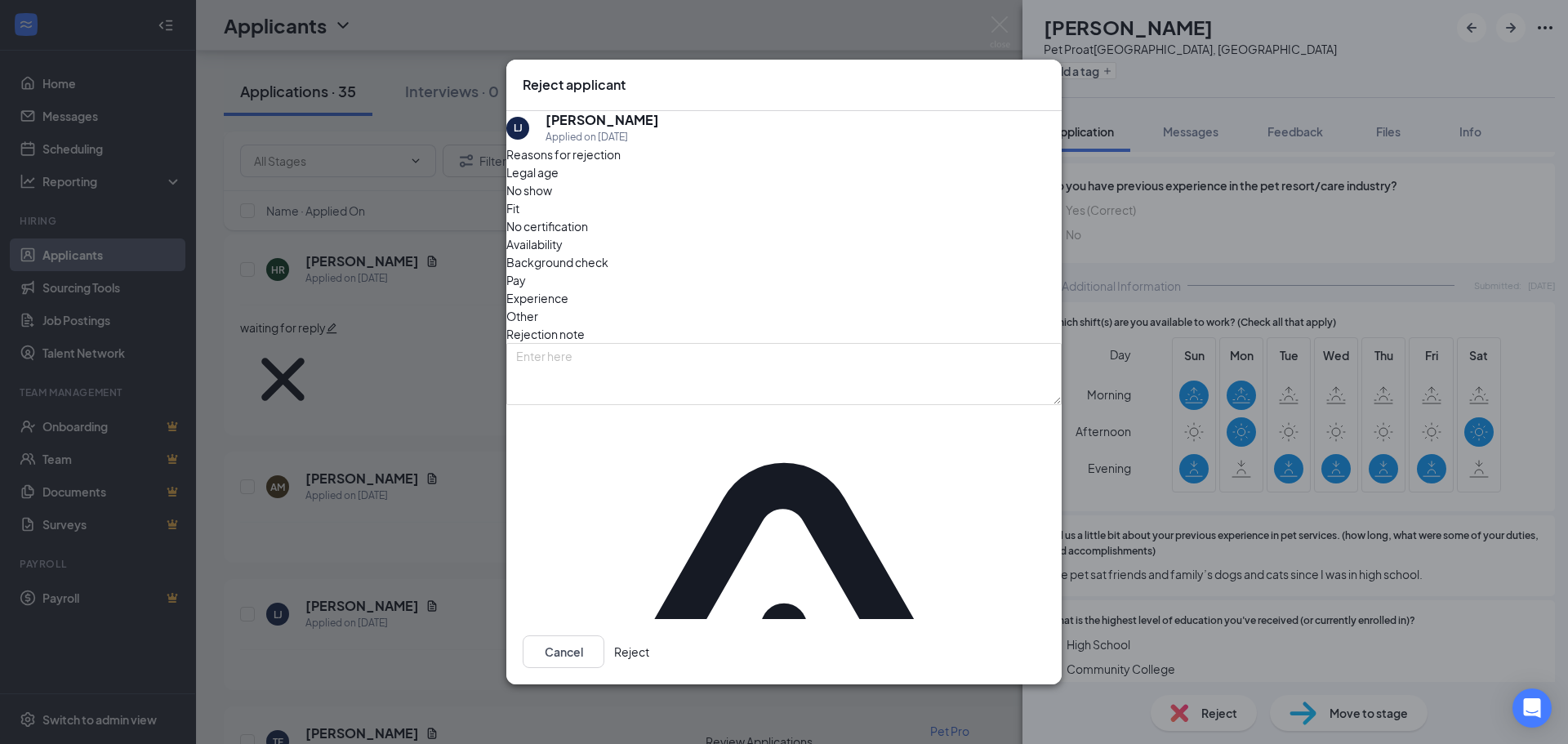
click at [562, 253] on span "Availability" at bounding box center [535, 244] width 57 height 18
click at [650, 636] on button "Reject" at bounding box center [631, 652] width 35 height 33
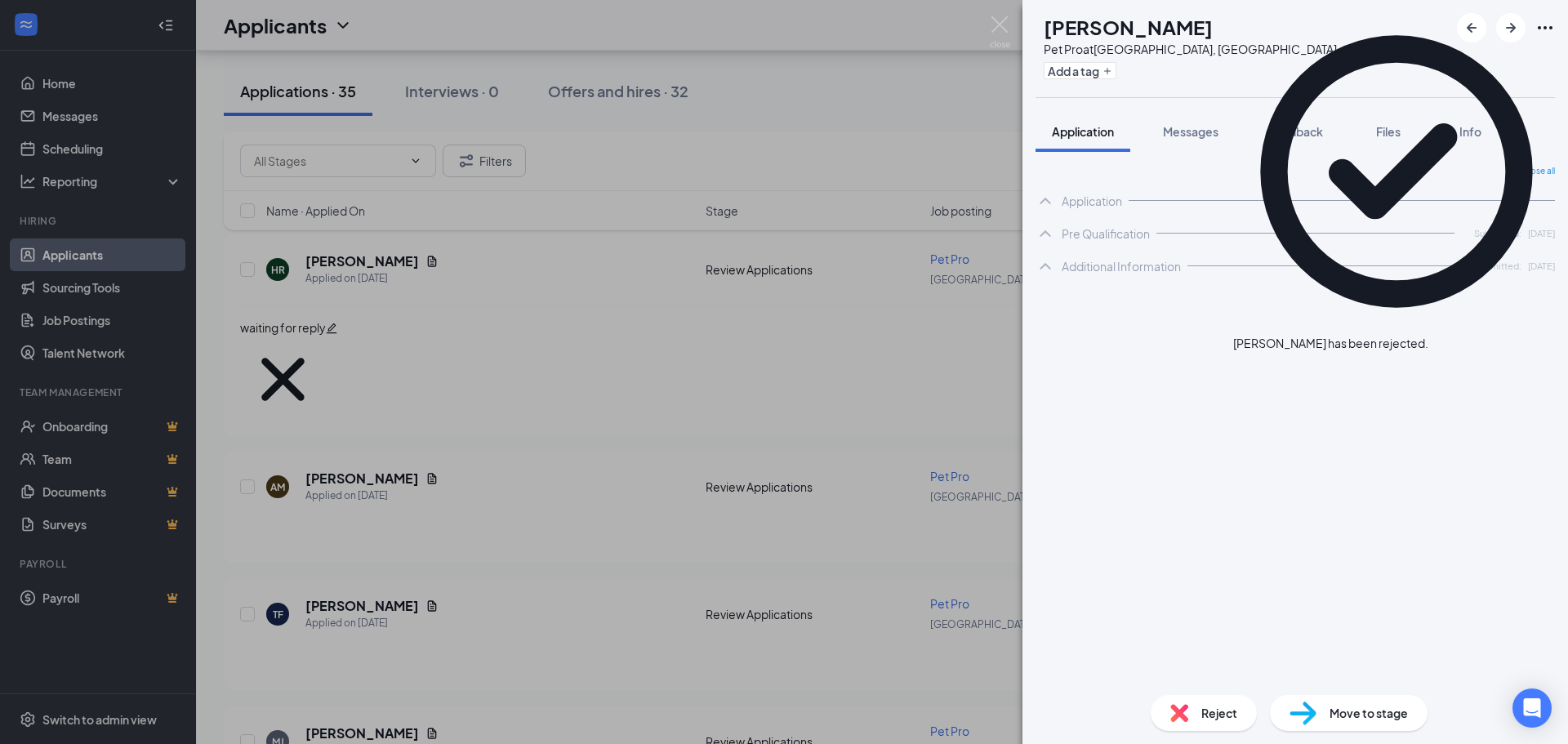
click at [1444, 340] on icon "Cross" at bounding box center [1439, 345] width 10 height 10
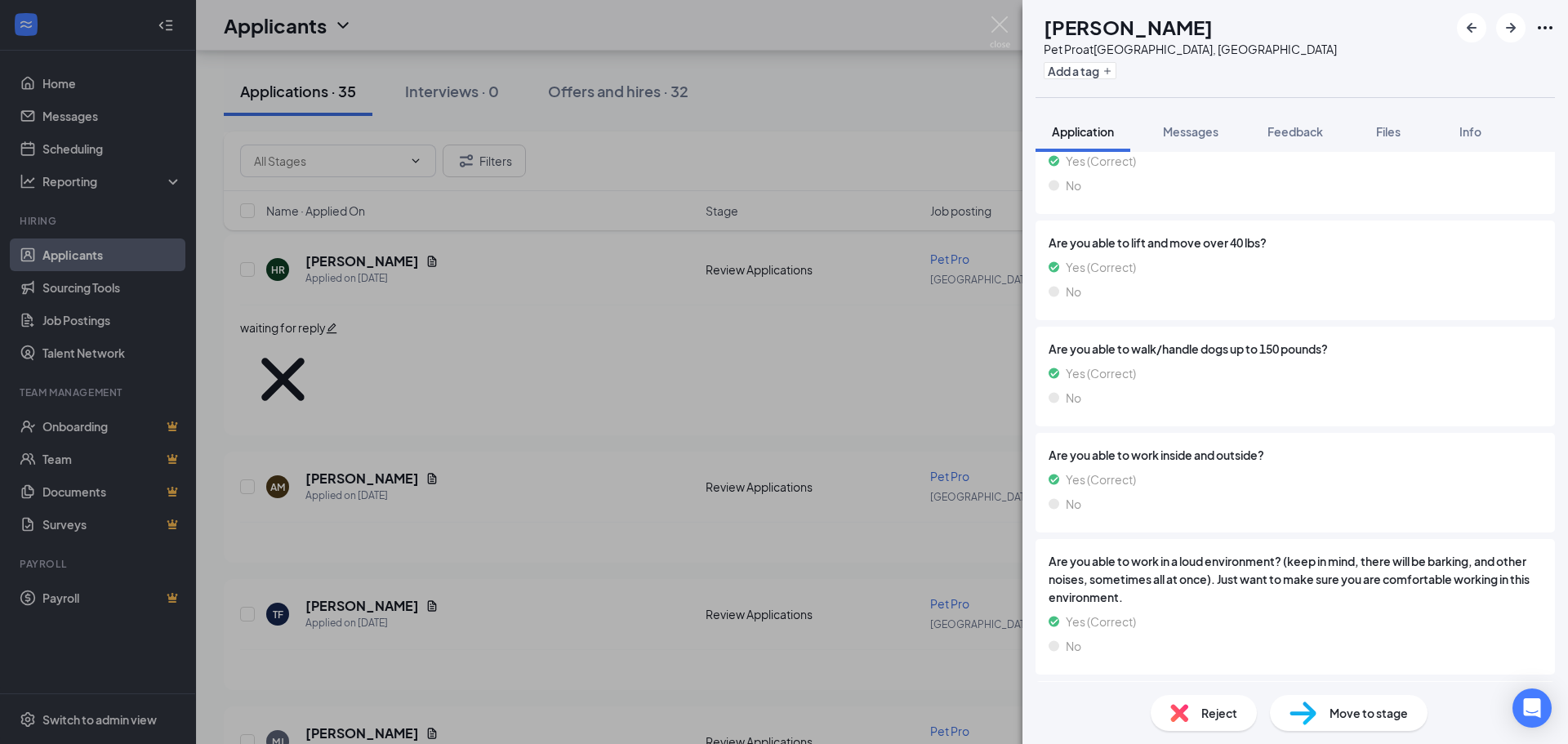
scroll to position [194, 0]
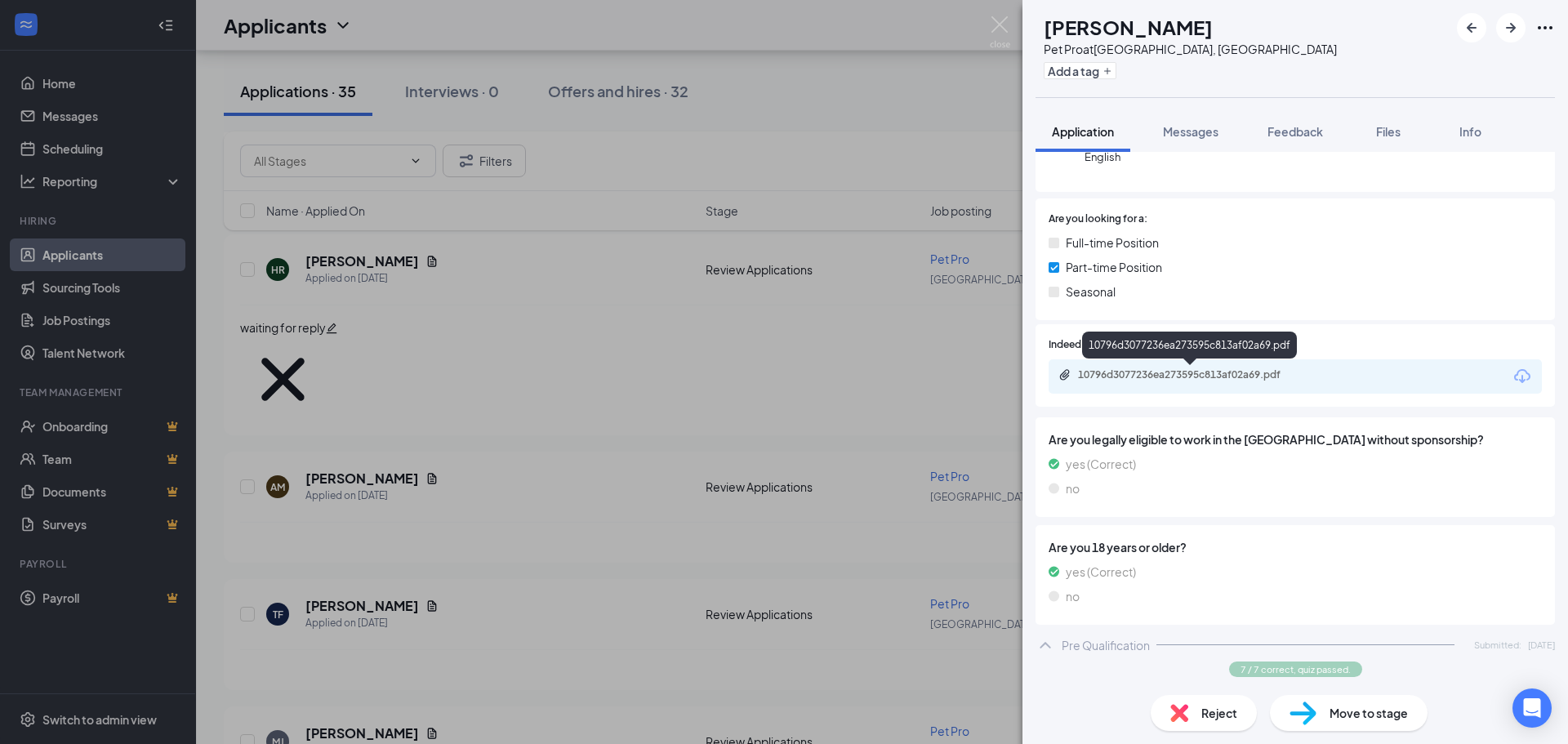
click at [1155, 373] on div "10796d3077236ea273595c813af02a69.pdf" at bounding box center [1192, 374] width 229 height 13
click at [1214, 722] on div "Reject" at bounding box center [1203, 713] width 106 height 36
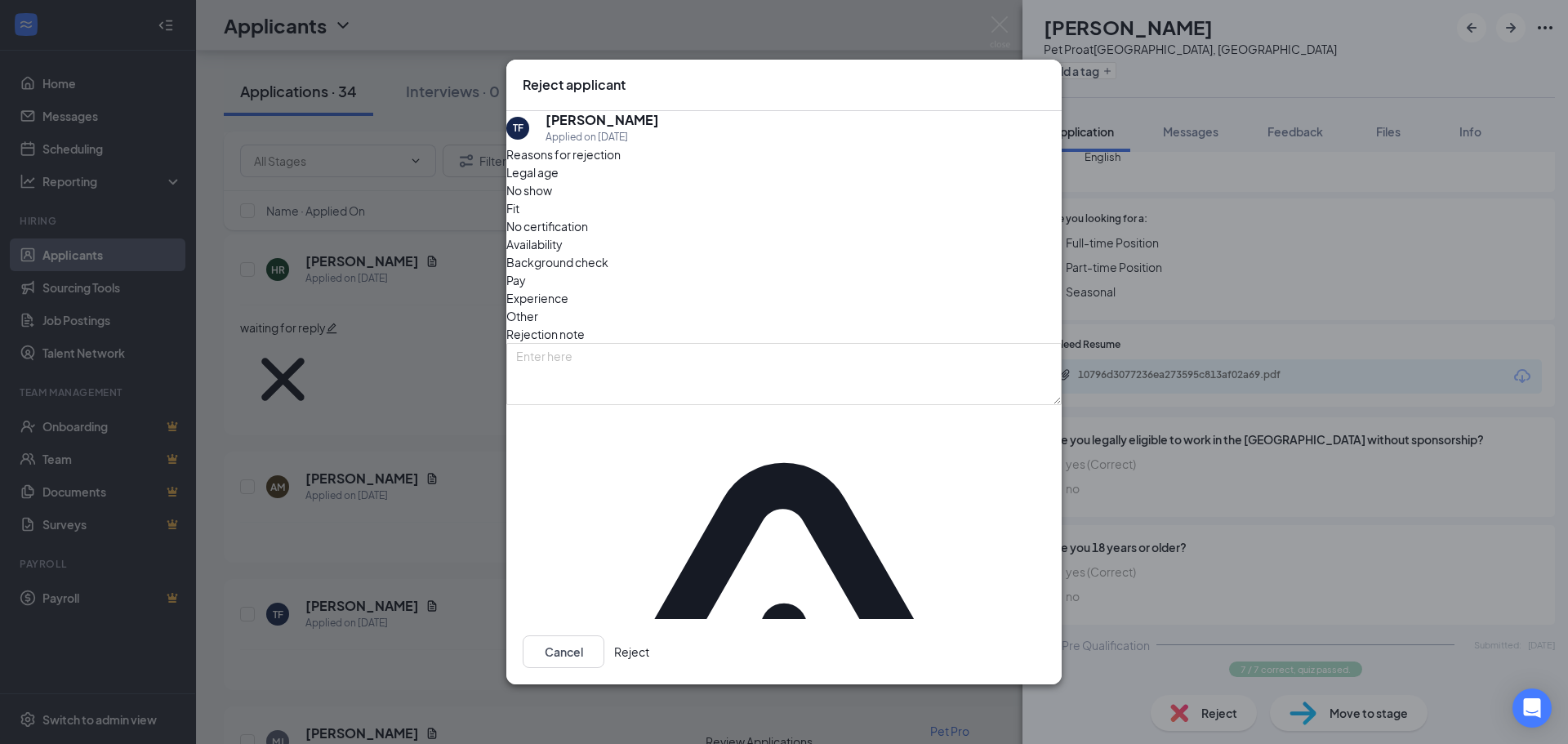
click at [650, 636] on button "Reject" at bounding box center [631, 652] width 35 height 33
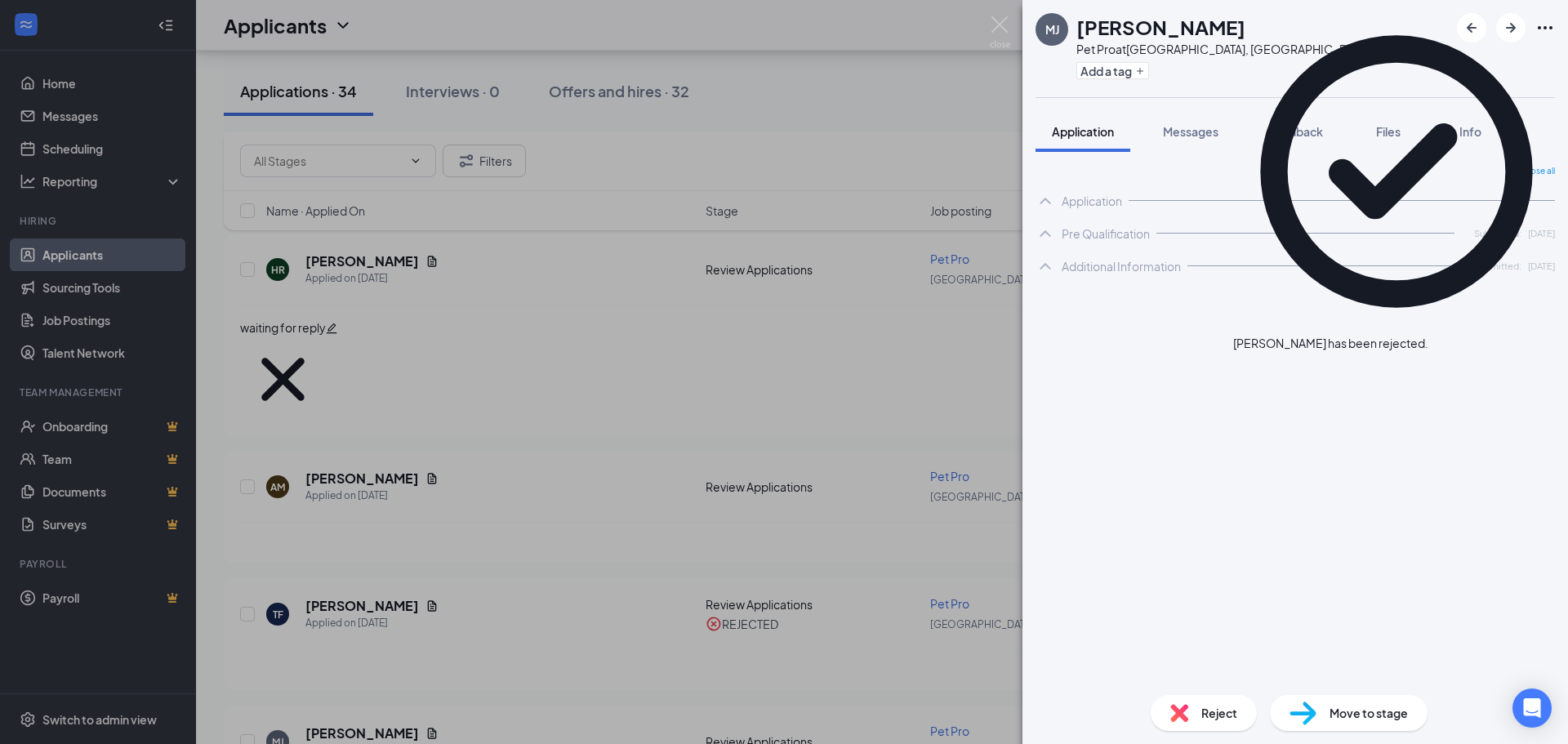
click at [1429, 335] on icon "Cross" at bounding box center [1429, 335] width 0 height 0
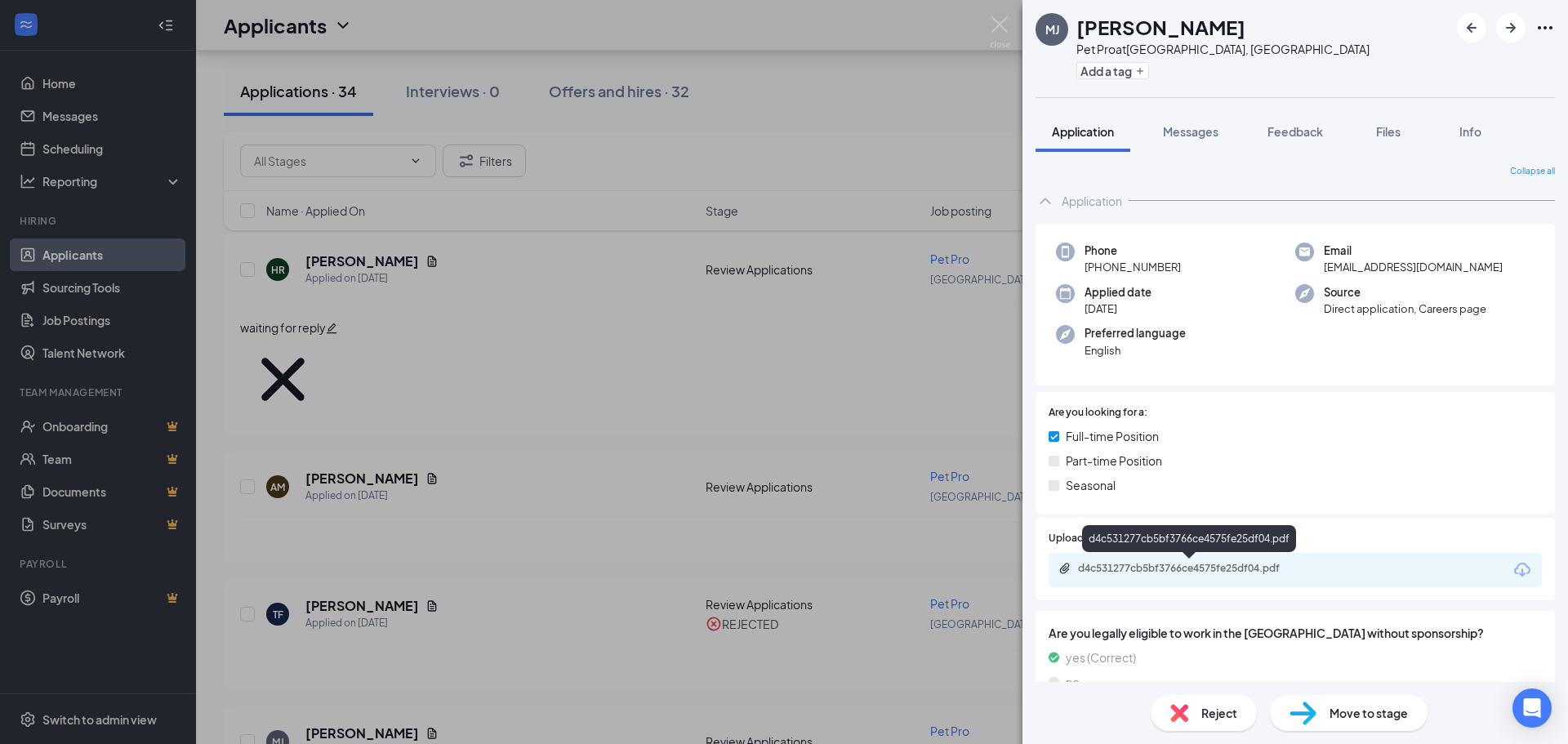
click at [1164, 566] on div "d4c531277cb5bf3766ce4575fe25df04.pdf" at bounding box center [1192, 568] width 229 height 13
drag, startPoint x: 994, startPoint y: 16, endPoint x: 374, endPoint y: 559, distance: 824.2
click at [994, 15] on div "[PERSON_NAME] [PERSON_NAME] Pet Pro at [GEOGRAPHIC_DATA], [GEOGRAPHIC_DATA] Add…" at bounding box center [784, 372] width 1568 height 744
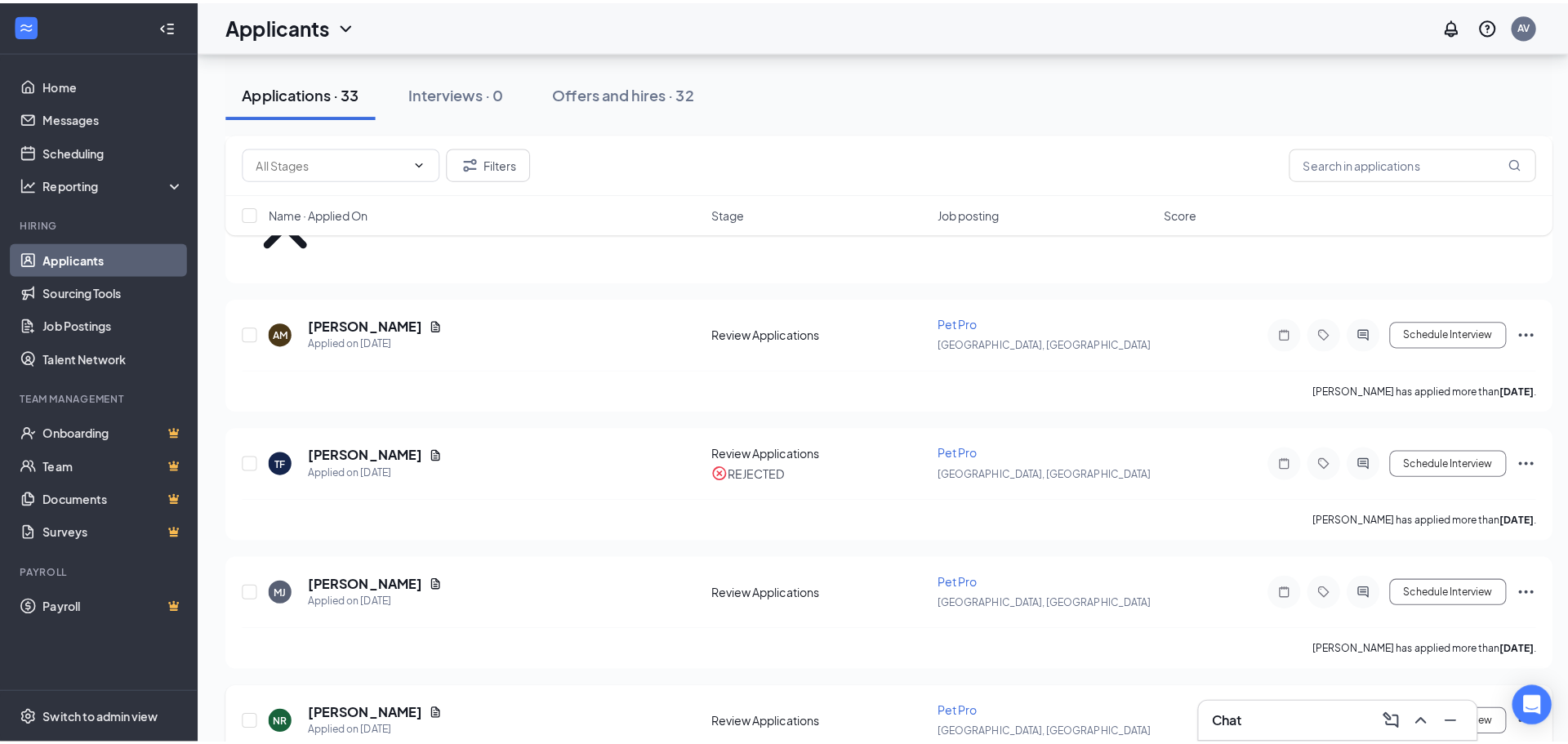
scroll to position [1470, 0]
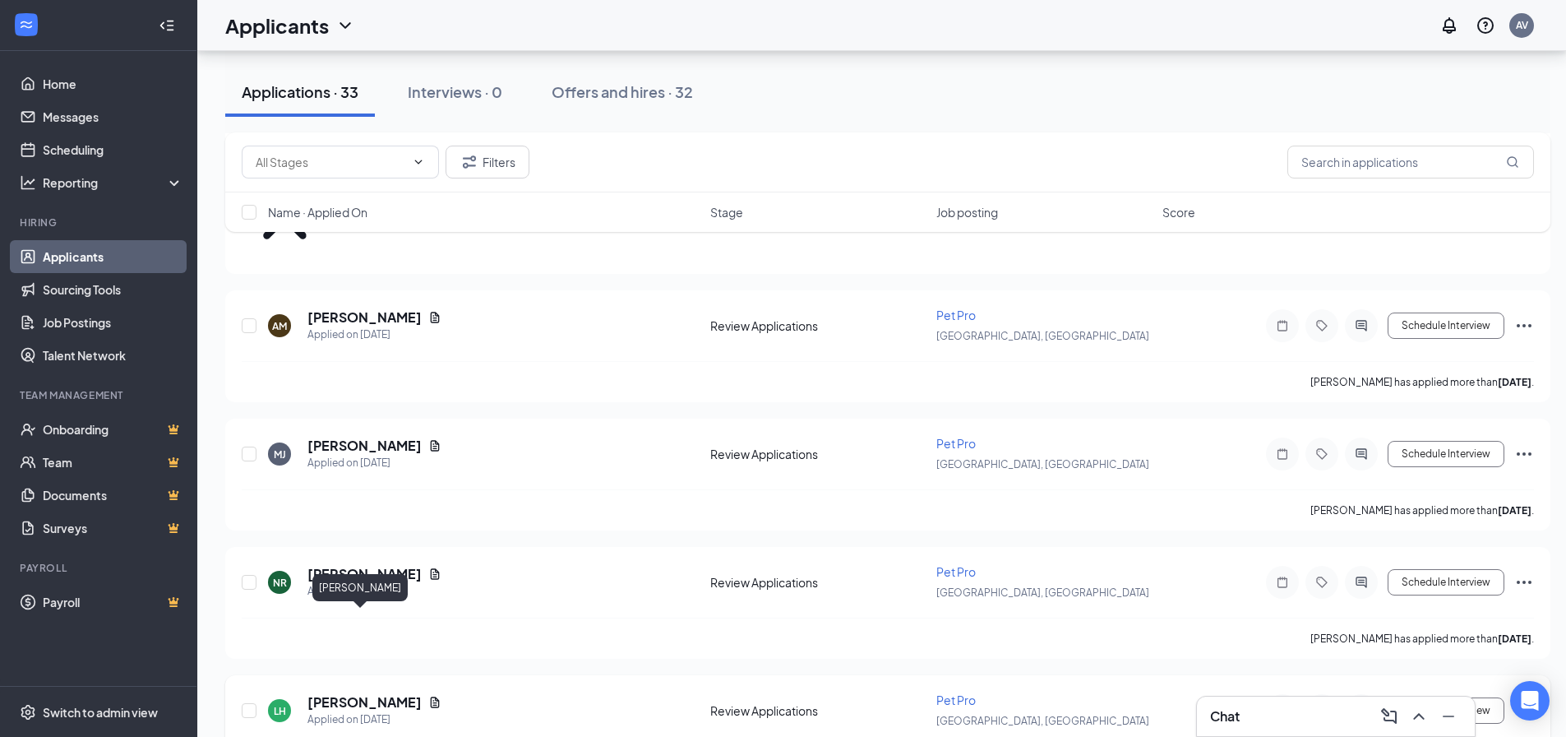
click at [381, 693] on h5 "[PERSON_NAME]" at bounding box center [364, 702] width 114 height 18
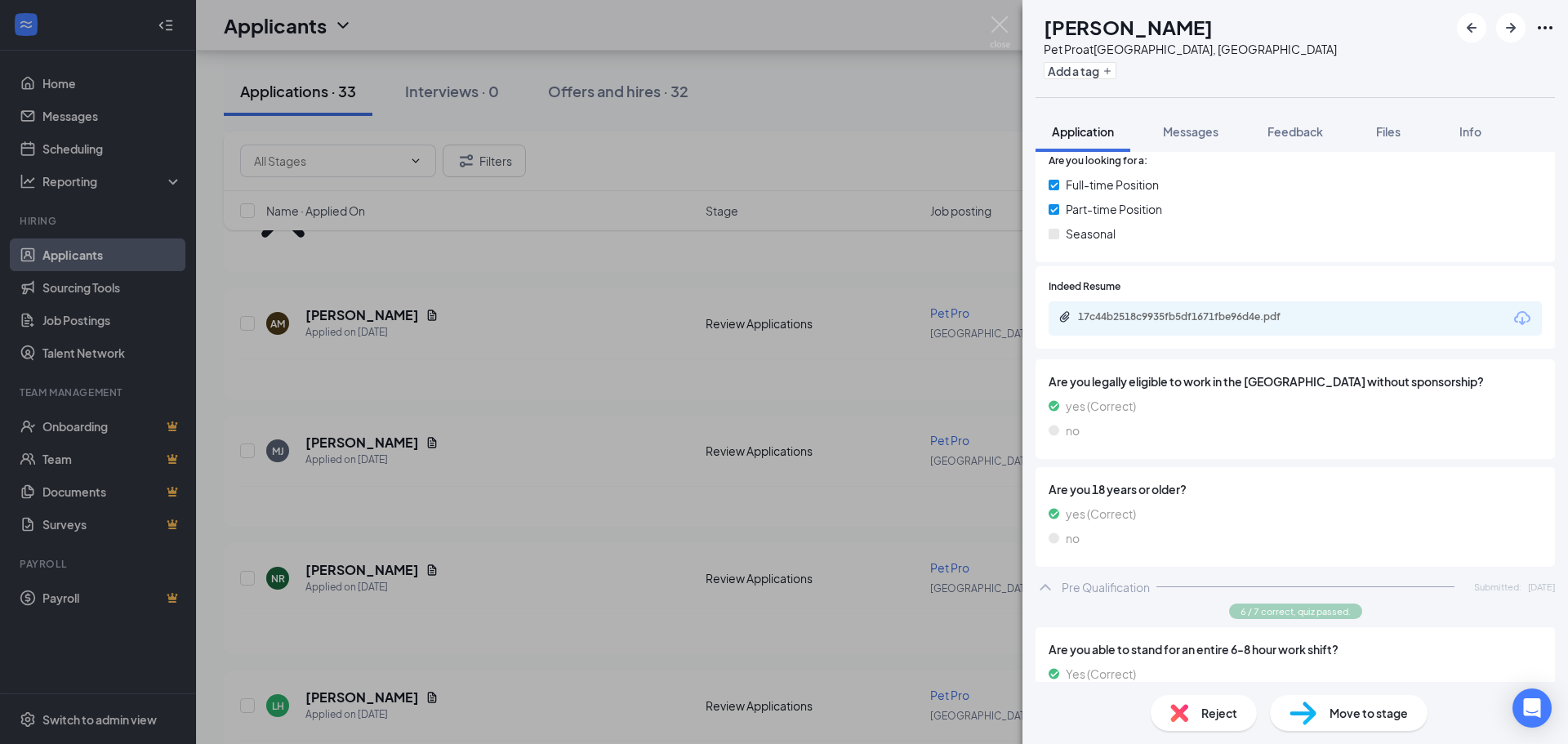
scroll to position [239, 0]
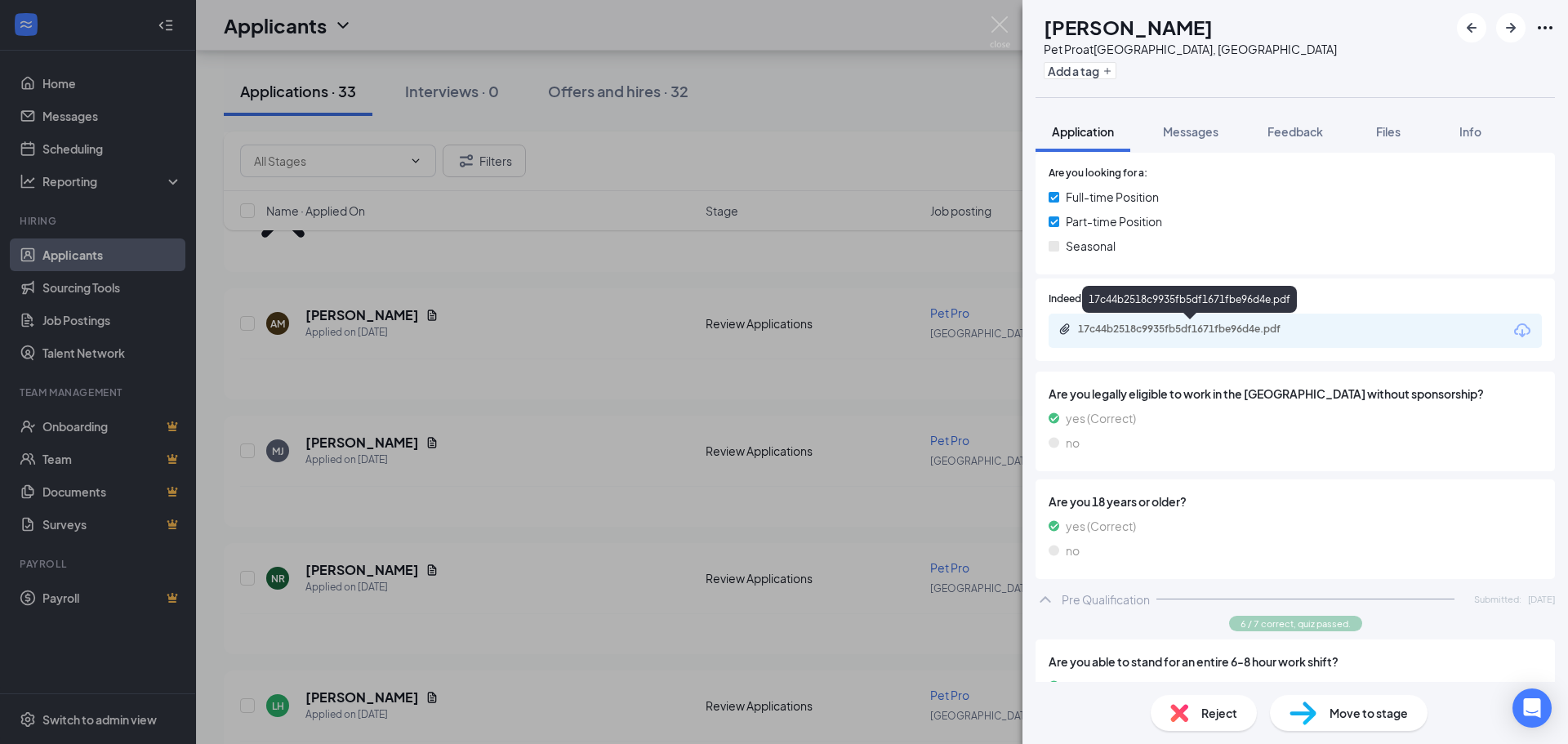
click at [1211, 329] on div "17c44b2518c9935fb5df1671fbe96d4e.pdf" at bounding box center [1192, 329] width 229 height 13
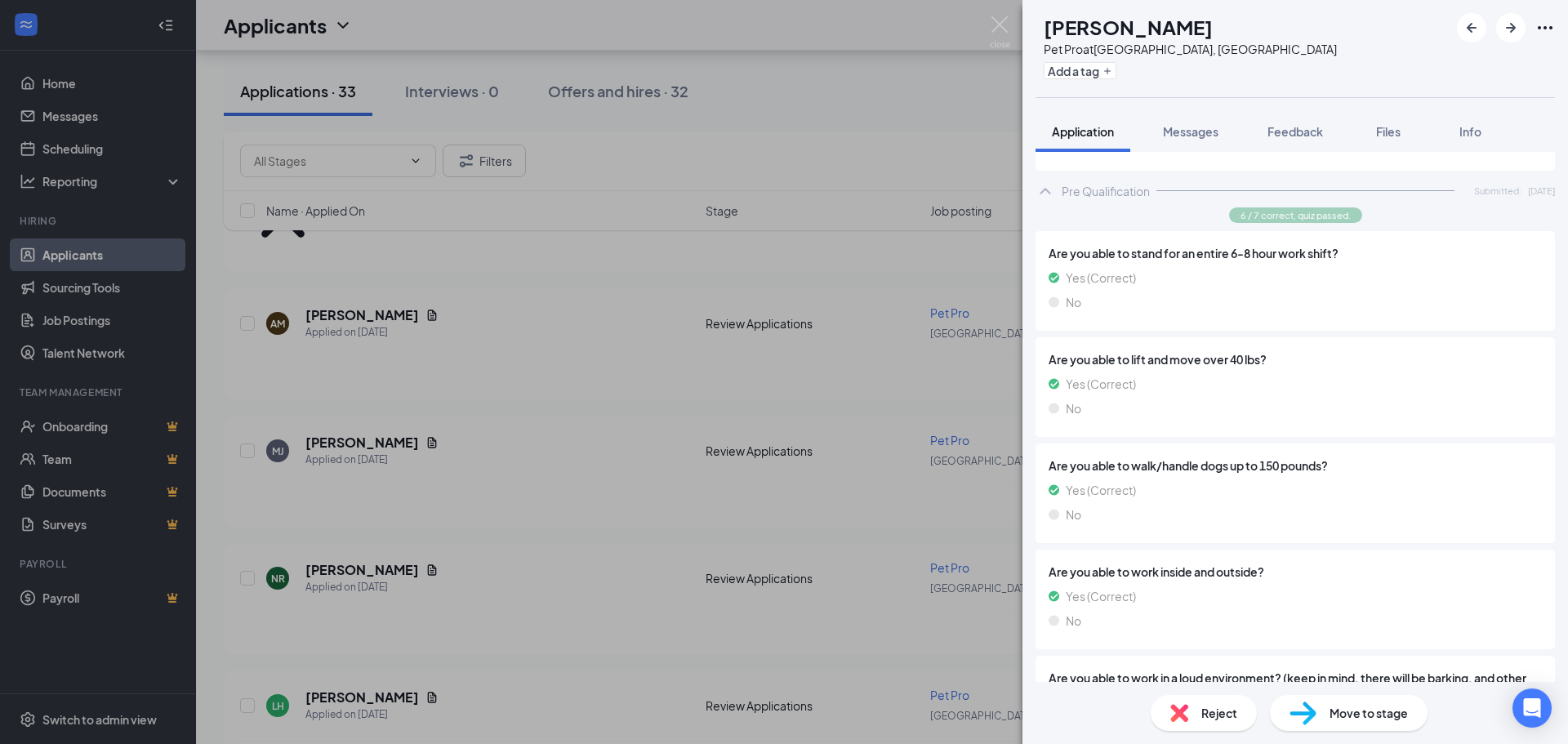
scroll to position [0, 0]
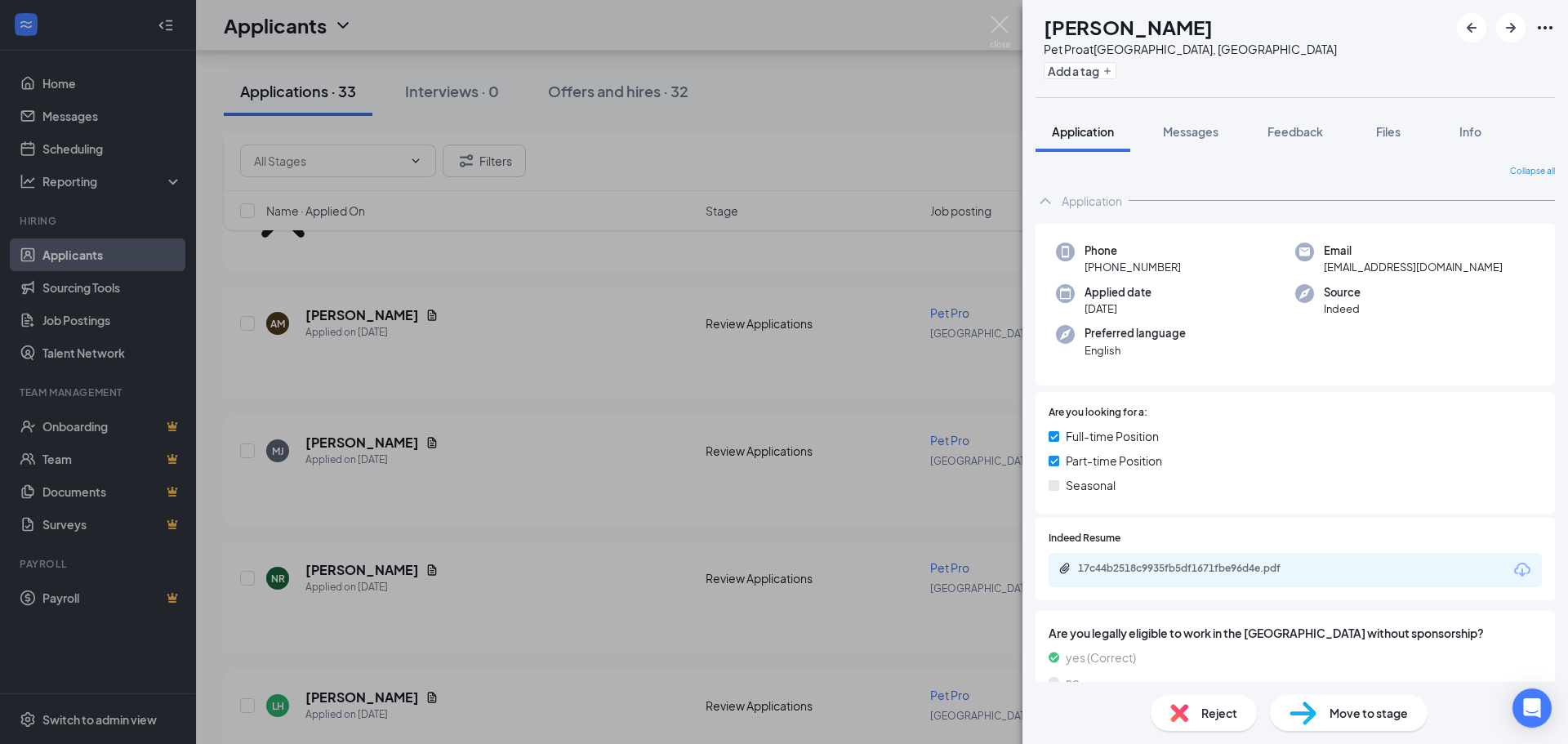
click at [1201, 698] on div "Reject" at bounding box center [1203, 713] width 106 height 36
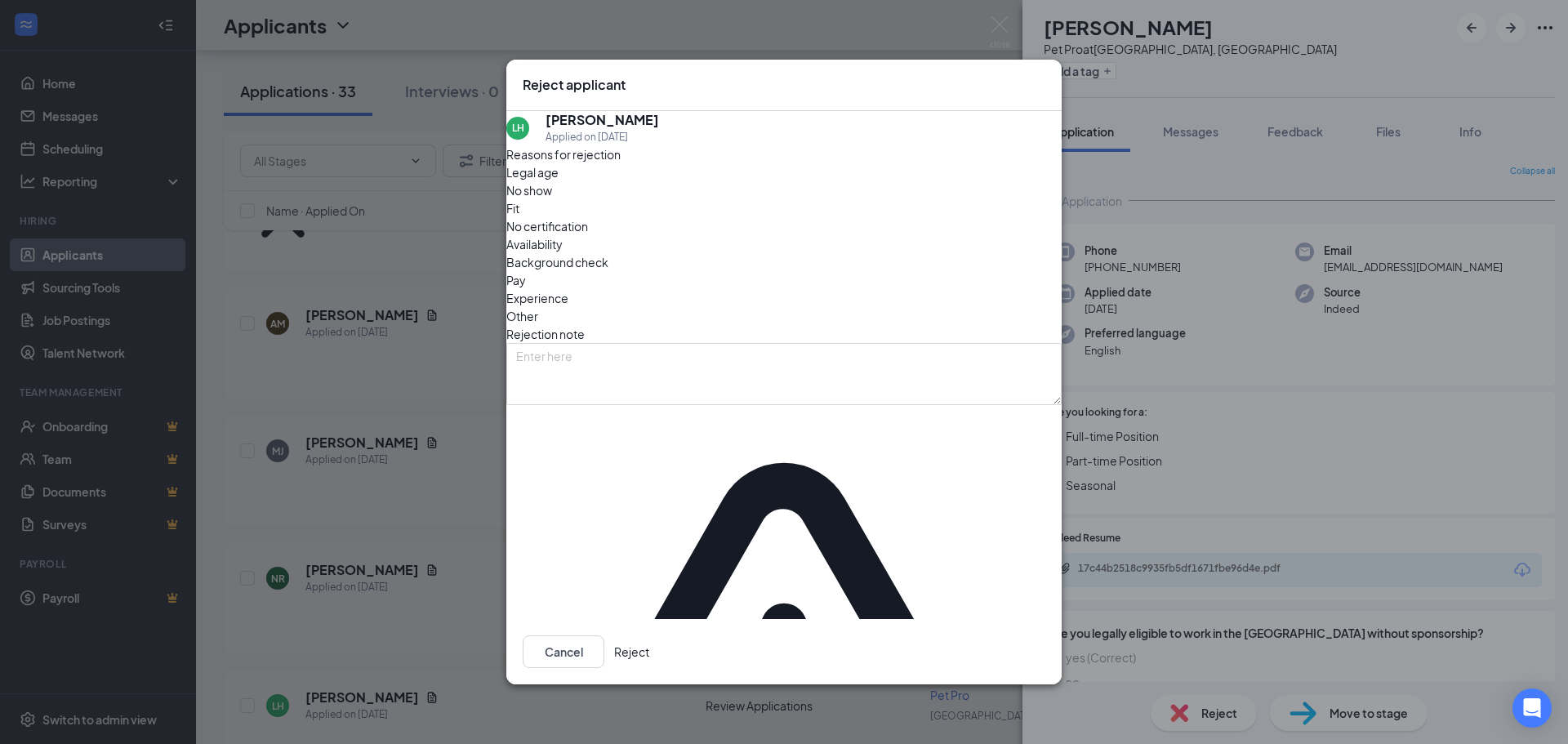
click at [1045, 75] on icon "Cross" at bounding box center [1045, 75] width 0 height 0
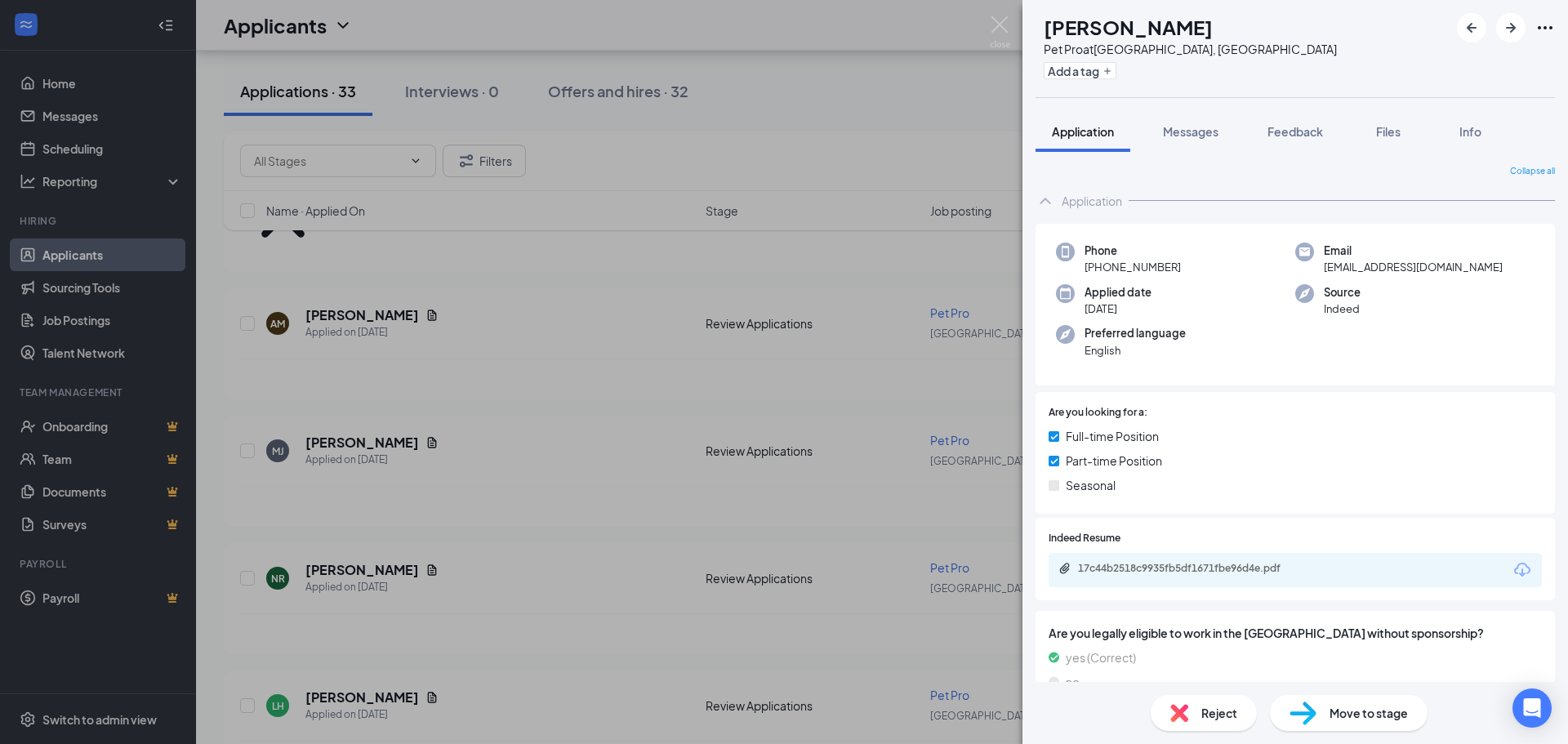
click at [1302, 392] on div "Are you looking for a: Full-time Position Part-time Position Seasonal" at bounding box center [1295, 453] width 520 height 121
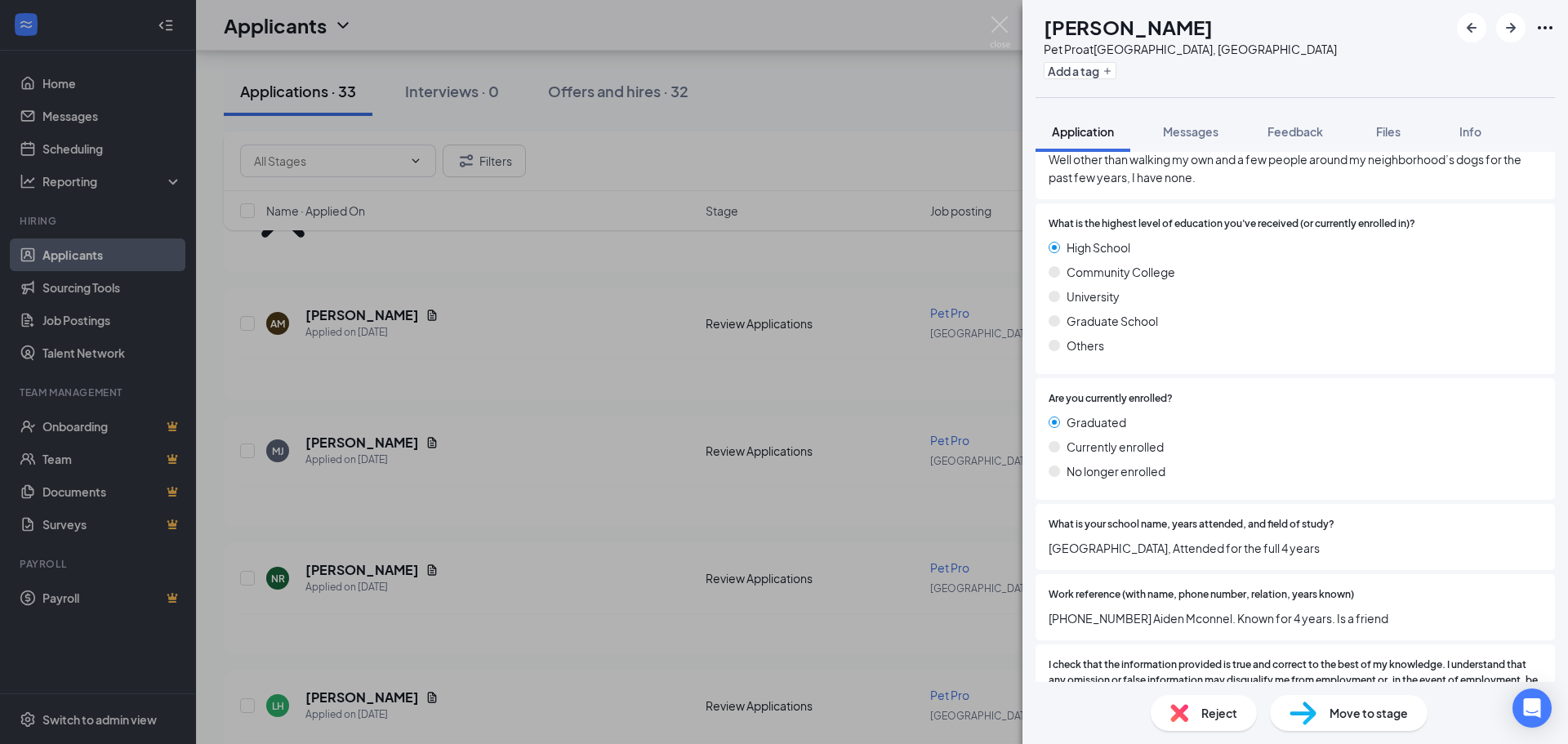
scroll to position [1872, 0]
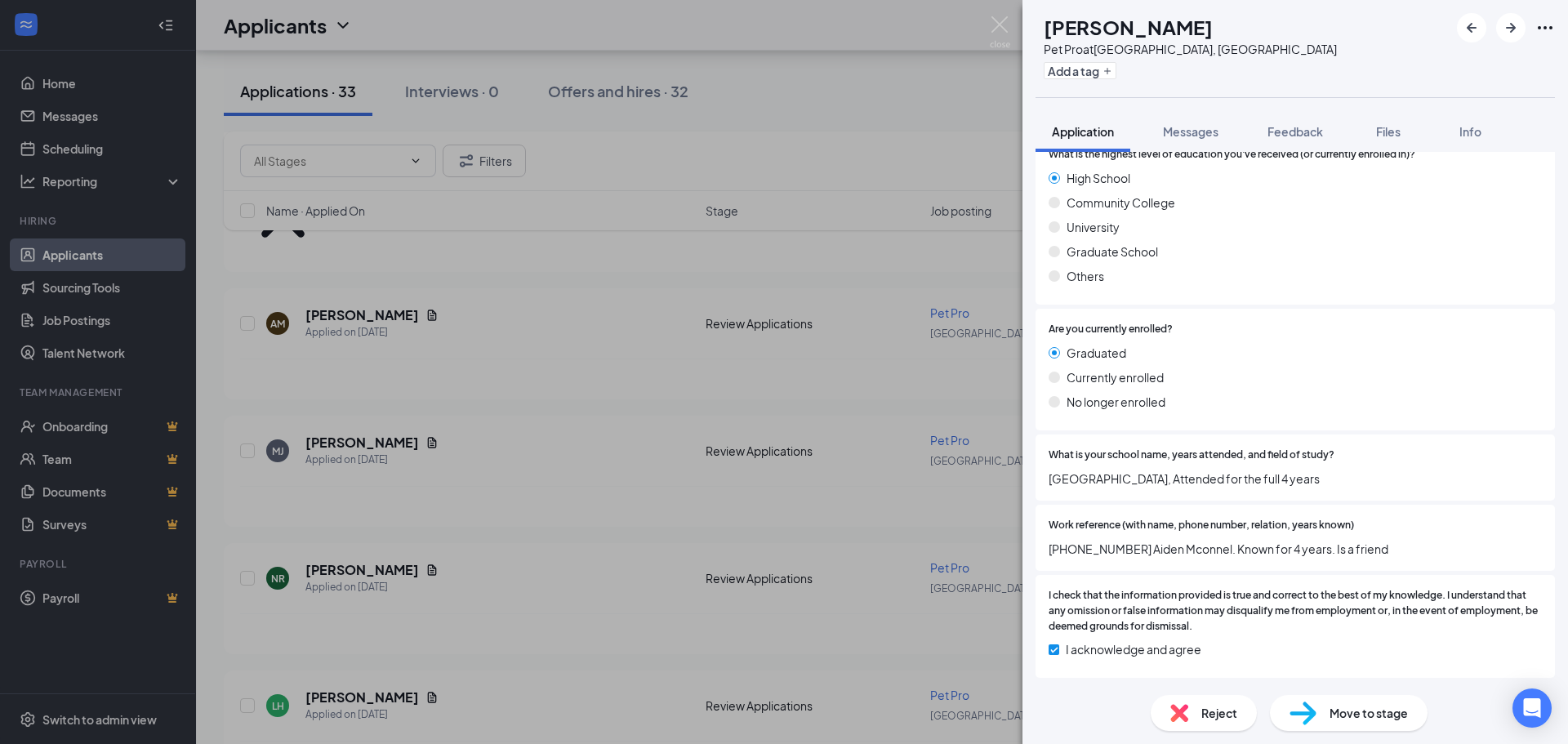
click at [1211, 699] on div "Reject" at bounding box center [1203, 713] width 106 height 36
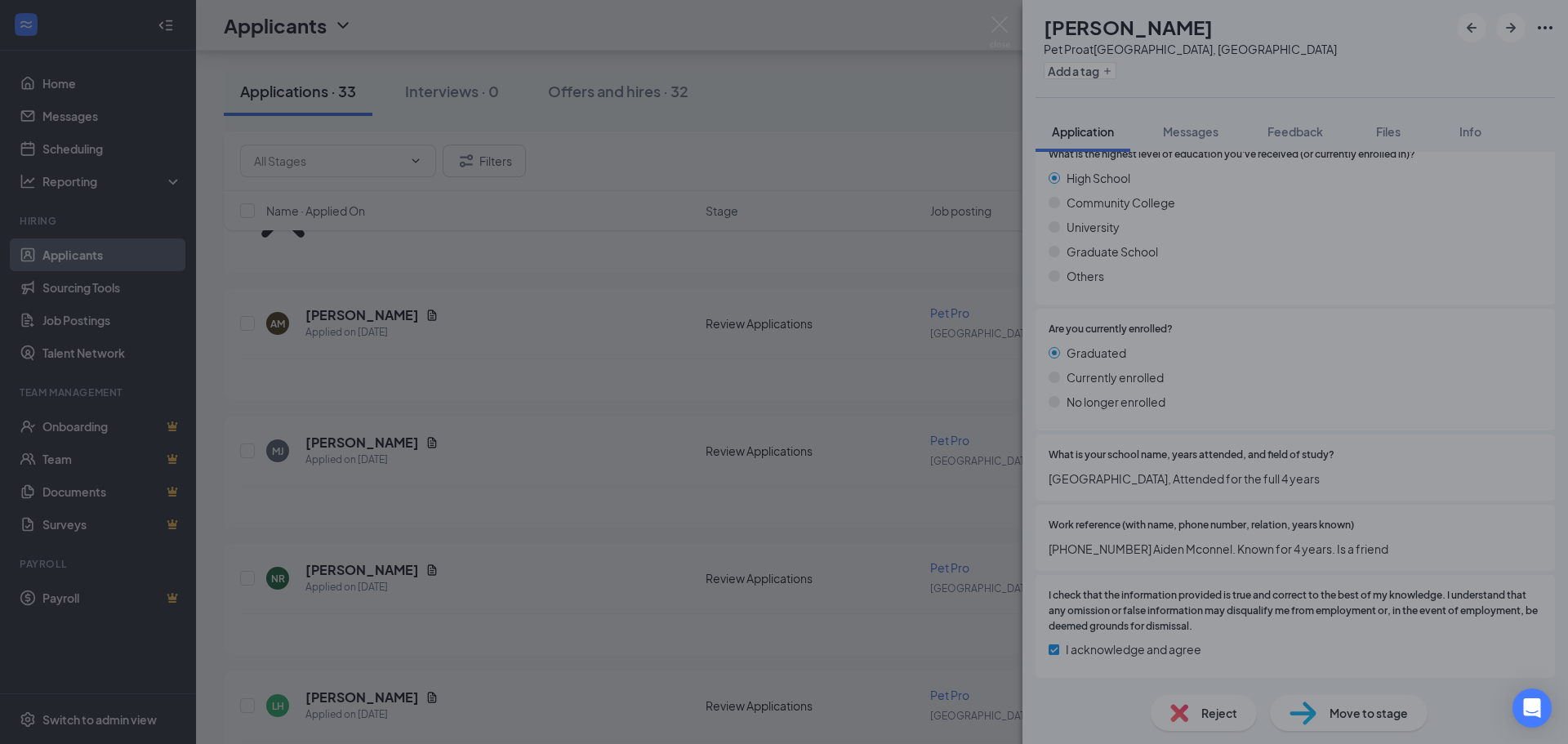
scroll to position [1860, 0]
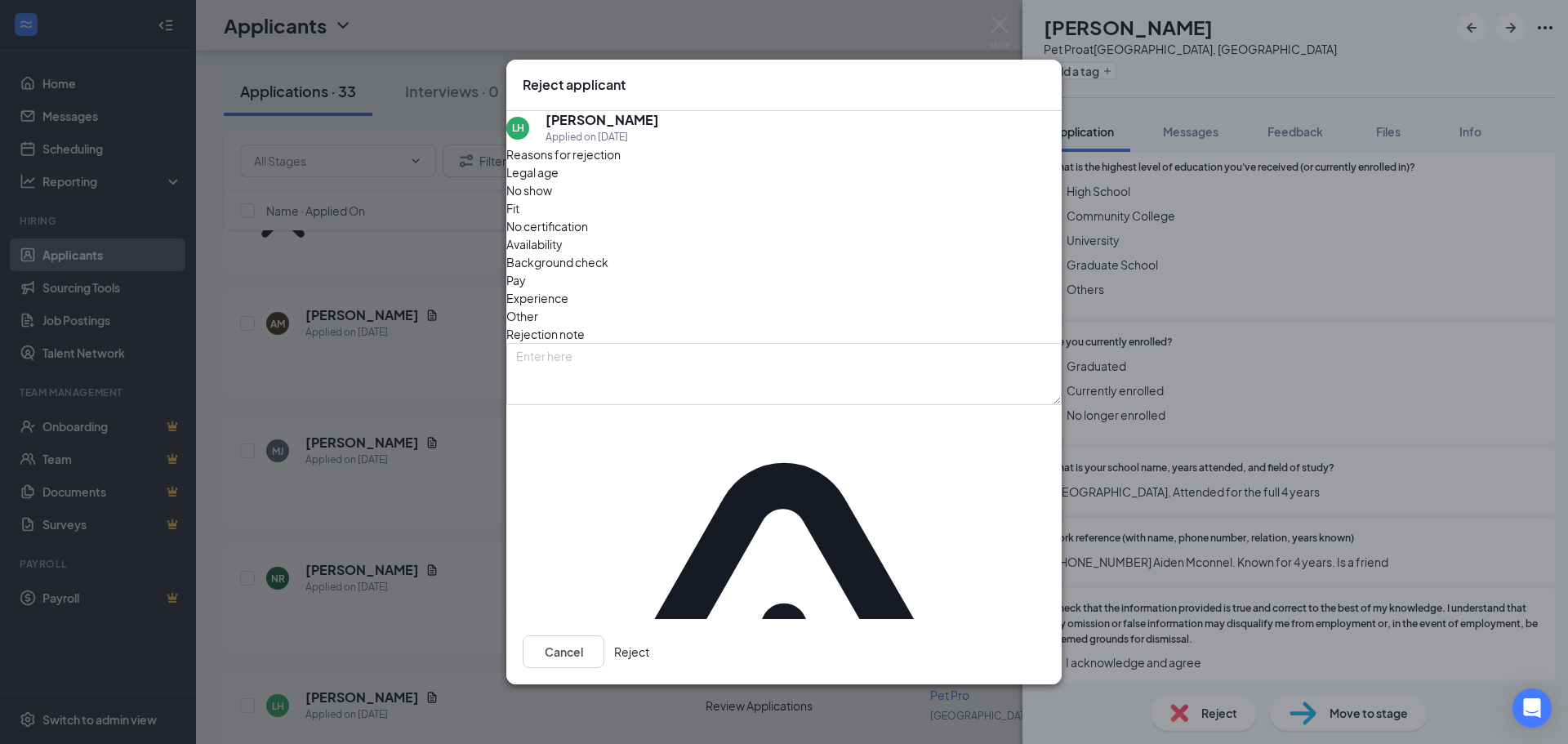
click at [650, 636] on button "Reject" at bounding box center [631, 652] width 35 height 33
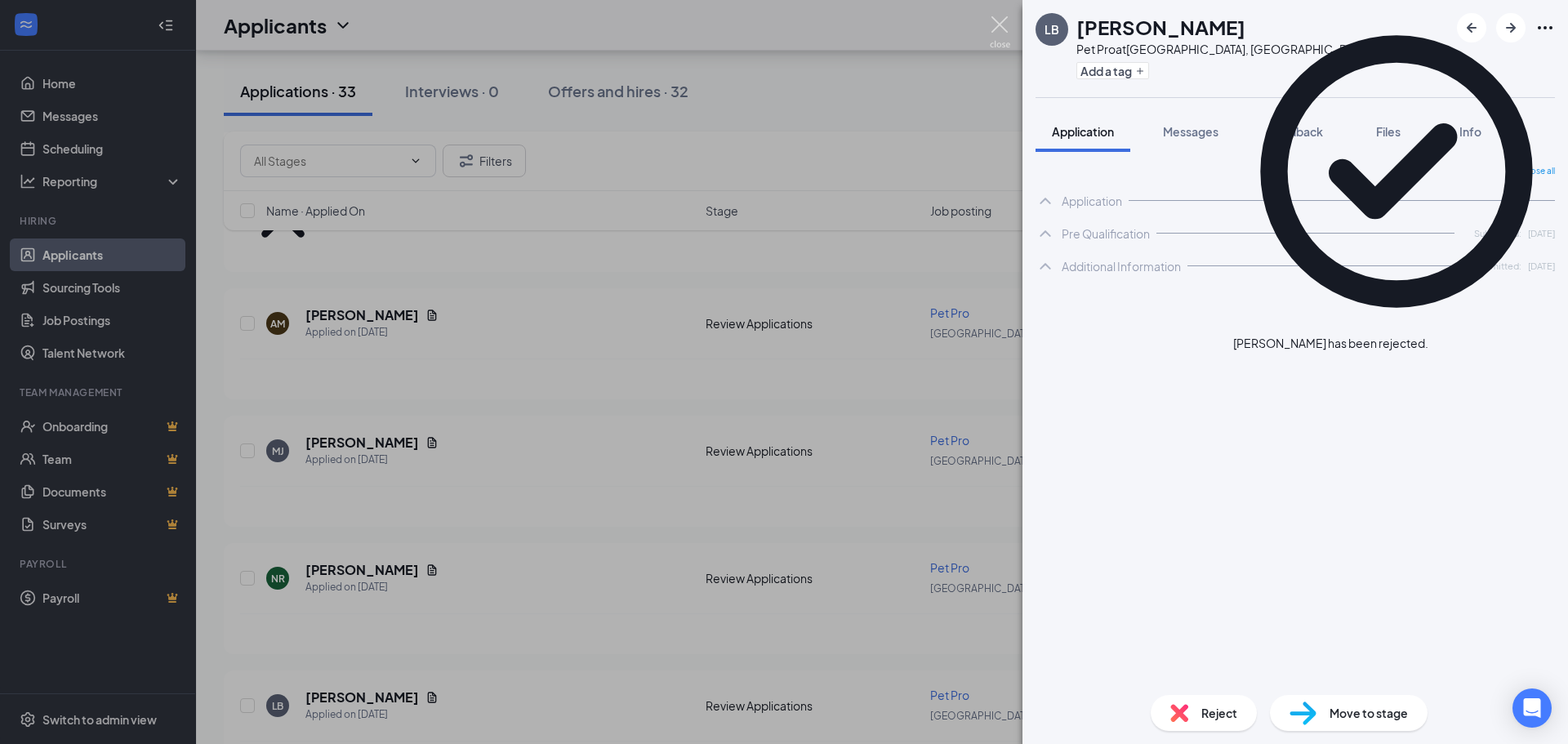
click at [998, 21] on img at bounding box center [1000, 32] width 21 height 32
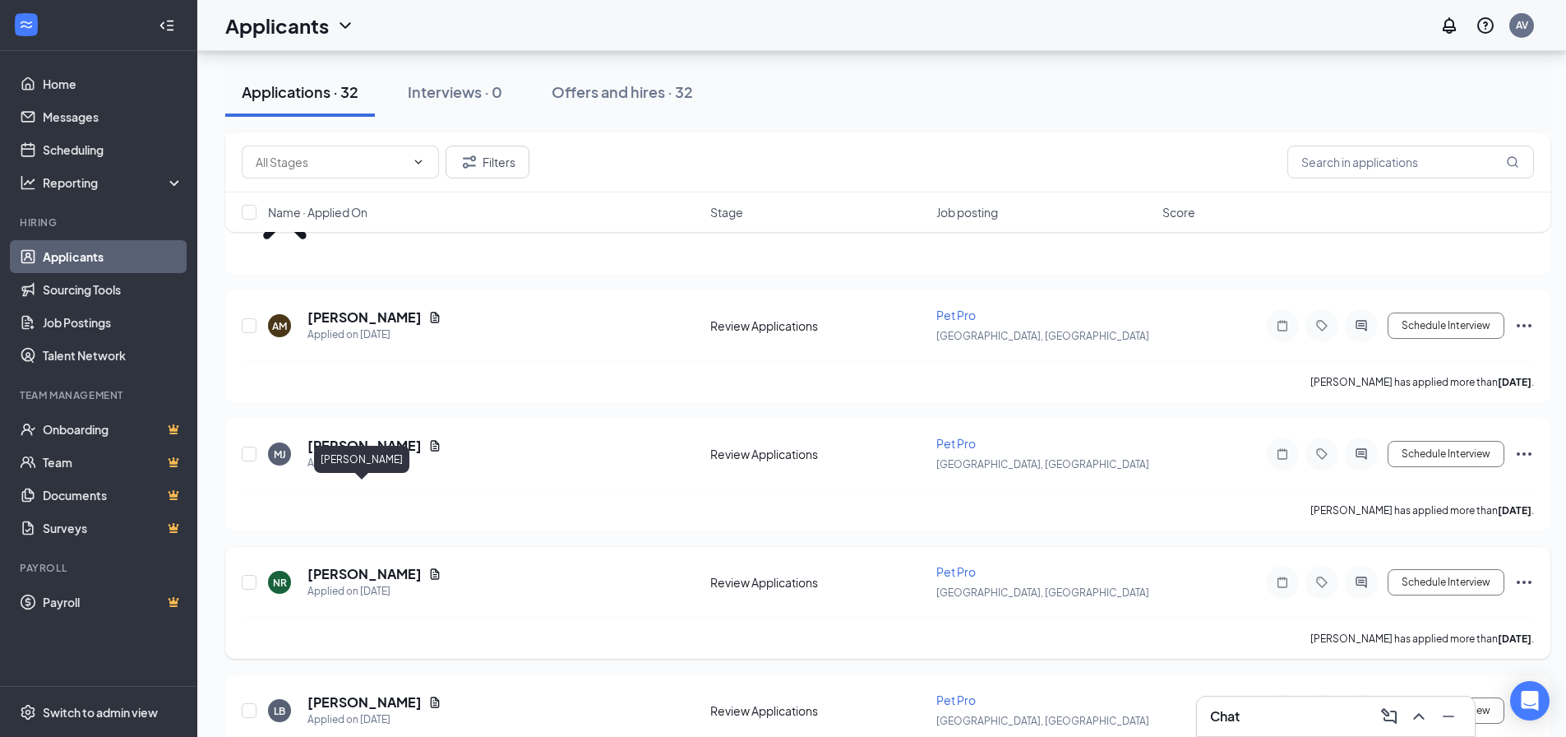
click at [344, 565] on h5 "[PERSON_NAME]" at bounding box center [364, 574] width 114 height 18
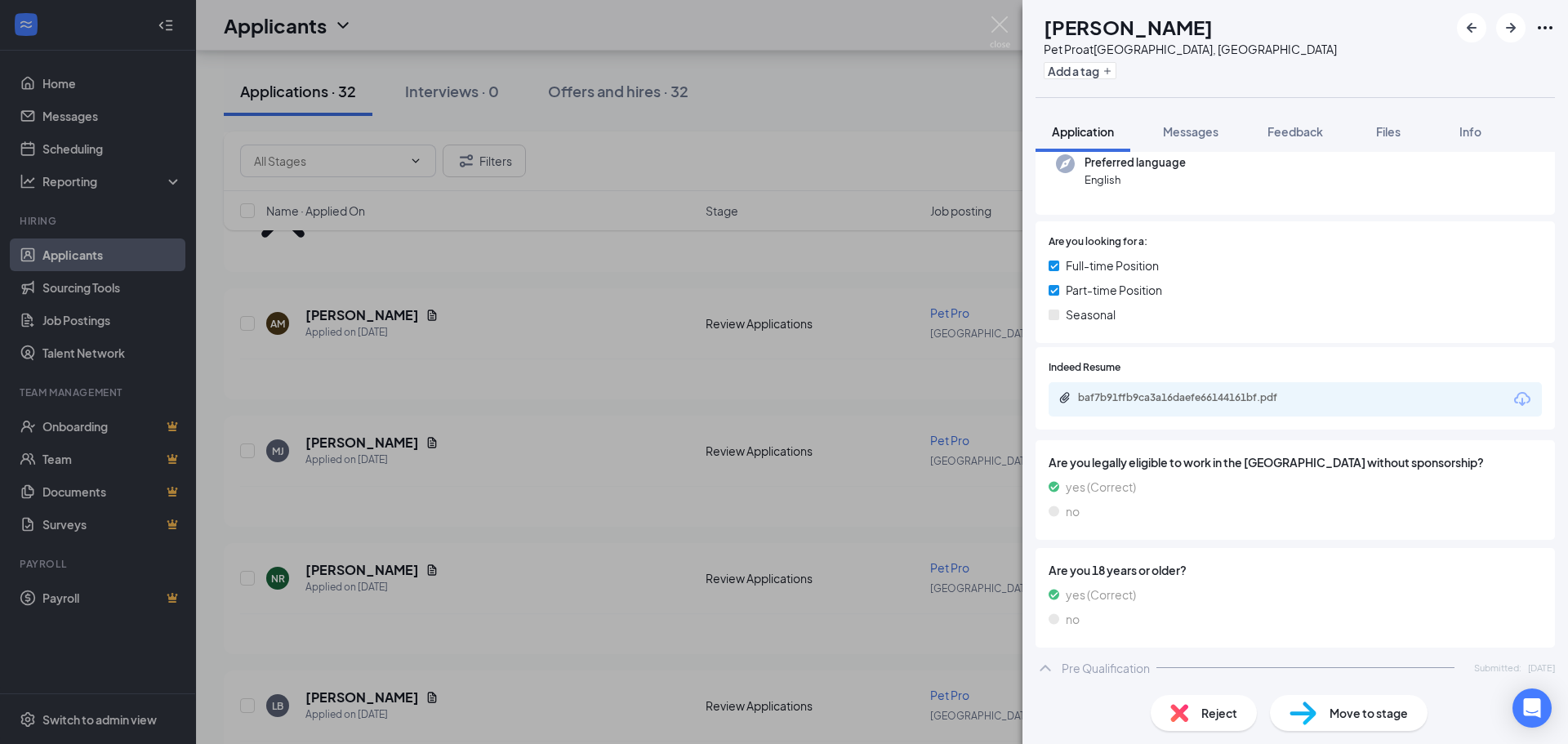
scroll to position [163, 0]
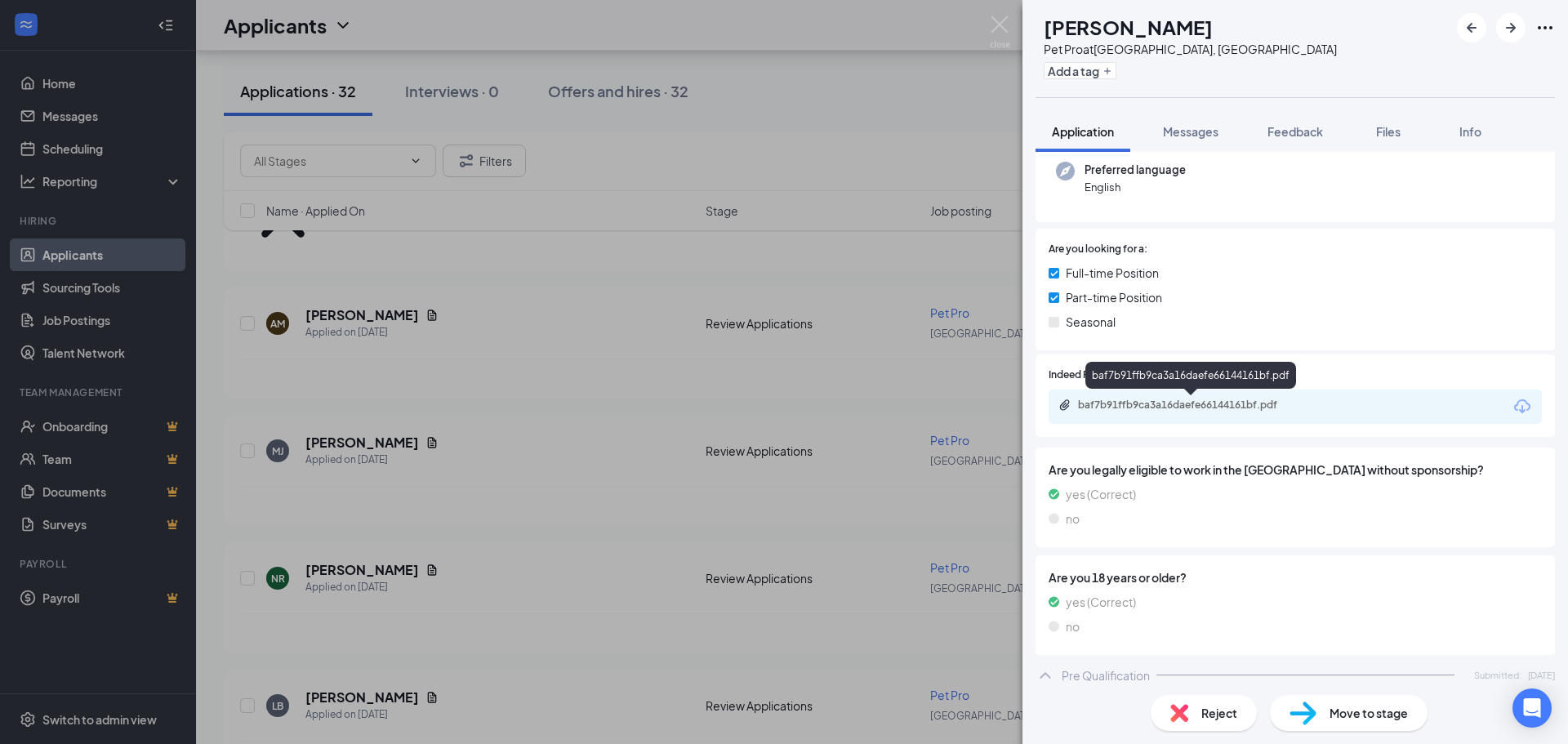
click at [1187, 403] on div "baf7b91ffb9ca3a16daefe66144161bf.pdf" at bounding box center [1192, 404] width 229 height 13
click at [1003, 21] on img at bounding box center [1000, 32] width 21 height 32
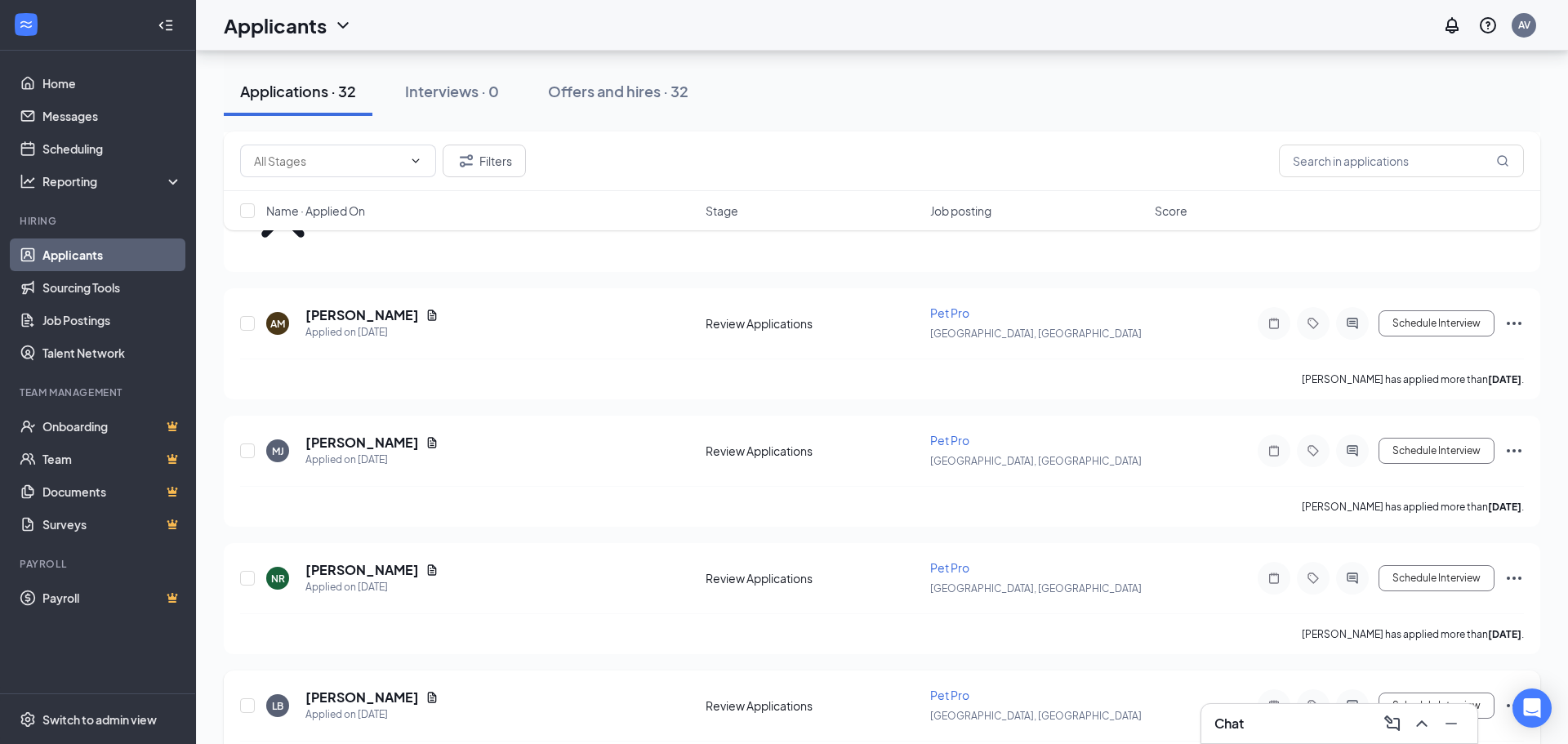
scroll to position [1714, 0]
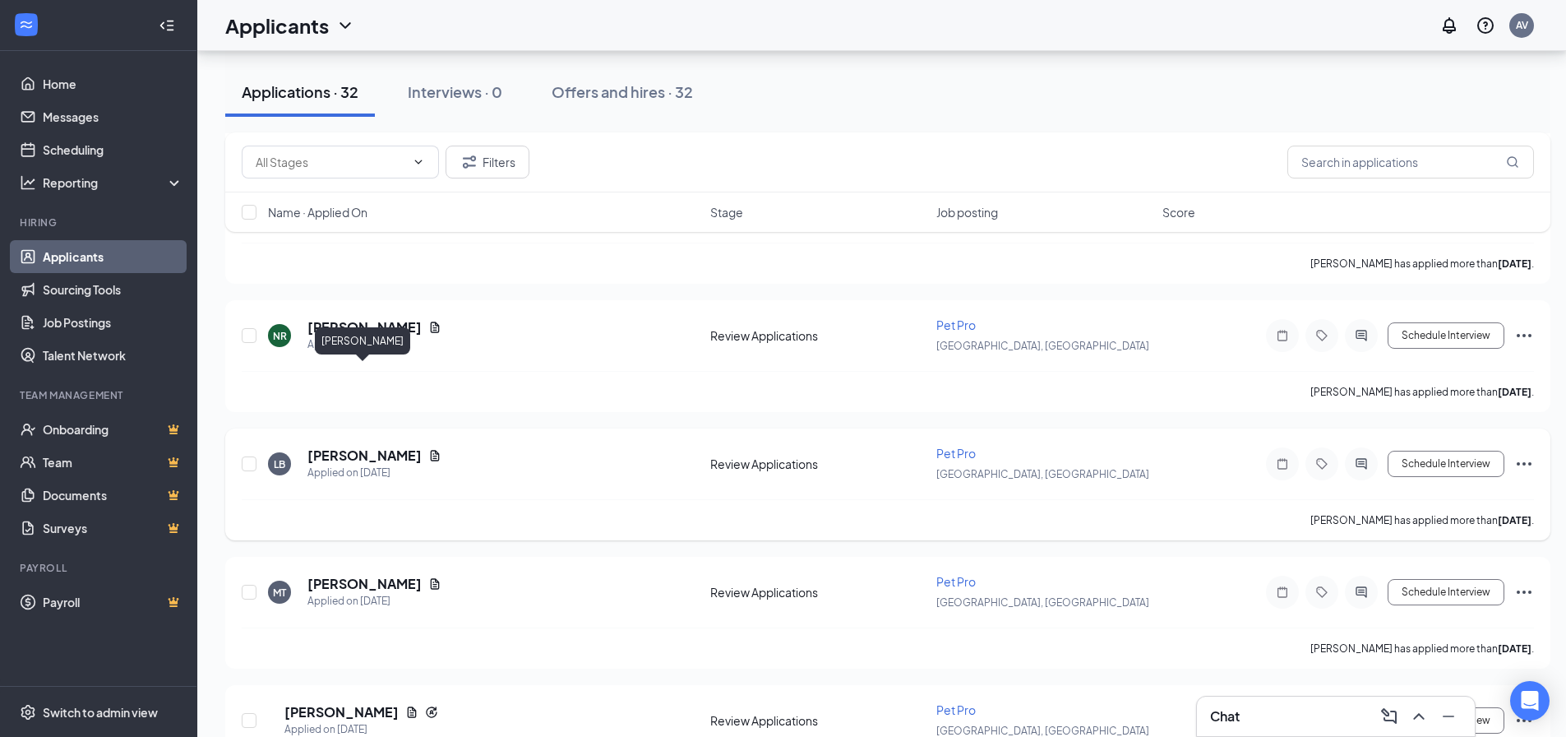
click at [328, 446] on h5 "[PERSON_NAME]" at bounding box center [364, 455] width 114 height 18
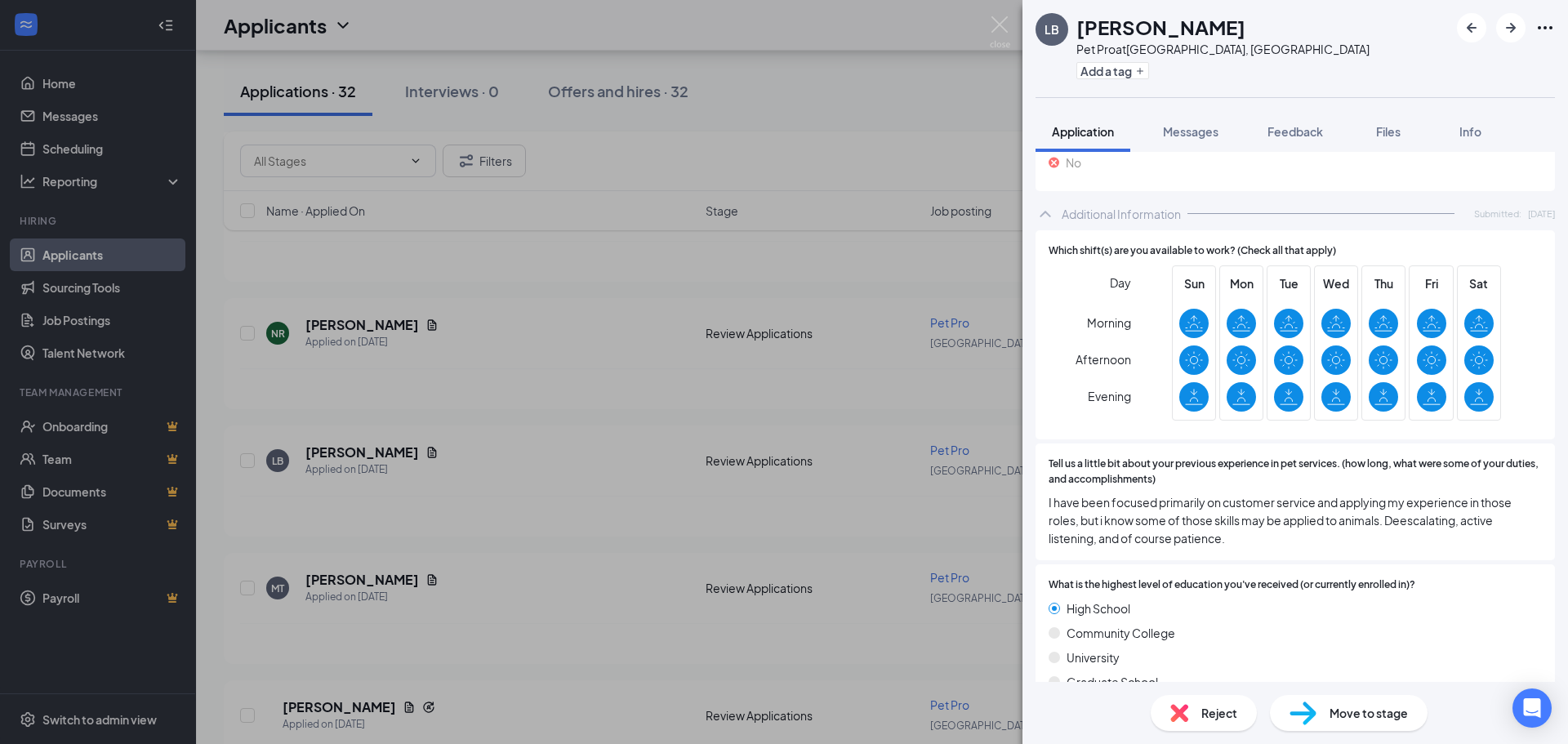
scroll to position [1552, 0]
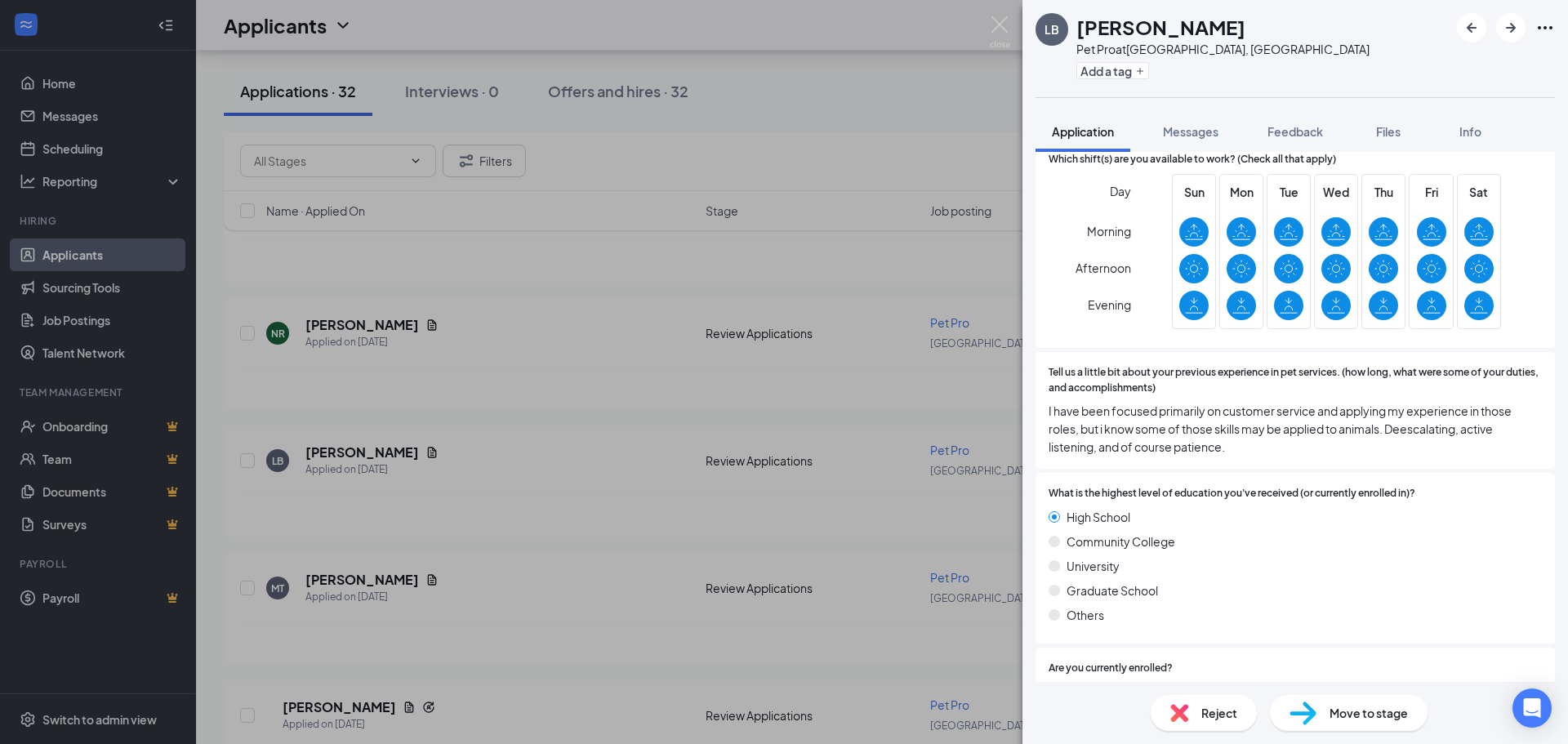
click at [1347, 451] on span "I have been focused primarily on customer service and applying my experience in…" at bounding box center [1295, 428] width 494 height 54
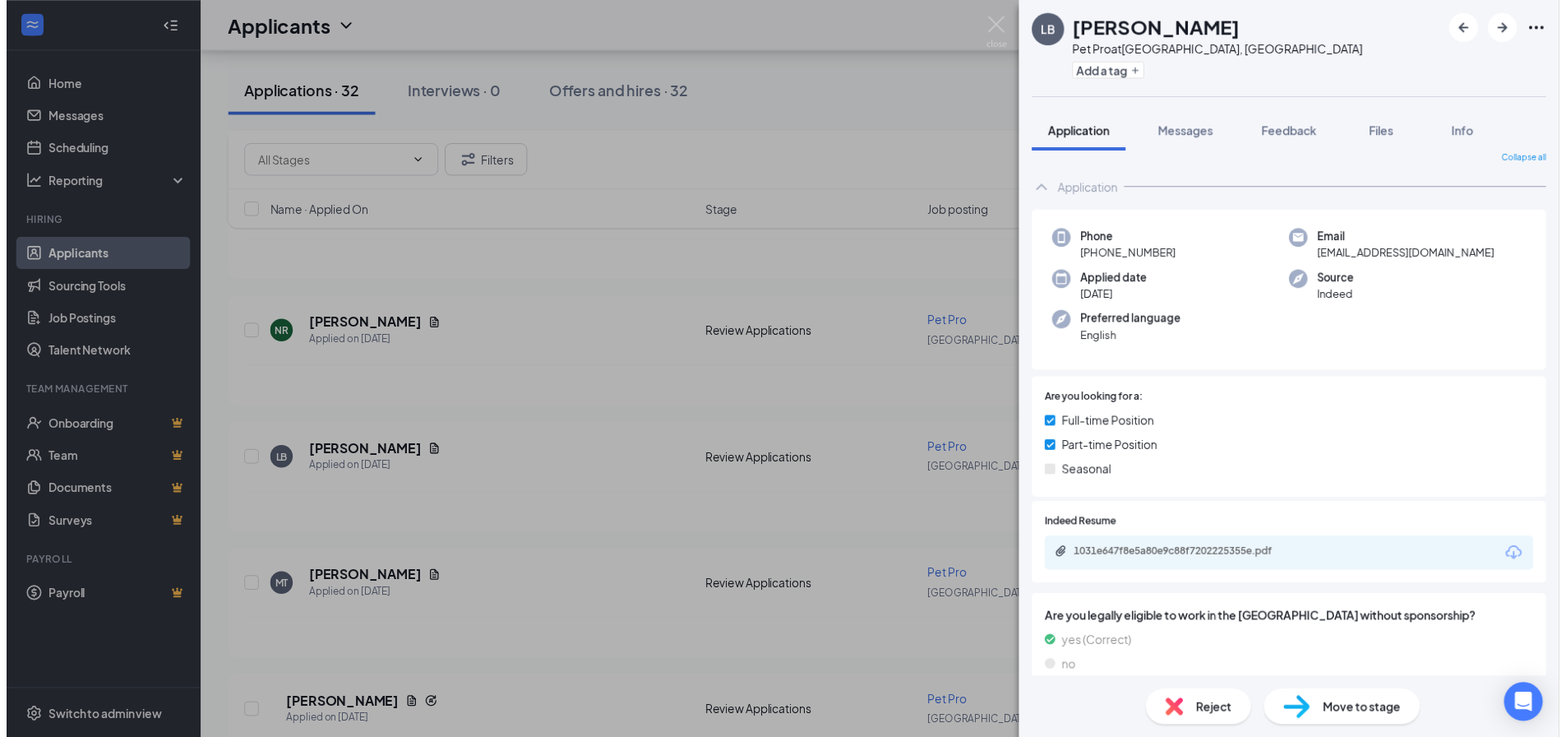
scroll to position [0, 0]
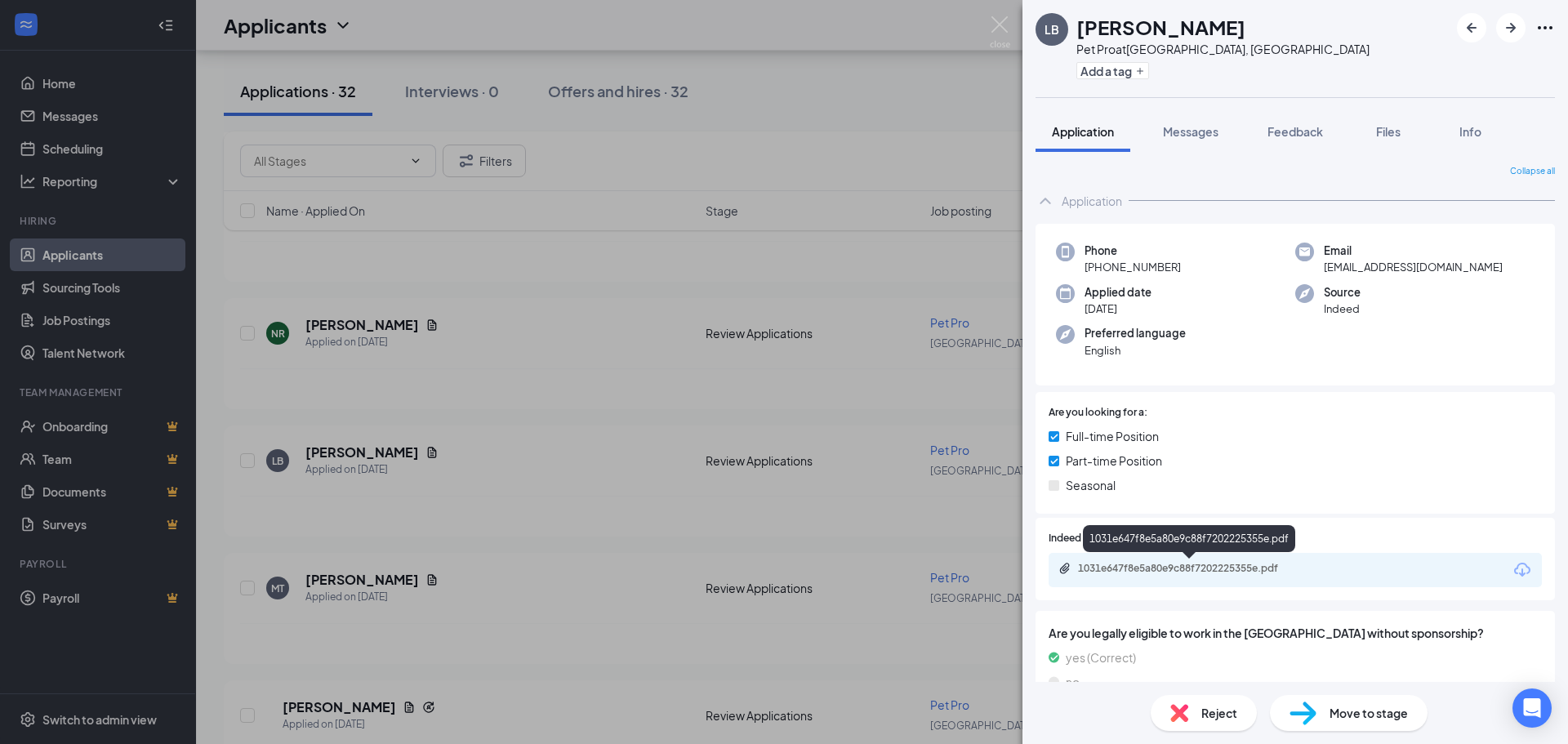
click at [1212, 573] on div "1031e647f8e5a80e9c88f7202225355e.pdf" at bounding box center [1192, 568] width 229 height 13
click at [1188, 710] on div "Reject" at bounding box center [1203, 713] width 106 height 36
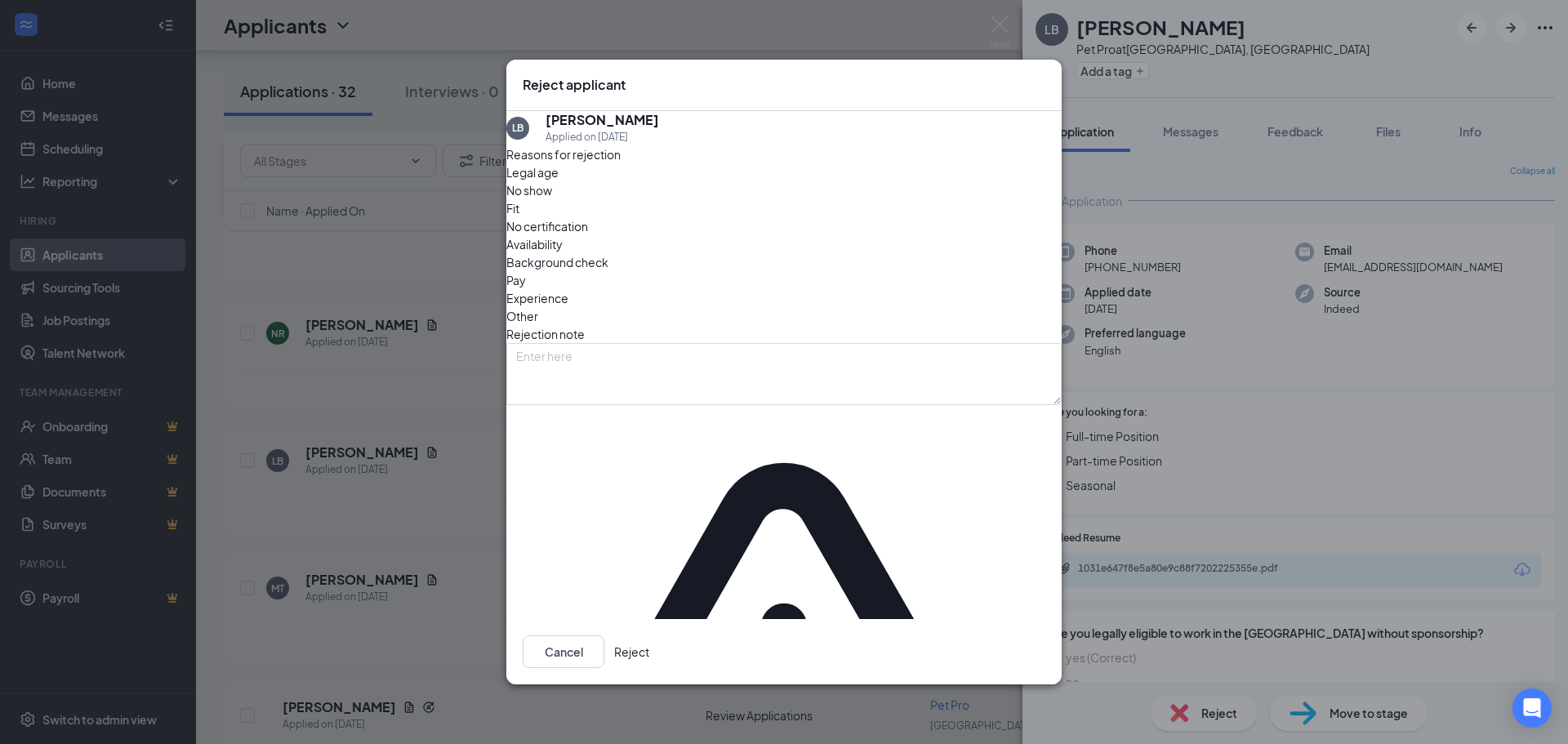
click at [650, 636] on button "Reject" at bounding box center [631, 652] width 35 height 33
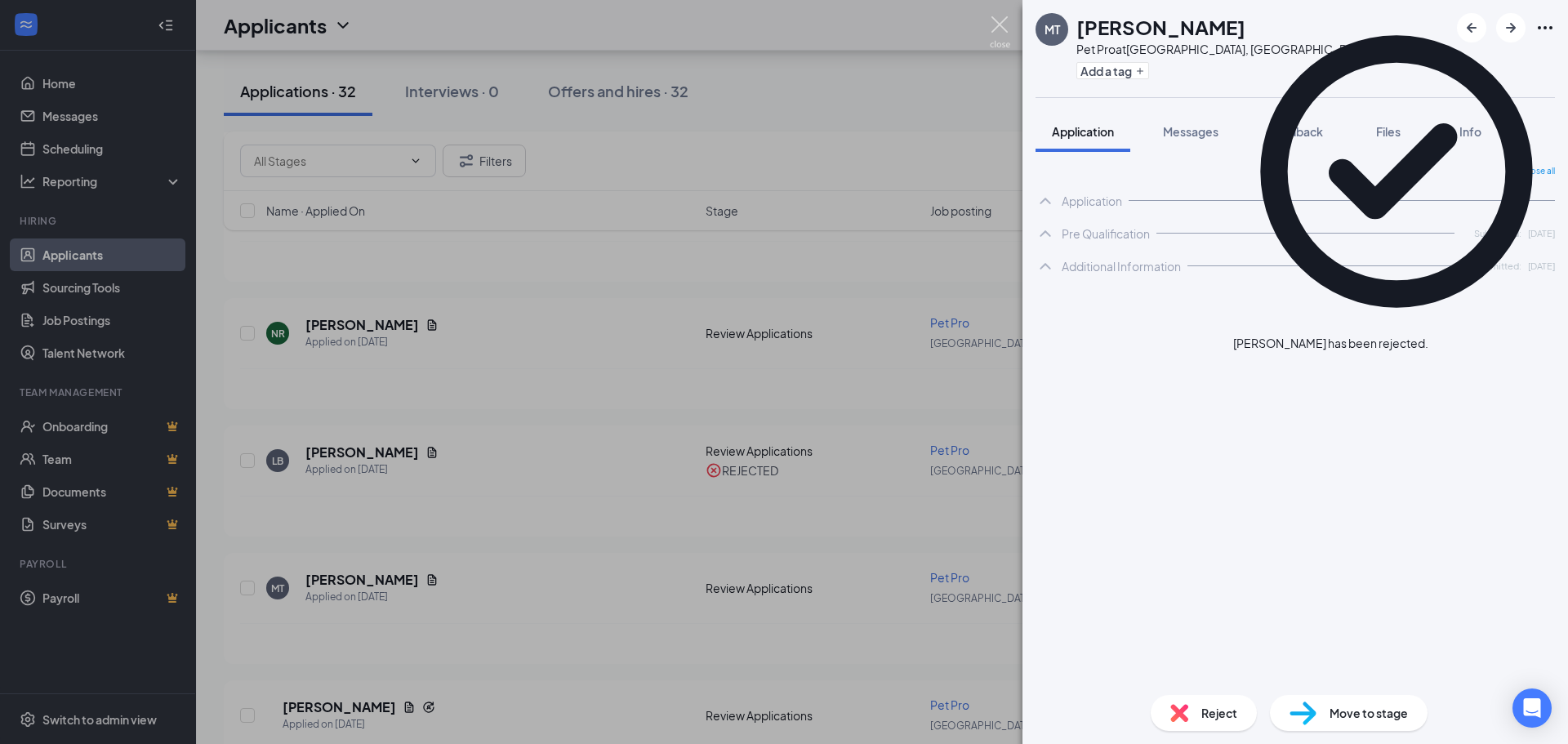
click at [1003, 21] on img at bounding box center [1000, 32] width 21 height 32
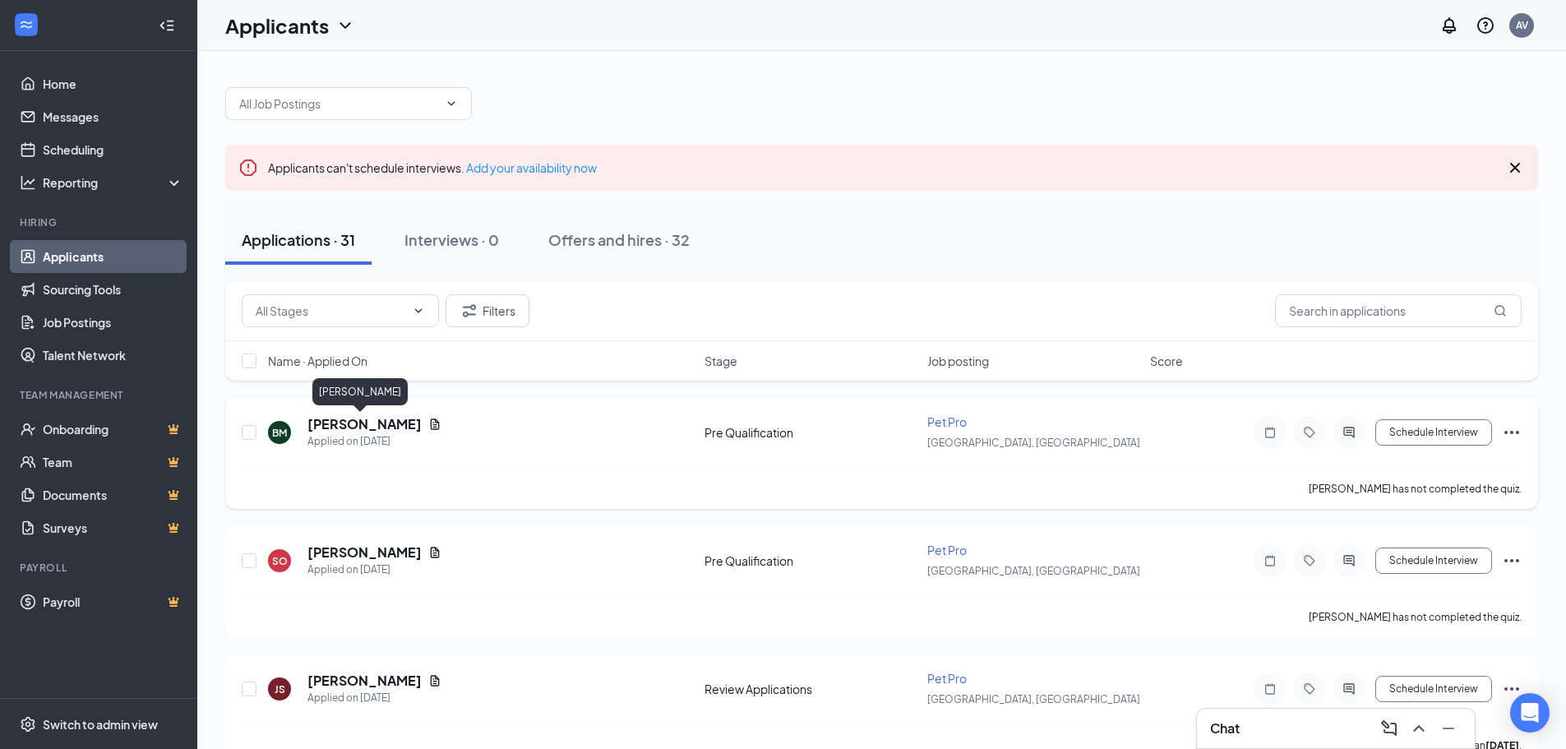
click at [358, 426] on h5 "[PERSON_NAME]" at bounding box center [364, 424] width 114 height 18
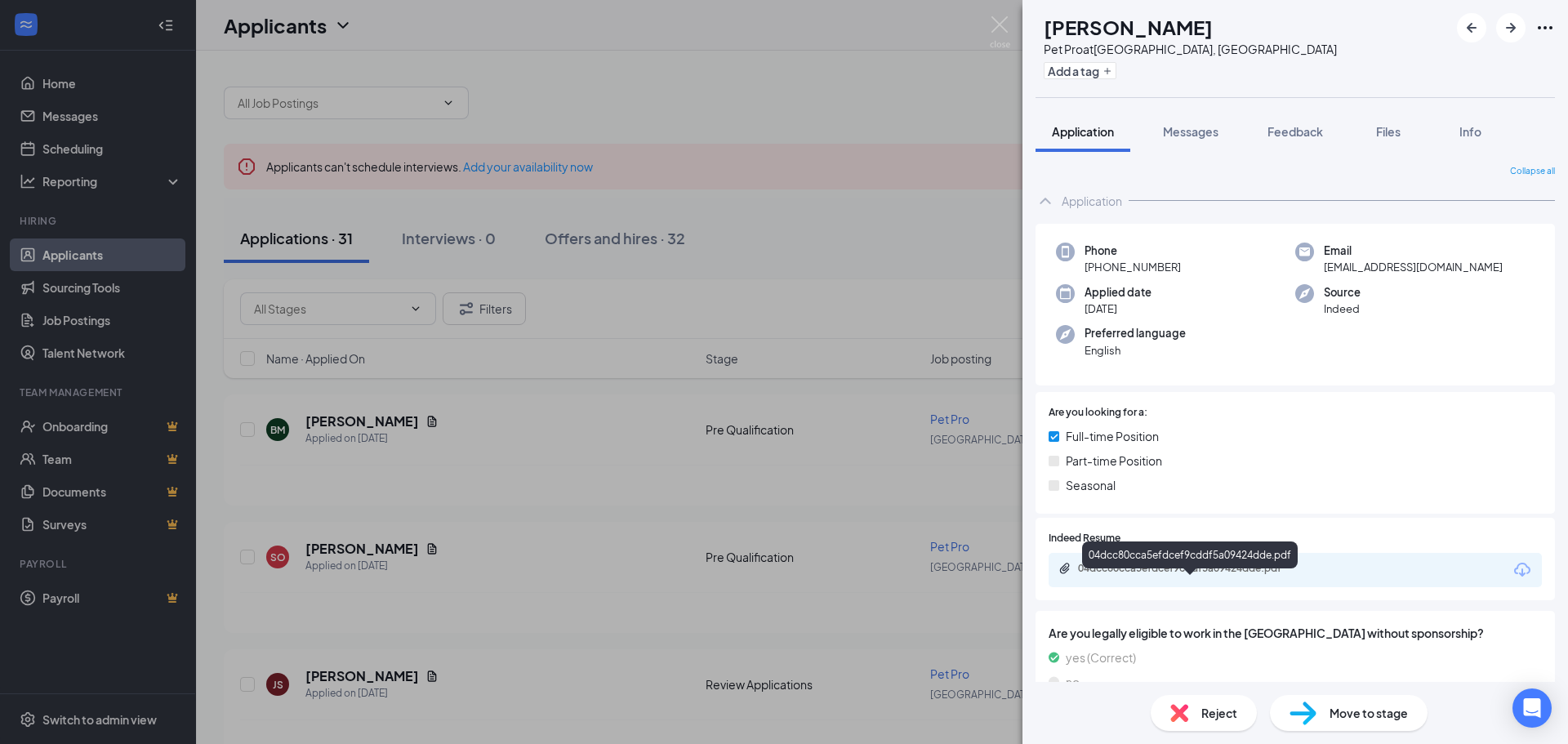
click at [1239, 575] on div "04dcc80cca5efdcef9cddf5a09424dde.pdf" at bounding box center [1192, 568] width 229 height 13
click at [996, 23] on img at bounding box center [1000, 32] width 21 height 32
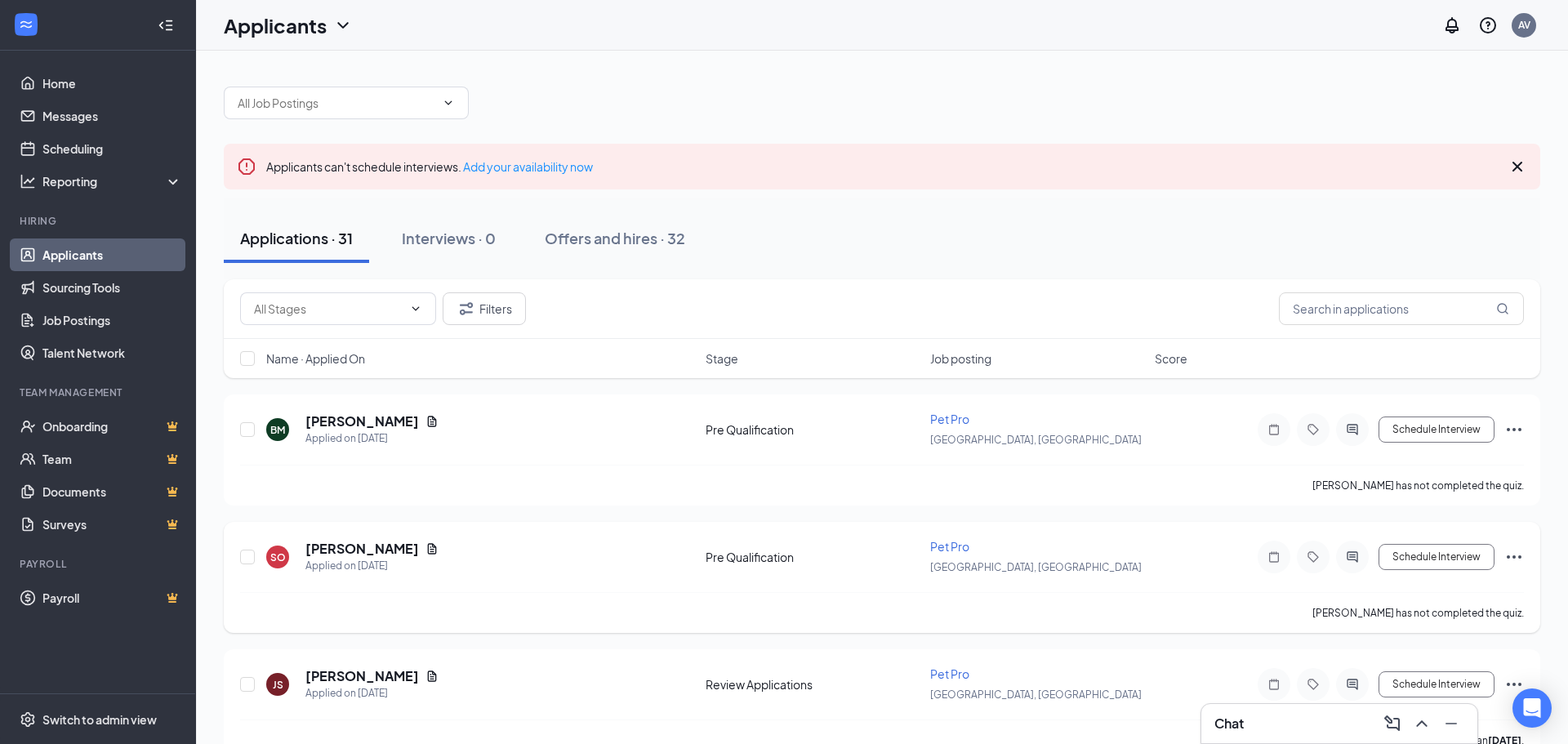
click at [599, 612] on div "[PERSON_NAME] has not completed the quiz." at bounding box center [882, 612] width 1284 height 41
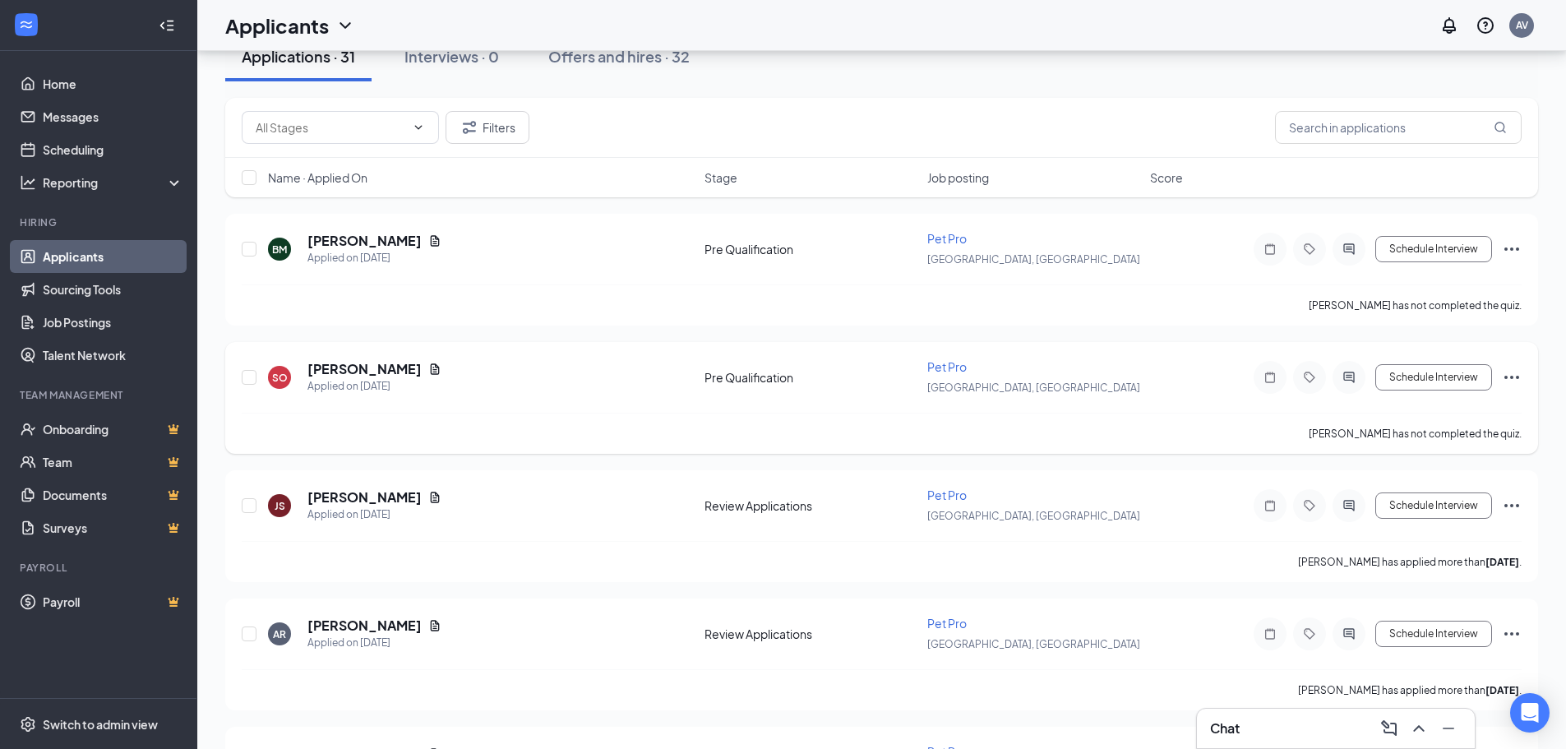
scroll to position [247, 0]
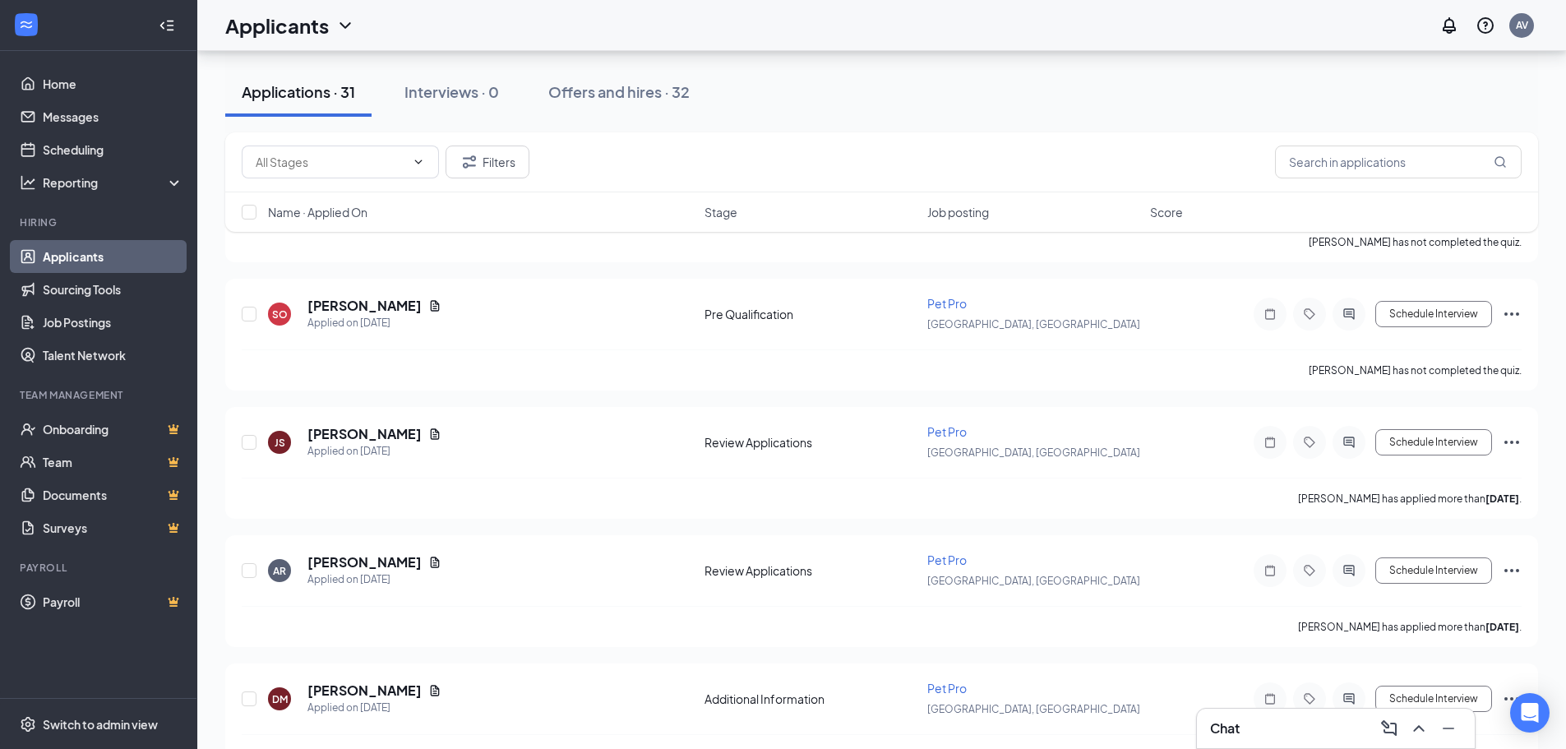
click at [1247, 85] on div "Applications · 31 Interviews · 0 Offers and hires · 32" at bounding box center [881, 91] width 1313 height 49
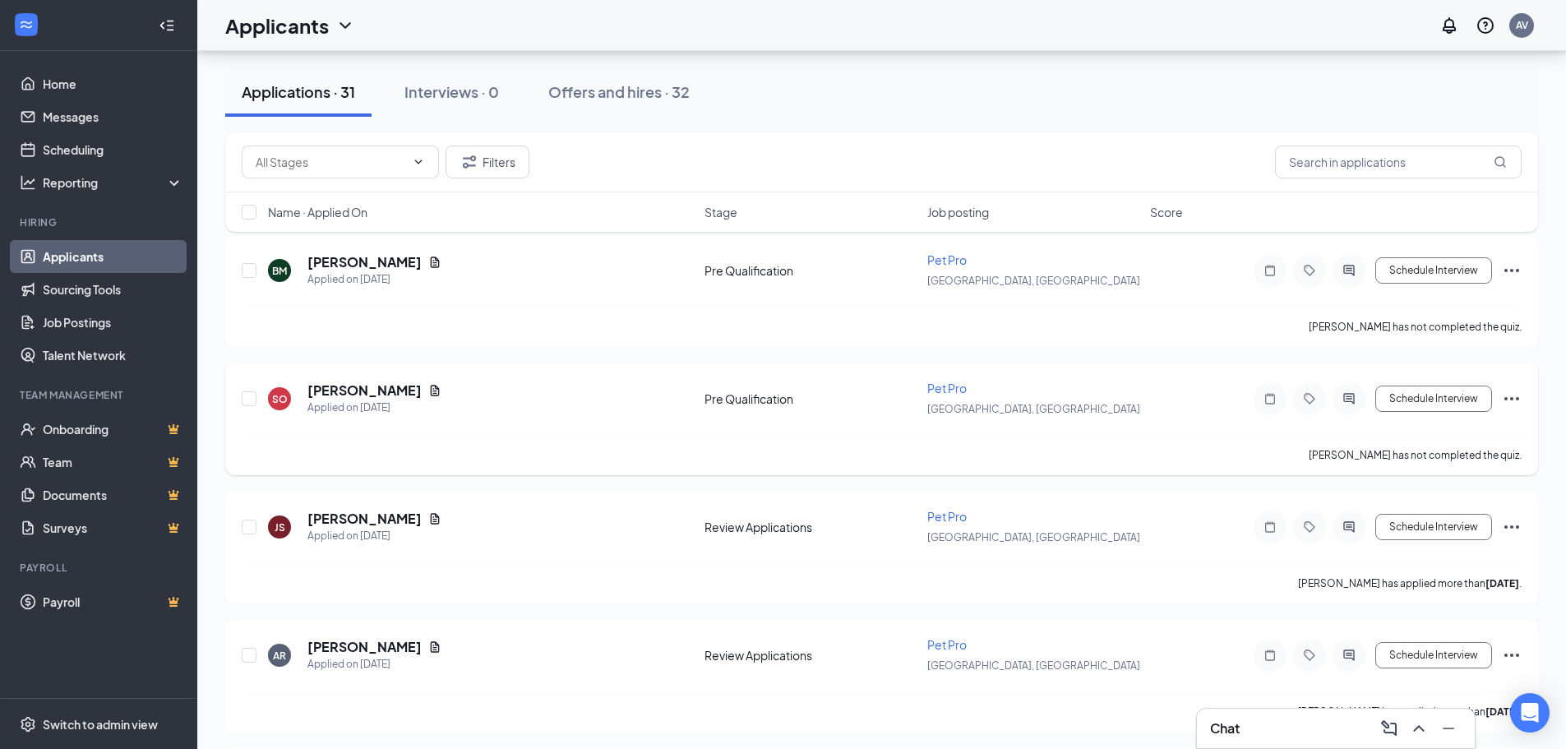
scroll to position [0, 0]
